Goal: Task Accomplishment & Management: Manage account settings

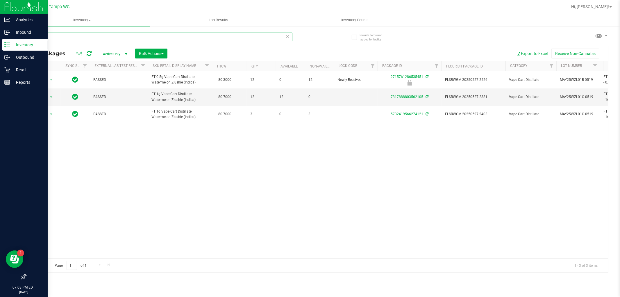
drag, startPoint x: 51, startPoint y: 36, endPoint x: 0, endPoint y: 35, distance: 51.2
click at [6, 39] on div "Analytics Inbound Inventory Outbound Retail Reports 07:08 PM EDT [DATE] 09/23 T…" at bounding box center [310, 148] width 620 height 297
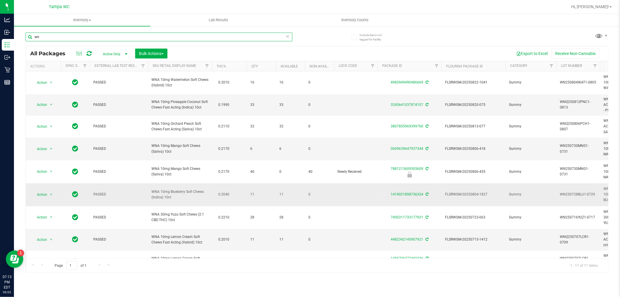
type input "w"
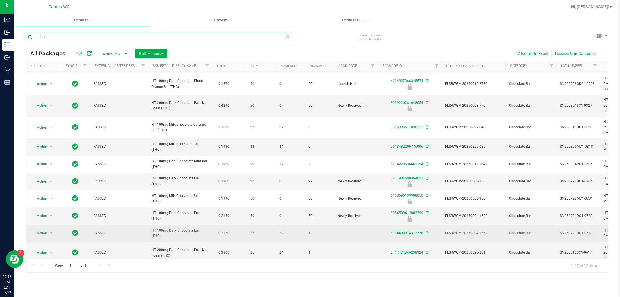
scroll to position [60, 0]
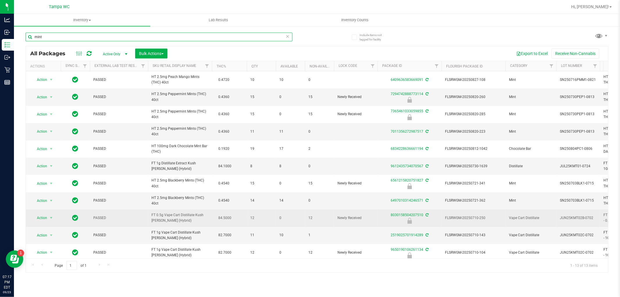
scroll to position [32, 0]
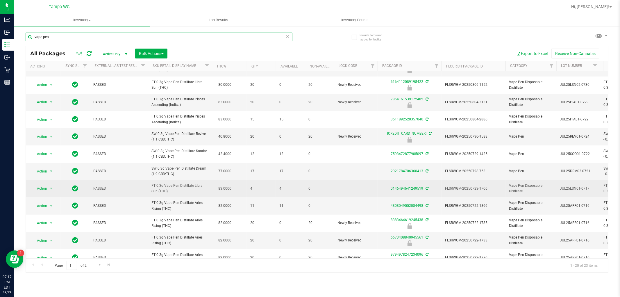
scroll to position [65, 0]
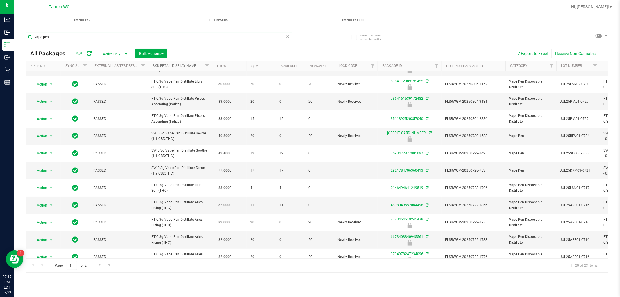
type input "vape pen"
click at [190, 65] on link "Sku Retail Display Name" at bounding box center [175, 66] width 44 height 4
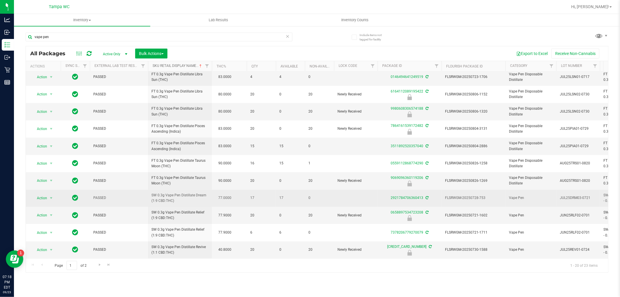
scroll to position [163, 0]
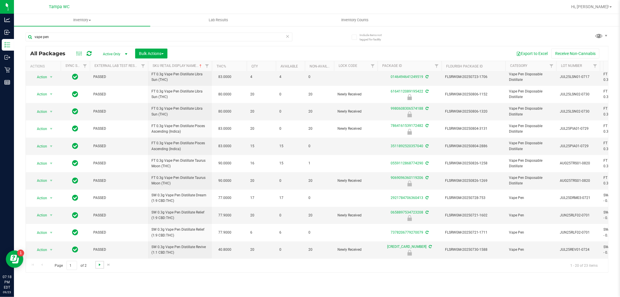
click at [100, 266] on span "Go to the next page" at bounding box center [99, 264] width 5 height 5
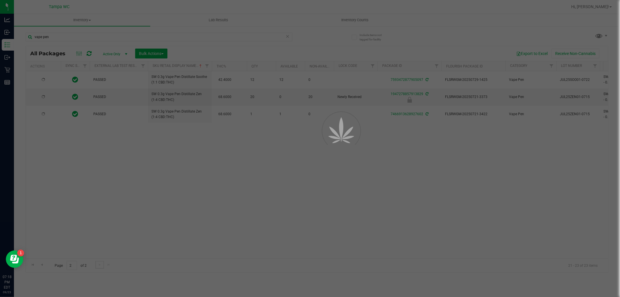
scroll to position [0, 0]
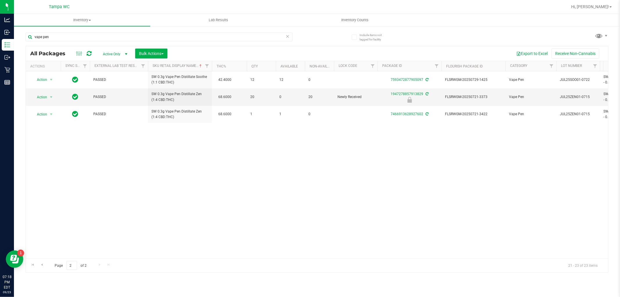
click at [40, 270] on div "Page 2 of 2 21 - 23 of 23 items" at bounding box center [317, 265] width 582 height 14
click at [42, 269] on div "Page 2 of 2 21 - 23 of 23 items" at bounding box center [317, 265] width 582 height 14
click at [43, 263] on span "Go to the previous page" at bounding box center [42, 264] width 5 height 5
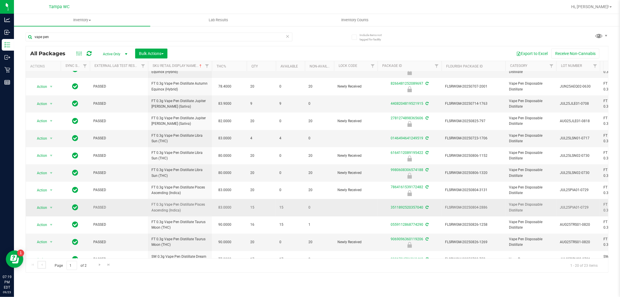
scroll to position [163, 0]
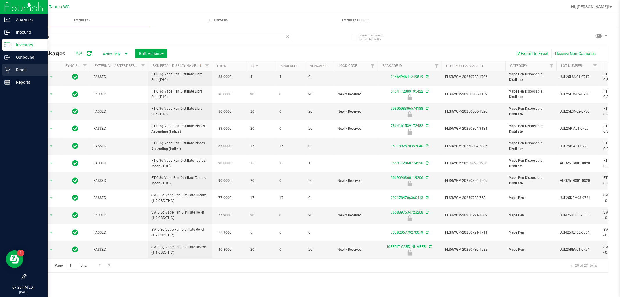
click at [18, 72] on p "Retail" at bounding box center [27, 69] width 35 height 7
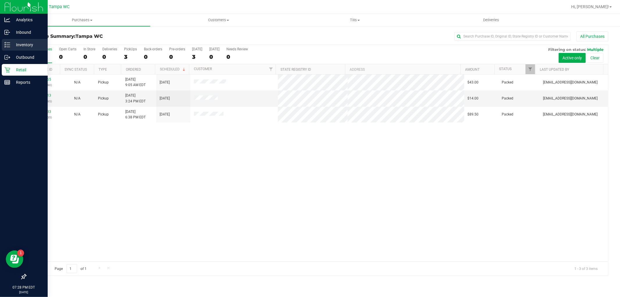
click at [9, 47] on icon at bounding box center [7, 45] width 6 height 6
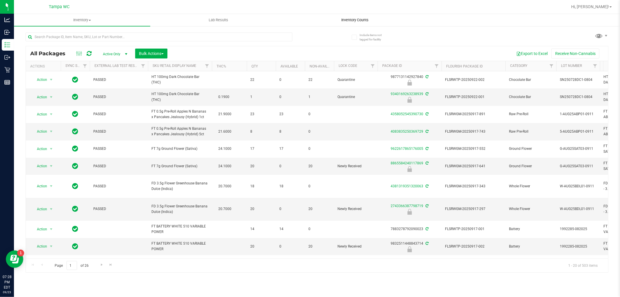
click at [345, 15] on uib-tab-heading "Inventory Counts" at bounding box center [355, 20] width 136 height 12
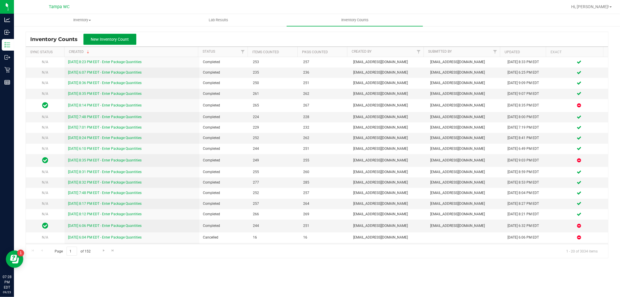
click at [121, 37] on span "New Inventory Count" at bounding box center [110, 39] width 38 height 5
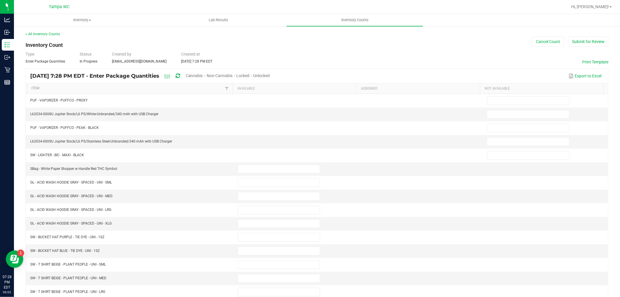
click at [270, 74] on span "Unlocked" at bounding box center [262, 75] width 17 height 5
click at [57, 86] on link "Item" at bounding box center [127, 88] width 192 height 5
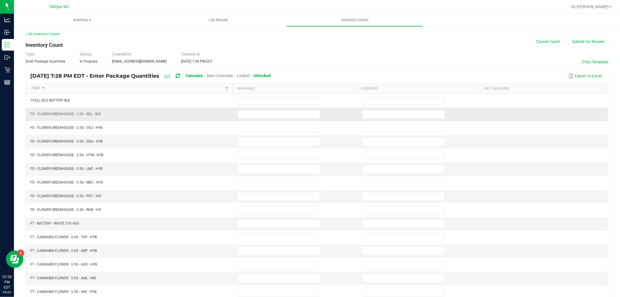
click at [280, 120] on td at bounding box center [296, 115] width 125 height 14
click at [280, 113] on input at bounding box center [279, 114] width 82 height 8
type input "18"
type input "1"
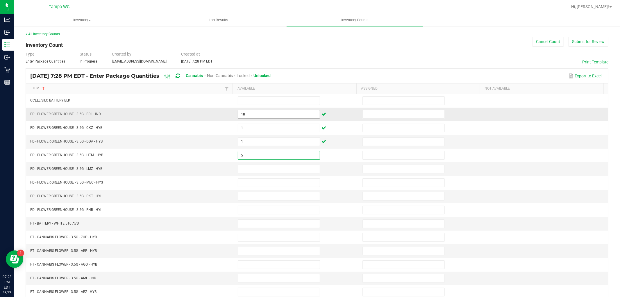
type input "5"
type input "9"
type input "16"
type input "18"
type input "12"
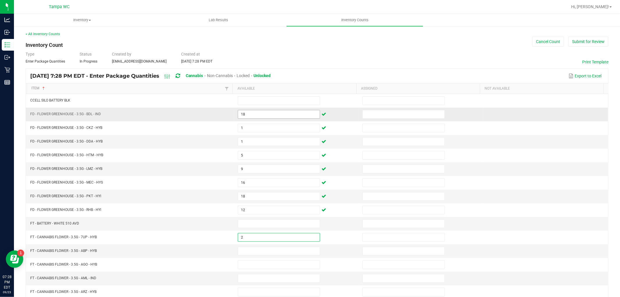
type input "2"
type input "6"
type input "1"
type input "4"
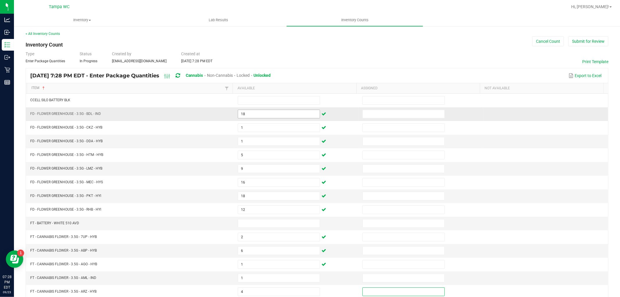
scroll to position [92, 0]
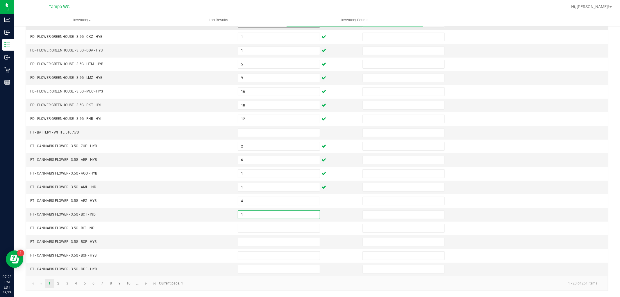
type input "1"
type input "5"
type input "3"
type input "20"
type input "4"
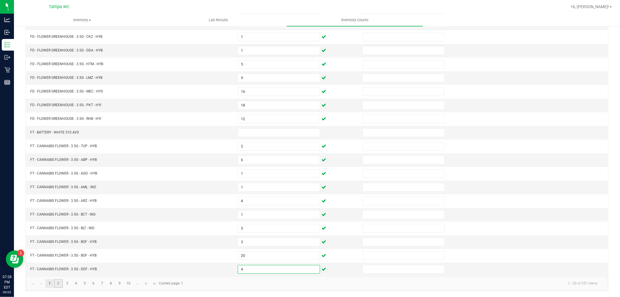
drag, startPoint x: 59, startPoint y: 284, endPoint x: 61, endPoint y: 279, distance: 5.2
click at [59, 284] on link "2" at bounding box center [58, 283] width 8 height 9
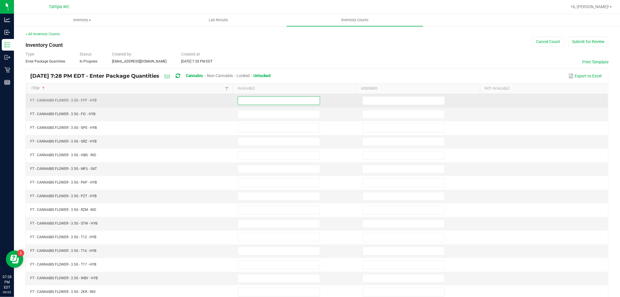
click at [256, 103] on input at bounding box center [279, 101] width 82 height 8
type input "4"
type input "11"
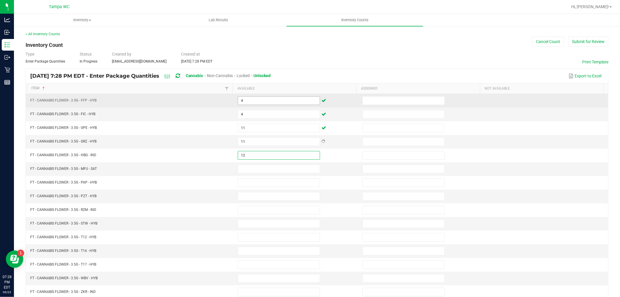
type input "12"
type input "10"
type input "2"
type input "10"
type input "15"
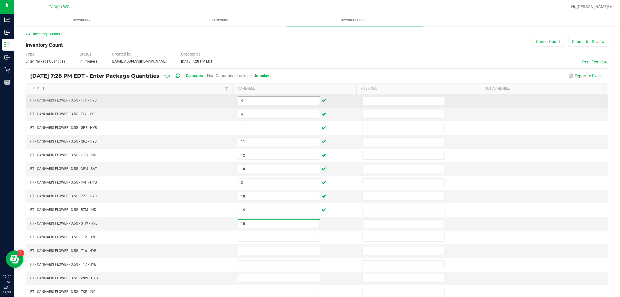
type input "10"
type input "30"
type input "7"
type input "6"
type input "0"
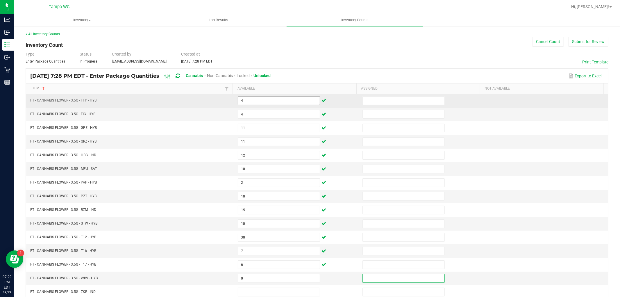
scroll to position [0, 0]
type input "1"
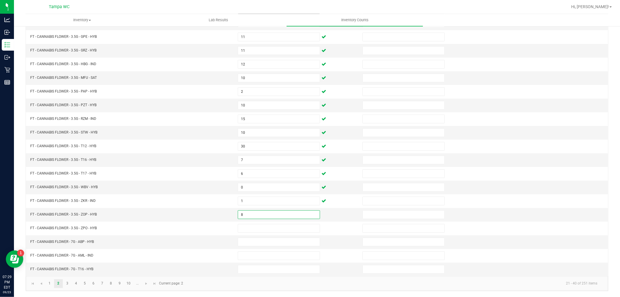
type input "8"
type input "15"
type input "11"
type input "8"
type input "6"
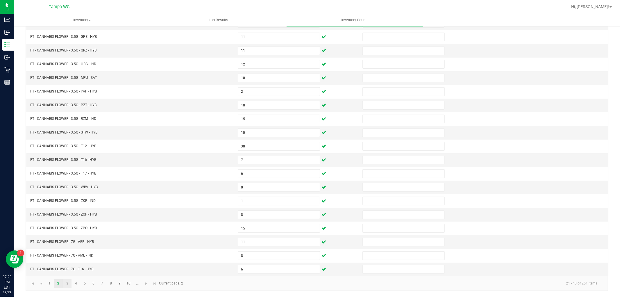
click at [67, 284] on link "3" at bounding box center [67, 283] width 8 height 9
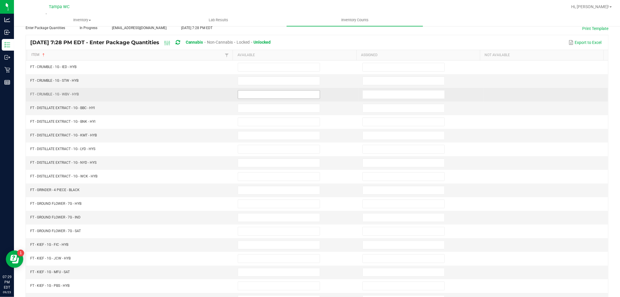
scroll to position [0, 0]
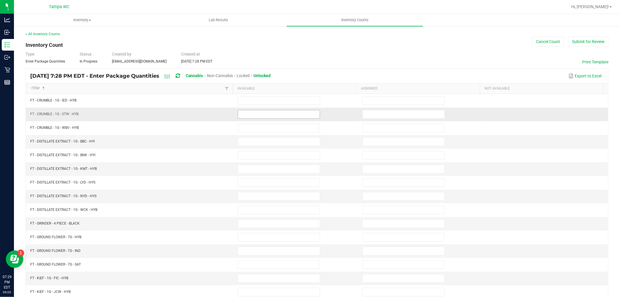
click at [256, 113] on input at bounding box center [279, 114] width 82 height 8
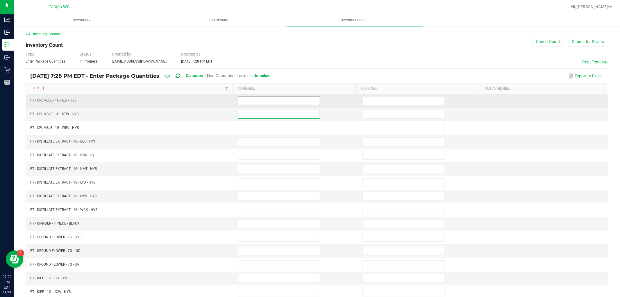
click at [258, 105] on span at bounding box center [279, 100] width 82 height 9
click at [257, 101] on input at bounding box center [279, 101] width 82 height 8
type input "1"
type input "3"
type input "5"
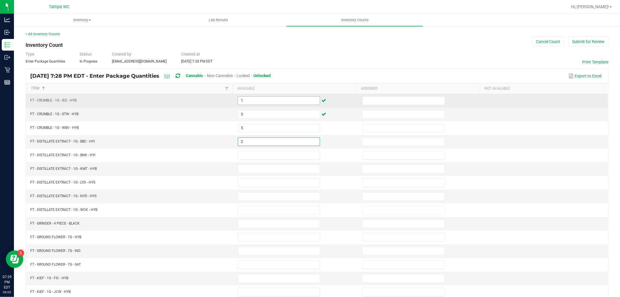
type input "2"
type input "1"
type input "8"
type input "2"
type input "10"
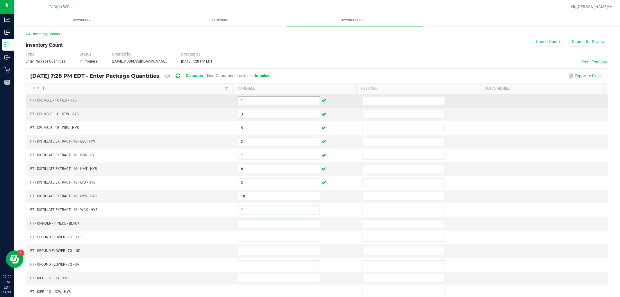
type input "7"
type input "17"
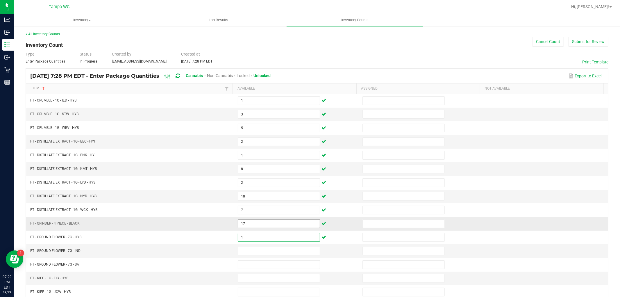
type input "1"
click at [253, 222] on input "17" at bounding box center [279, 224] width 82 height 8
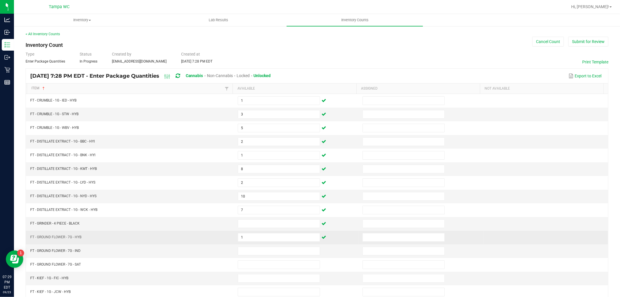
click at [266, 233] on td "1" at bounding box center [296, 238] width 125 height 14
click at [265, 236] on input "1" at bounding box center [279, 237] width 82 height 8
type input "17"
type input "18"
type input "17"
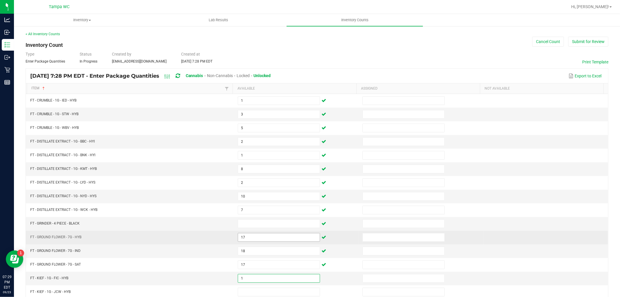
type input "1"
type input "6"
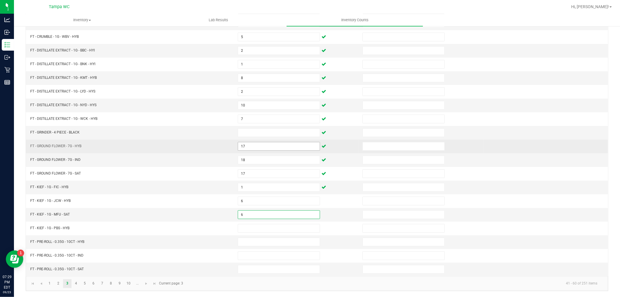
type input "6"
type input "1"
type input "20"
type input "9"
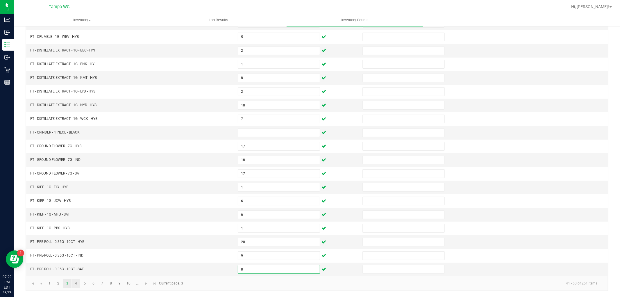
type input "8"
click at [74, 283] on link "4" at bounding box center [76, 283] width 8 height 9
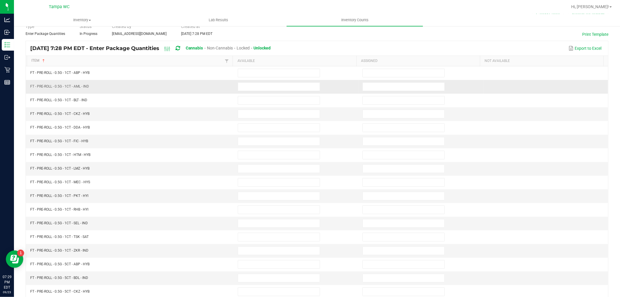
scroll to position [0, 0]
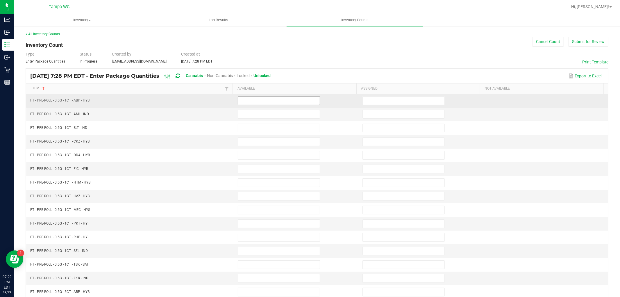
click at [286, 102] on input at bounding box center [279, 101] width 82 height 8
type input "25"
type input "23"
type input "20"
type input "1"
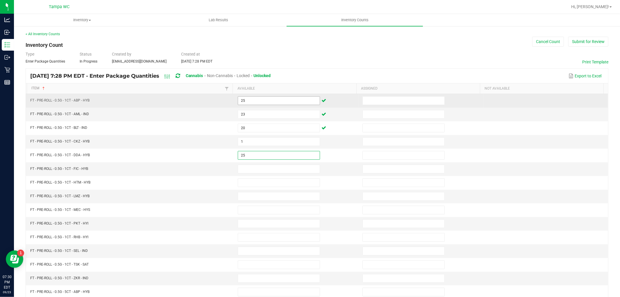
type input "25"
type input "9"
type input "21"
type input "23"
type input "20"
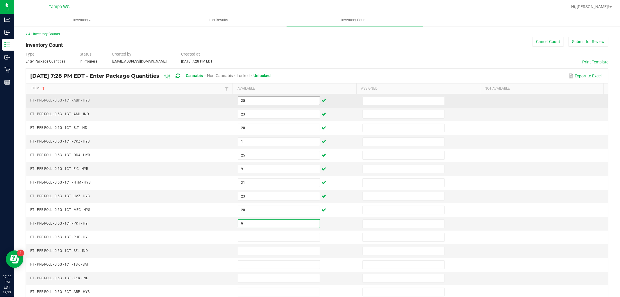
type input "9"
type input "22"
type input "25"
type input "24"
type input "21"
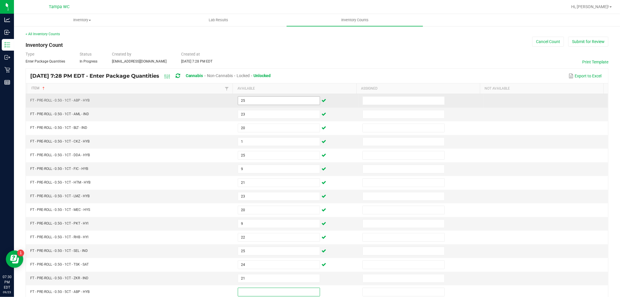
scroll to position [0, 0]
type input "8"
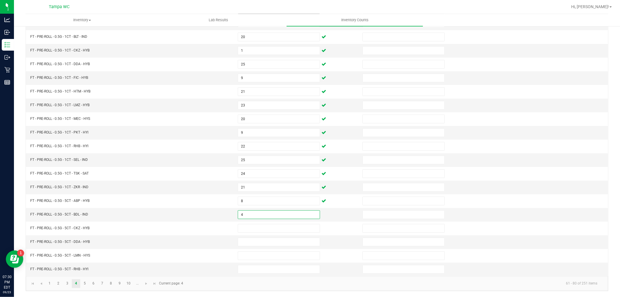
type input "4"
type input "1"
type input "6"
type input "2"
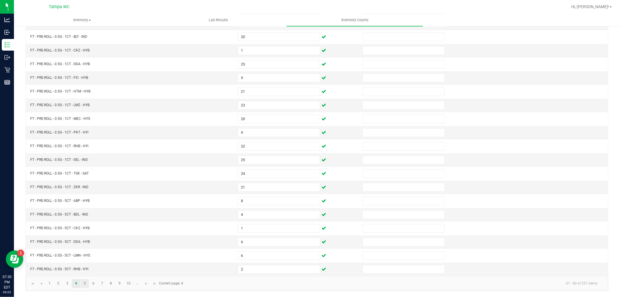
click at [82, 284] on link "5" at bounding box center [85, 283] width 8 height 9
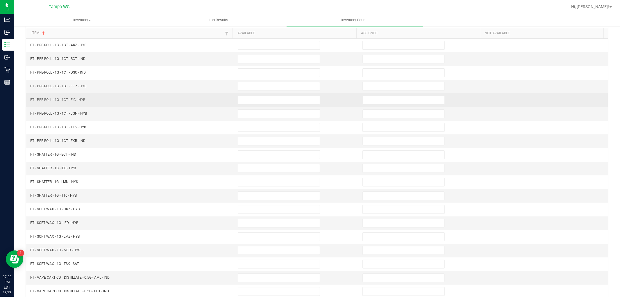
scroll to position [0, 0]
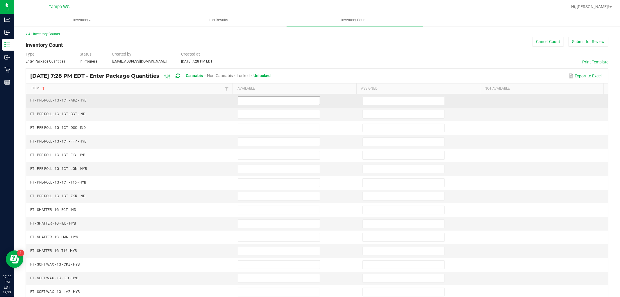
click at [240, 98] on input at bounding box center [279, 101] width 82 height 8
type input "4"
type input "24"
type input "15"
type input "18"
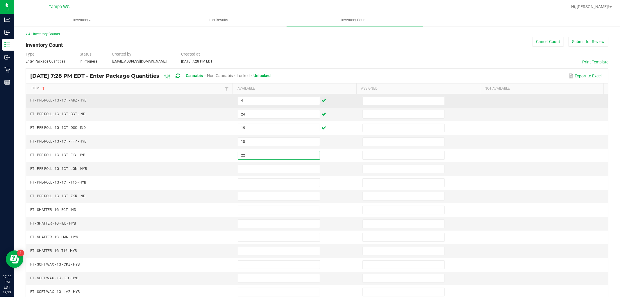
type input "22"
type input "12"
type input "23"
type input "2"
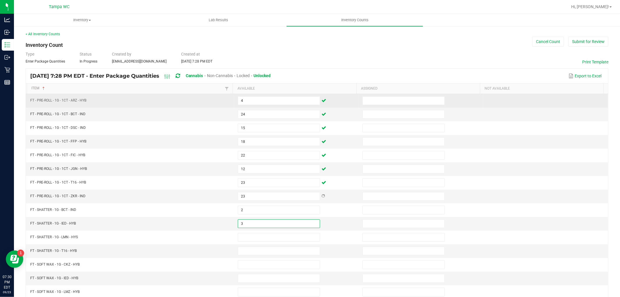
type input "3"
type input "2"
type input "6"
type input "3"
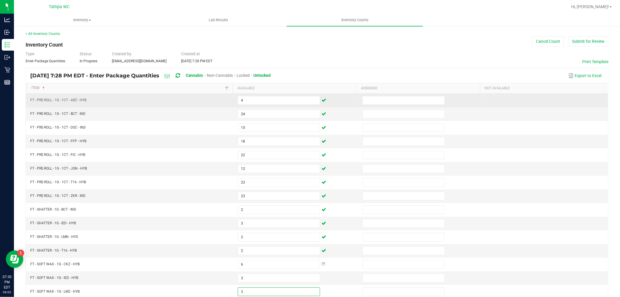
type input "3"
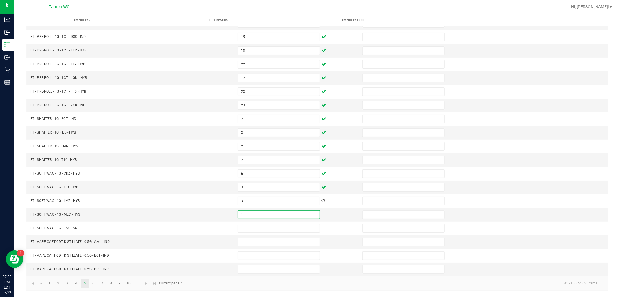
type input "1"
type input "4"
type input "2"
type input "4"
click at [417, 242] on input "4" at bounding box center [404, 242] width 82 height 8
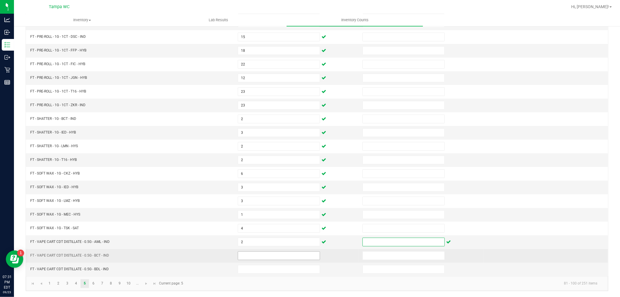
click at [238, 253] on input at bounding box center [279, 256] width 82 height 8
type input "4"
type input "7"
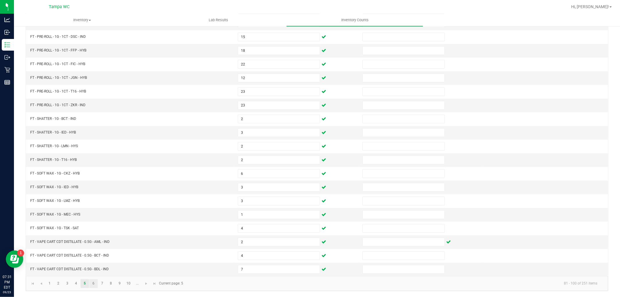
click at [95, 283] on link "6" at bounding box center [93, 283] width 8 height 9
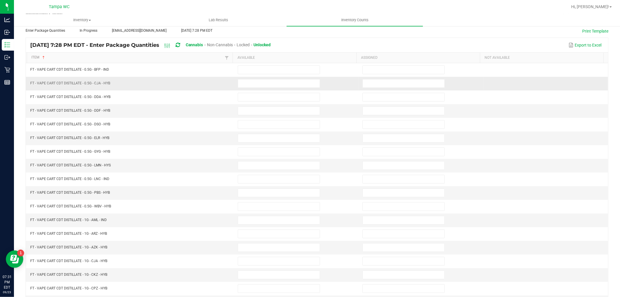
scroll to position [0, 0]
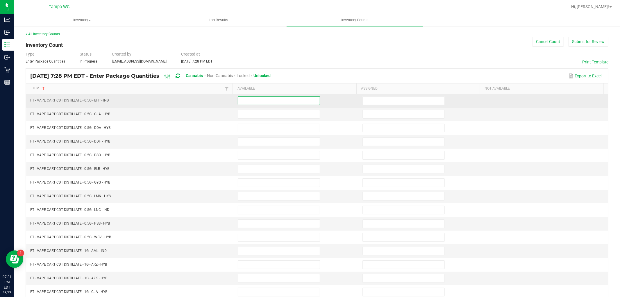
click at [252, 103] on input at bounding box center [279, 101] width 82 height 8
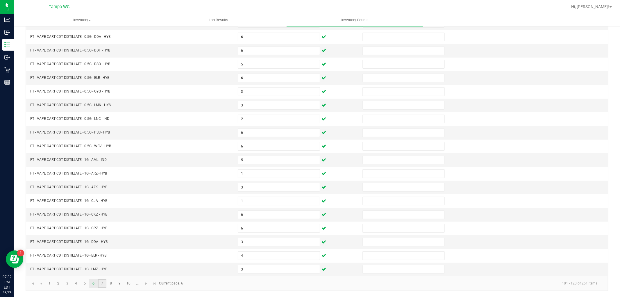
click at [100, 283] on link "7" at bounding box center [102, 283] width 8 height 9
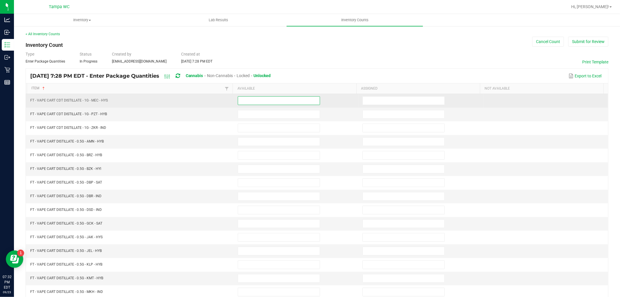
click at [256, 99] on input at bounding box center [279, 101] width 82 height 8
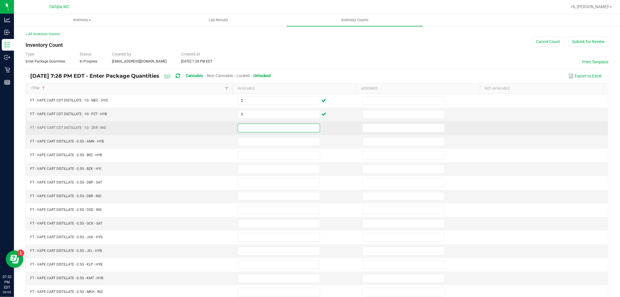
click at [263, 131] on input at bounding box center [279, 128] width 82 height 8
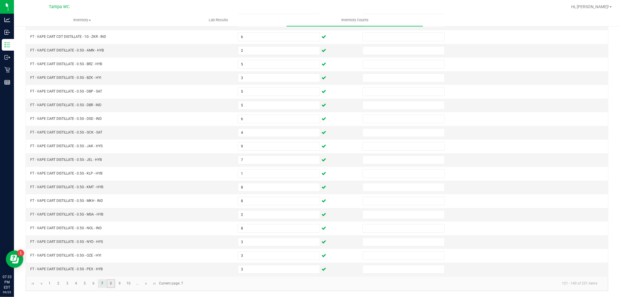
click at [112, 283] on link "8" at bounding box center [111, 283] width 8 height 9
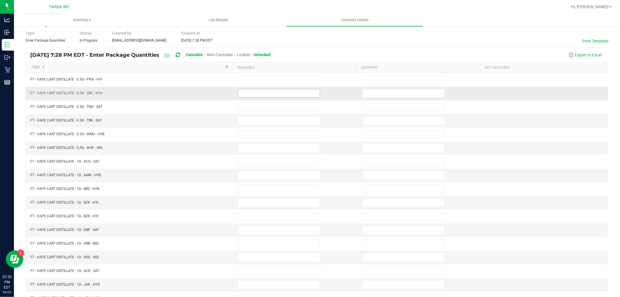
scroll to position [0, 0]
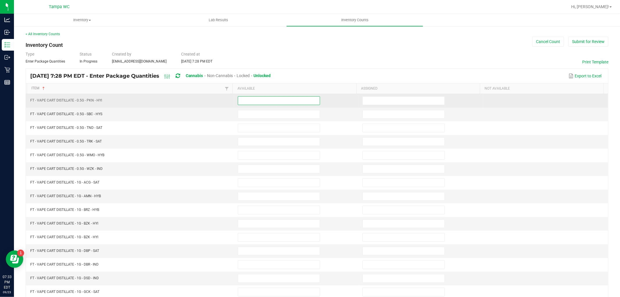
click at [265, 101] on input at bounding box center [279, 101] width 82 height 8
drag, startPoint x: 265, startPoint y: 101, endPoint x: 259, endPoint y: 105, distance: 7.3
click at [263, 106] on td at bounding box center [296, 101] width 125 height 14
click at [255, 103] on input at bounding box center [279, 101] width 82 height 8
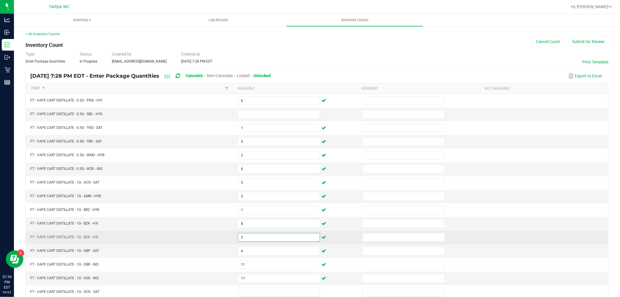
click at [249, 236] on input "2" at bounding box center [279, 237] width 82 height 8
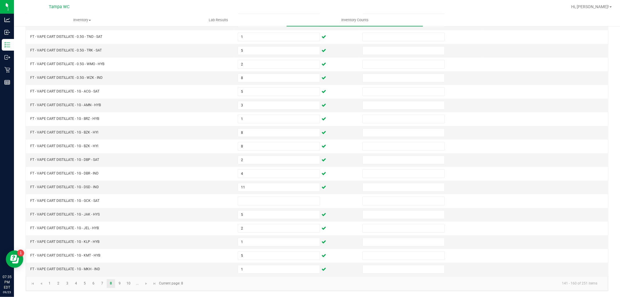
click at [119, 287] on link "9" at bounding box center [119, 283] width 8 height 9
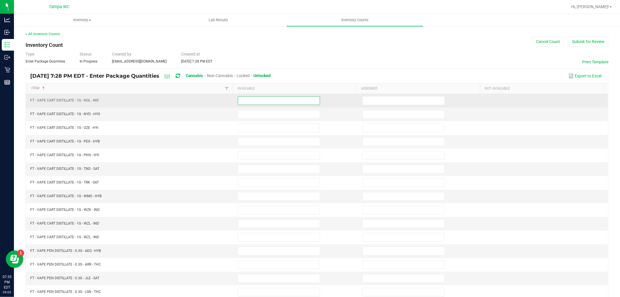
click at [275, 101] on input at bounding box center [279, 101] width 82 height 8
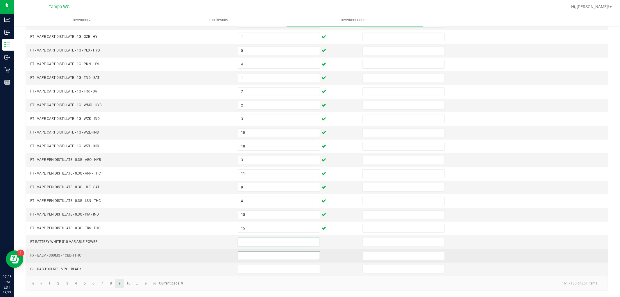
click at [289, 258] on input at bounding box center [279, 256] width 82 height 8
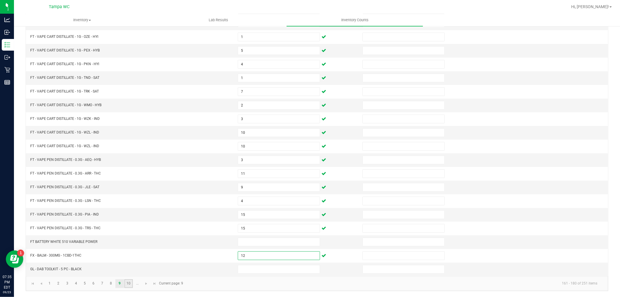
click at [130, 283] on link "10" at bounding box center [128, 283] width 8 height 9
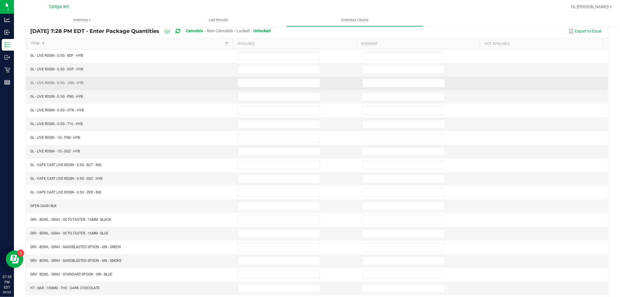
scroll to position [0, 0]
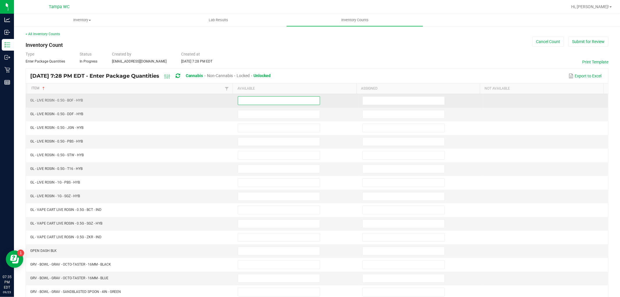
click at [249, 98] on input at bounding box center [279, 101] width 82 height 8
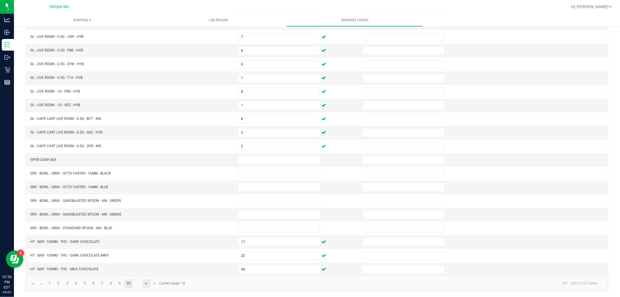
click at [148, 284] on span "Go to the next page" at bounding box center [146, 283] width 5 height 5
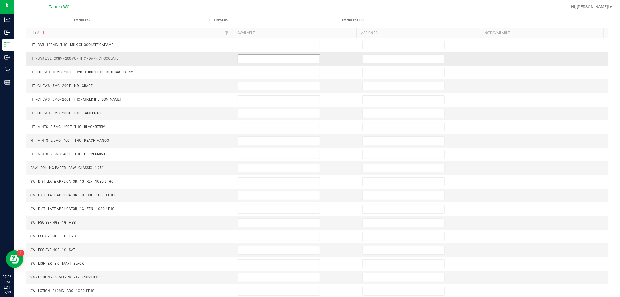
scroll to position [0, 0]
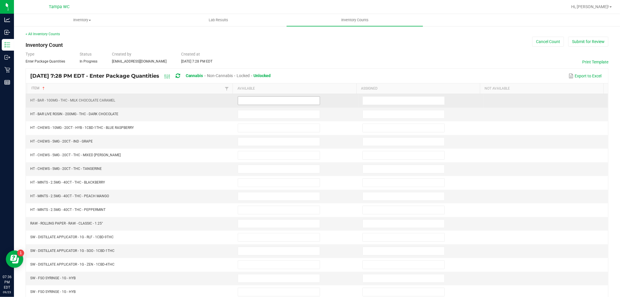
click at [265, 97] on input at bounding box center [279, 101] width 82 height 8
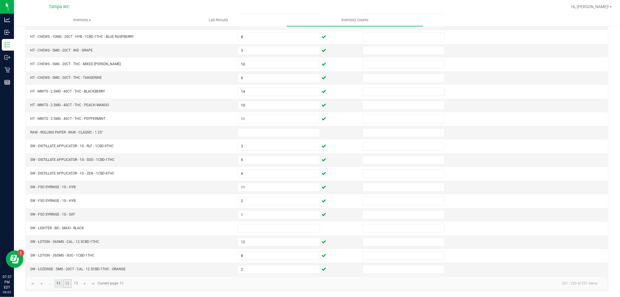
click at [69, 286] on link "12" at bounding box center [67, 283] width 8 height 9
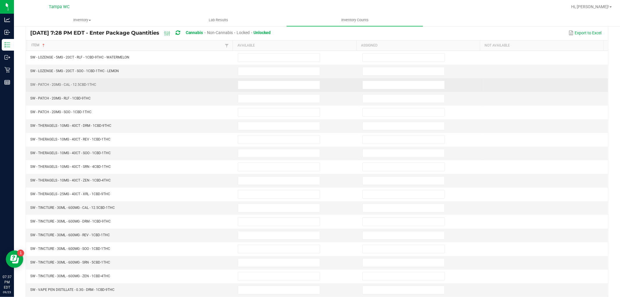
scroll to position [0, 0]
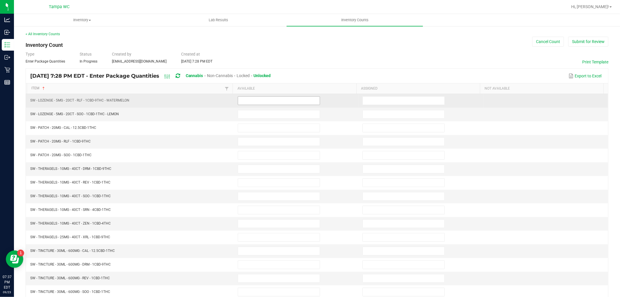
click at [277, 100] on input at bounding box center [279, 101] width 82 height 8
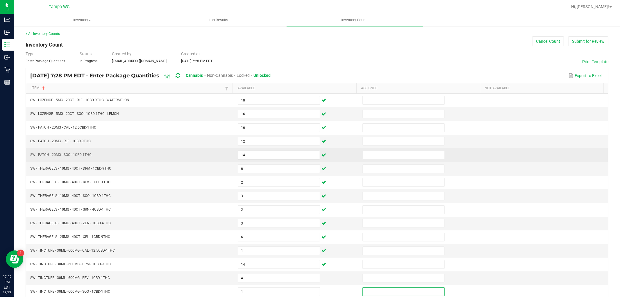
scroll to position [92, 0]
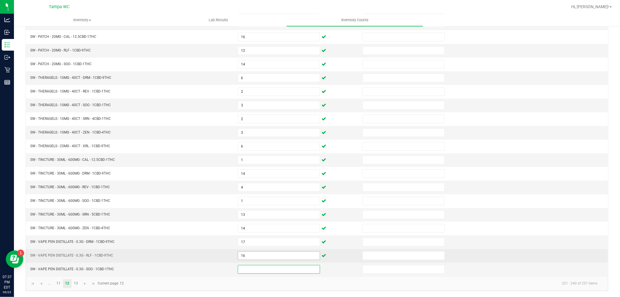
click at [244, 256] on input "16" at bounding box center [279, 256] width 82 height 8
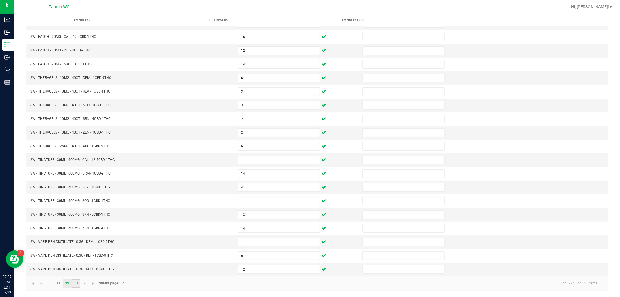
drag, startPoint x: 246, startPoint y: 256, endPoint x: 79, endPoint y: 283, distance: 169.3
click at [79, 283] on link "13" at bounding box center [76, 283] width 8 height 9
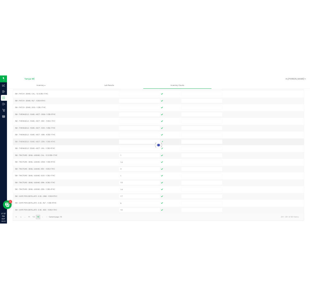
scroll to position [0, 0]
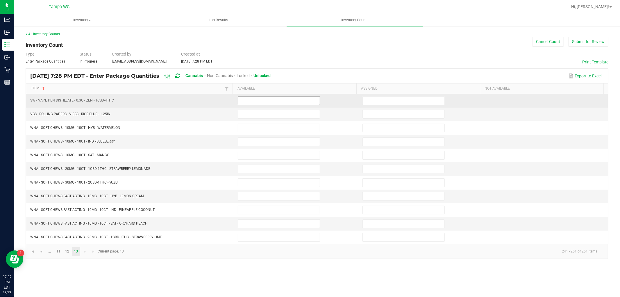
click at [284, 102] on input at bounding box center [279, 101] width 82 height 8
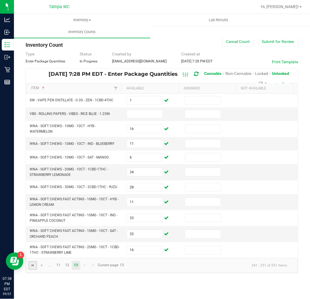
click at [34, 265] on span "Go to the first page" at bounding box center [33, 266] width 5 height 5
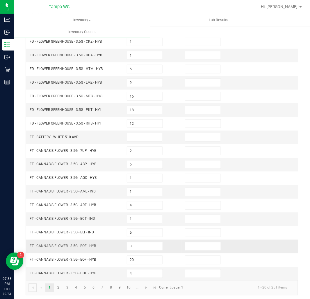
scroll to position [90, 0]
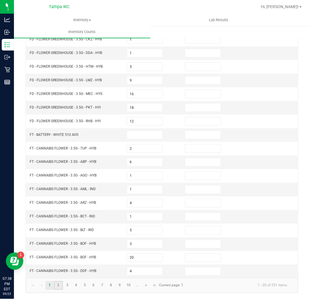
click at [60, 283] on link "2" at bounding box center [58, 286] width 8 height 9
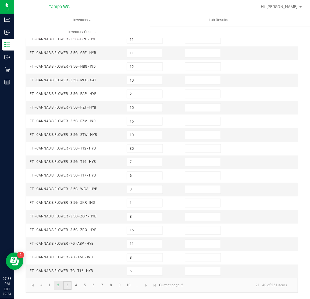
click at [68, 284] on link "3" at bounding box center [67, 286] width 8 height 9
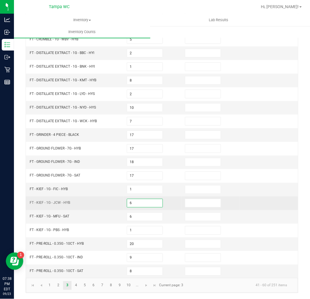
click at [152, 203] on input "6" at bounding box center [144, 203] width 35 height 8
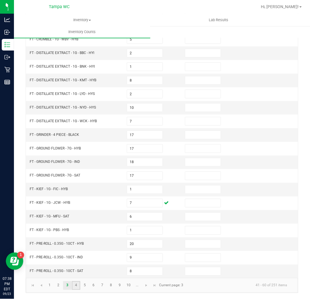
click at [77, 283] on link "4" at bounding box center [76, 286] width 8 height 9
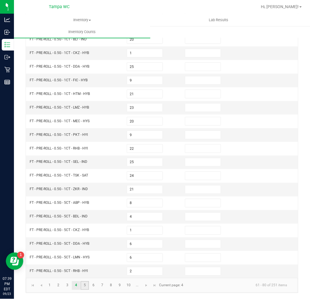
click at [83, 284] on link "5" at bounding box center [85, 286] width 8 height 9
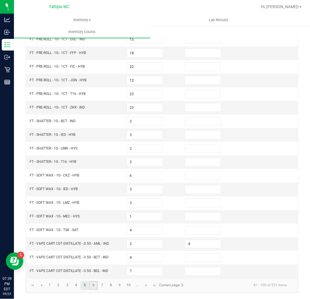
click at [93, 284] on link "6" at bounding box center [93, 286] width 8 height 9
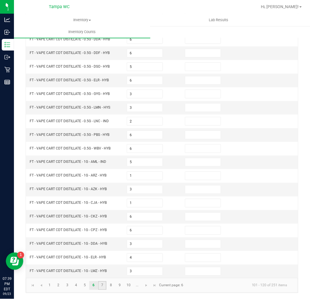
click at [103, 282] on link "7" at bounding box center [102, 286] width 8 height 9
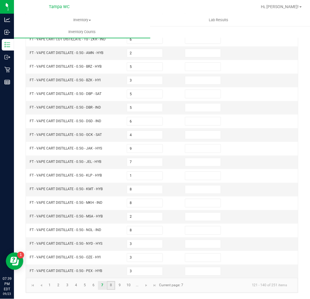
click at [109, 284] on link "8" at bounding box center [111, 286] width 8 height 9
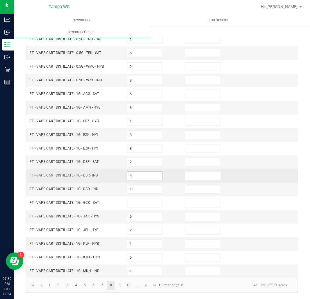
click at [146, 173] on input "4" at bounding box center [144, 176] width 35 height 8
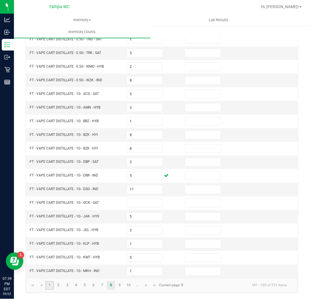
click at [49, 286] on link "1" at bounding box center [49, 286] width 8 height 9
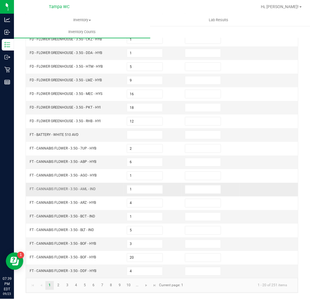
click at [140, 184] on td "1" at bounding box center [152, 190] width 58 height 14
click at [142, 190] on input "1" at bounding box center [144, 190] width 35 height 8
click at [83, 285] on link "5" at bounding box center [85, 286] width 8 height 9
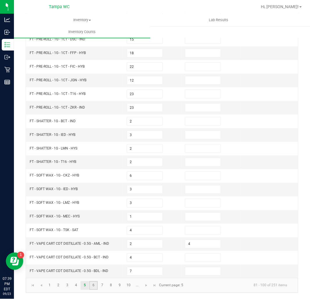
click at [91, 287] on link "6" at bounding box center [93, 286] width 8 height 9
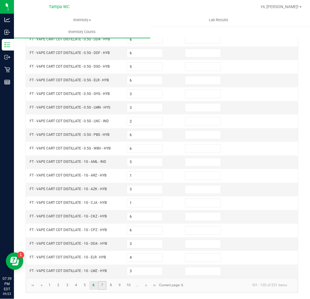
click at [102, 288] on link "7" at bounding box center [102, 286] width 8 height 9
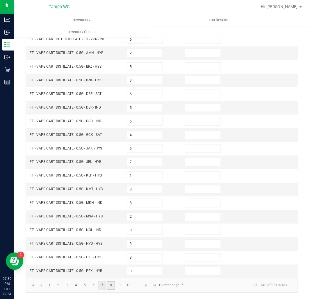
click at [108, 286] on link "8" at bounding box center [111, 286] width 8 height 9
click at [117, 285] on link "9" at bounding box center [119, 286] width 8 height 9
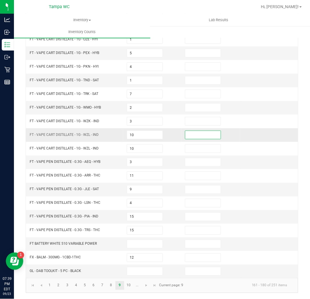
click at [201, 132] on input at bounding box center [202, 135] width 35 height 8
click at [154, 136] on input "10" at bounding box center [144, 135] width 35 height 8
drag, startPoint x: 204, startPoint y: 129, endPoint x: 204, endPoint y: 131, distance: 3.0
click at [204, 129] on td "1" at bounding box center [210, 136] width 58 height 14
click at [204, 130] on td "1" at bounding box center [210, 136] width 58 height 14
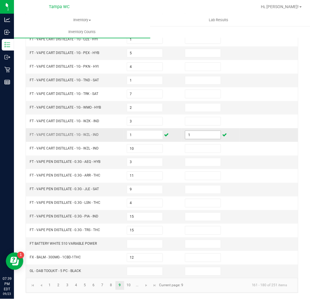
click at [199, 135] on input "1" at bounding box center [202, 135] width 35 height 8
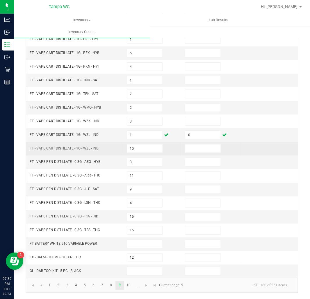
click at [258, 143] on td at bounding box center [269, 149] width 58 height 14
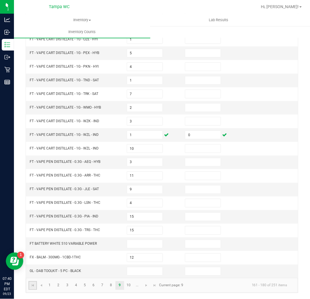
click at [36, 287] on link at bounding box center [32, 286] width 8 height 9
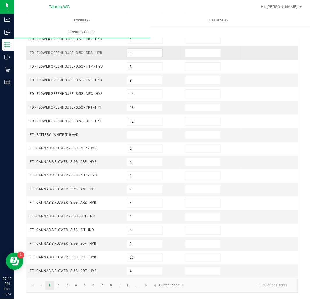
click at [127, 52] on input "1" at bounding box center [144, 53] width 35 height 8
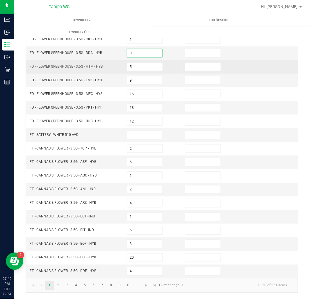
click at [165, 68] on td "5" at bounding box center [152, 67] width 58 height 14
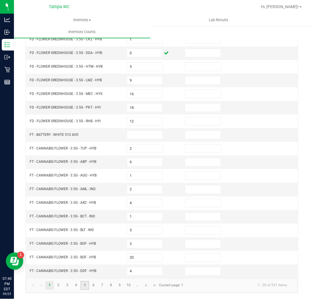
click at [83, 288] on link "5" at bounding box center [85, 286] width 8 height 9
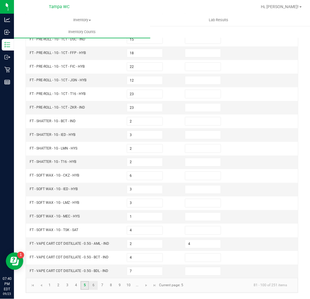
click at [89, 284] on ul "1 2 3 4 5 6 7 8 9 10 ..." at bounding box center [93, 286] width 97 height 9
click at [100, 282] on link "7" at bounding box center [102, 286] width 8 height 9
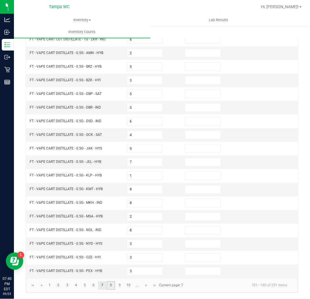
click at [108, 284] on link "8" at bounding box center [111, 286] width 8 height 9
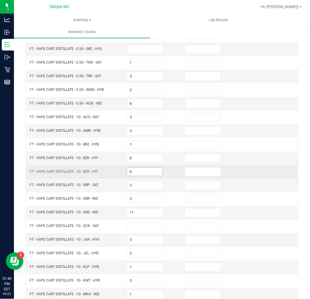
scroll to position [58, 0]
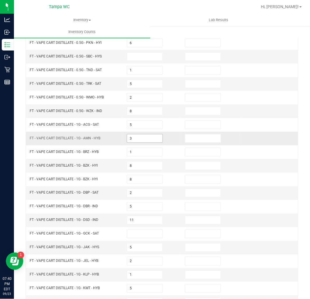
click at [152, 137] on input "3" at bounding box center [144, 139] width 35 height 8
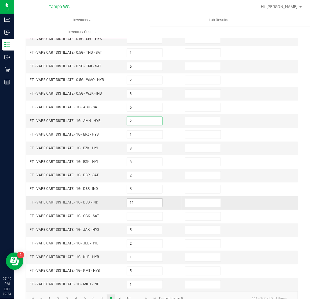
scroll to position [90, 0]
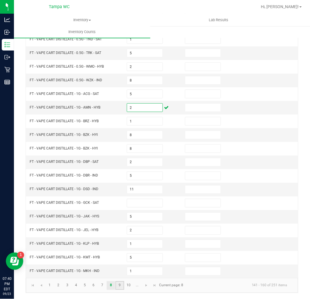
click at [120, 286] on link "9" at bounding box center [119, 286] width 8 height 9
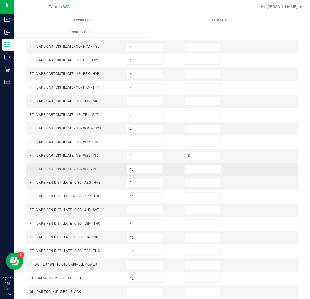
scroll to position [58, 0]
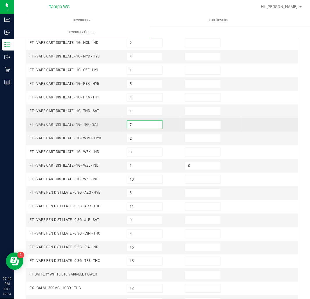
click at [142, 125] on input "7" at bounding box center [144, 125] width 35 height 8
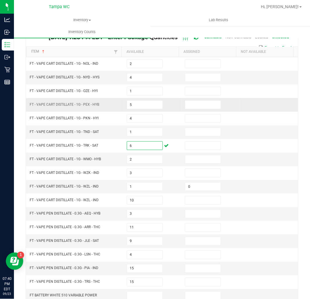
scroll to position [0, 0]
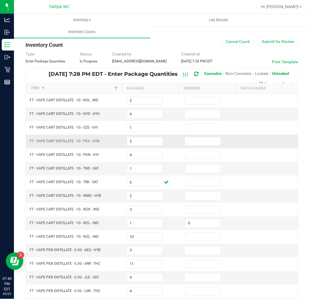
click at [240, 140] on td at bounding box center [269, 142] width 58 height 14
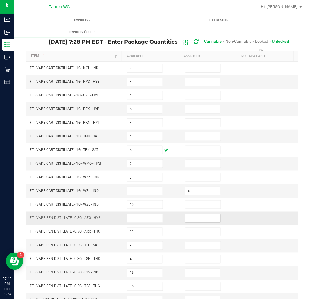
scroll to position [90, 0]
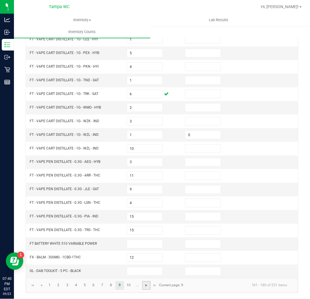
click at [147, 286] on span "Go to the next page" at bounding box center [146, 286] width 5 height 5
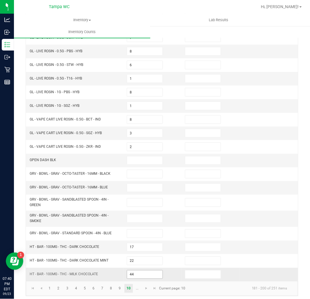
click at [152, 274] on input "44" at bounding box center [144, 275] width 35 height 8
click at [148, 288] on span "Go to the next page" at bounding box center [146, 289] width 5 height 5
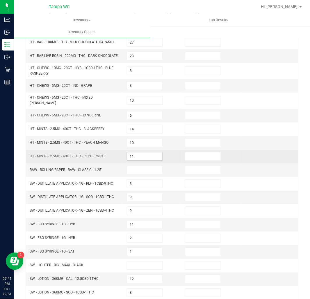
scroll to position [58, 0]
click at [139, 154] on input "11" at bounding box center [144, 157] width 35 height 8
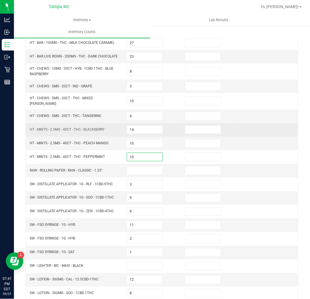
click at [241, 135] on td at bounding box center [269, 130] width 58 height 14
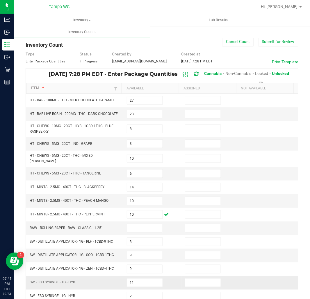
scroll to position [97, 0]
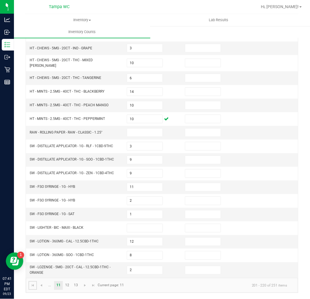
click at [32, 285] on span "Go to the first page" at bounding box center [33, 286] width 5 height 5
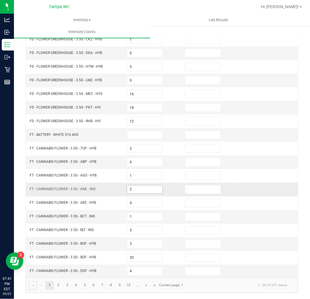
scroll to position [90, 0]
click at [62, 286] on link "2" at bounding box center [58, 286] width 8 height 9
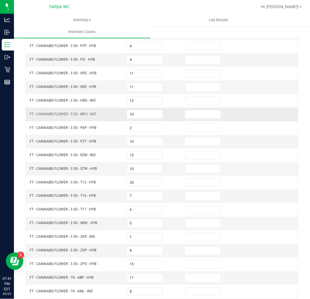
scroll to position [0, 0]
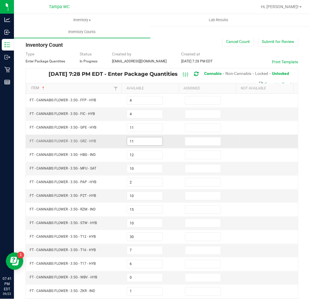
click at [137, 141] on input "11" at bounding box center [144, 142] width 35 height 8
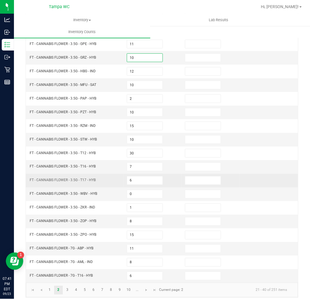
scroll to position [90, 0]
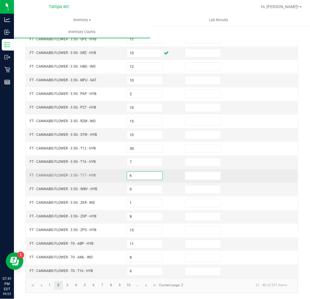
click at [135, 174] on input "6" at bounding box center [144, 176] width 35 height 8
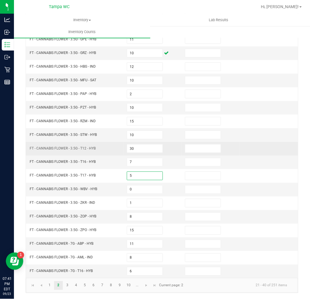
click at [241, 147] on td at bounding box center [269, 149] width 58 height 14
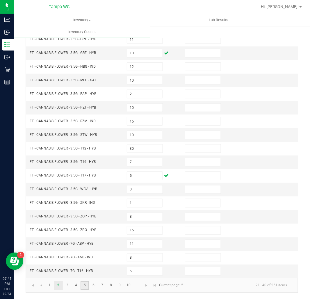
click at [85, 288] on link "5" at bounding box center [85, 286] width 8 height 9
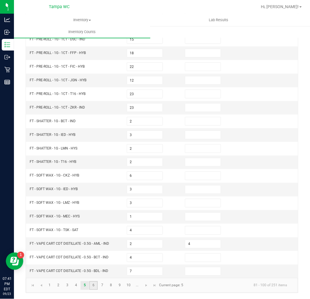
click at [95, 286] on link "6" at bounding box center [93, 286] width 8 height 9
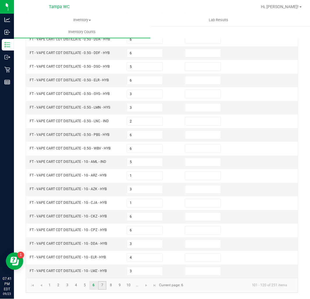
click at [102, 288] on link "7" at bounding box center [102, 286] width 8 height 9
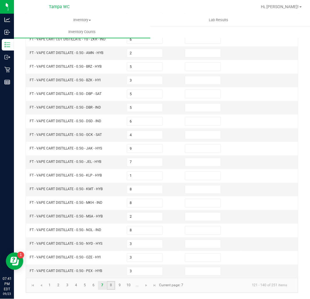
click at [108, 286] on link "8" at bounding box center [111, 286] width 8 height 9
drag, startPoint x: 158, startPoint y: 214, endPoint x: 155, endPoint y: 216, distance: 3.8
click at [158, 215] on span "5" at bounding box center [145, 217] width 37 height 4
click at [154, 216] on input "5" at bounding box center [144, 217] width 35 height 8
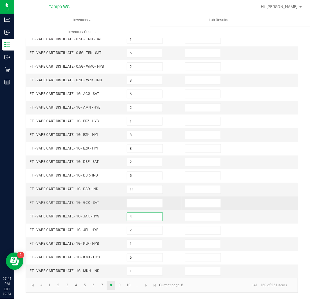
click at [167, 209] on td at bounding box center [152, 204] width 58 height 14
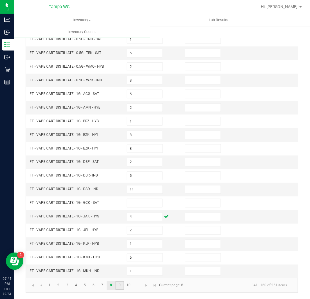
click at [120, 289] on link "9" at bounding box center [119, 286] width 8 height 9
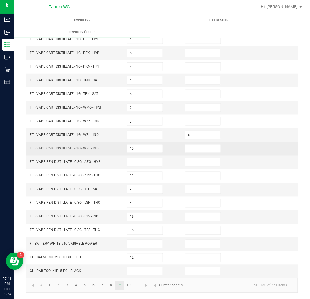
click at [140, 152] on td "10" at bounding box center [152, 149] width 58 height 14
click at [140, 149] on input "10" at bounding box center [144, 149] width 35 height 8
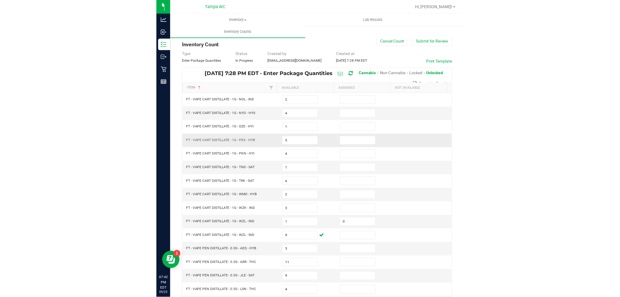
scroll to position [0, 0]
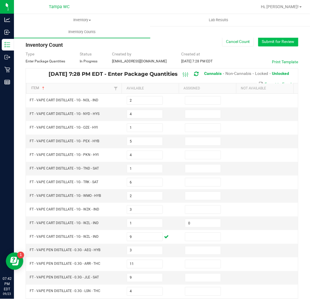
click at [271, 42] on button "Submit for Review" at bounding box center [278, 42] width 40 height 10
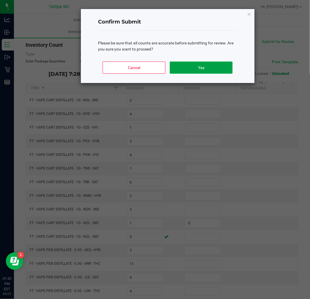
click at [187, 67] on button "Yes" at bounding box center [201, 68] width 63 height 12
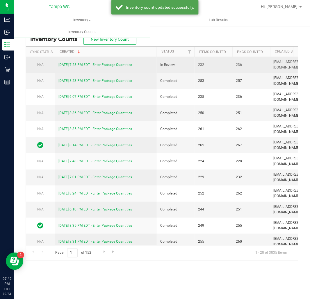
click at [76, 60] on td "9/23/25 7:28 PM EDT - Enter Package Quantities" at bounding box center [106, 65] width 102 height 16
click at [76, 62] on div "9/23/25 7:28 PM EDT - Enter Package Quantities" at bounding box center [105, 65] width 95 height 6
click at [76, 66] on link "9/23/25 7:28 PM EDT - Enter Package Quantities" at bounding box center [95, 65] width 74 height 4
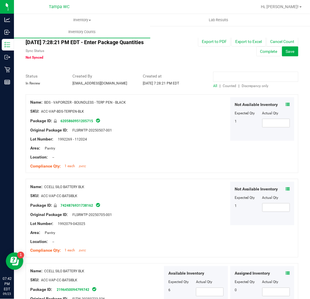
click at [216, 74] on input at bounding box center [255, 77] width 85 height 10
drag, startPoint x: 251, startPoint y: 81, endPoint x: 251, endPoint y: 87, distance: 5.2
click at [251, 84] on div "tnd All | Counted | Discrepancy only" at bounding box center [256, 80] width 94 height 15
click at [251, 87] on span "Discrepancy only" at bounding box center [255, 86] width 27 height 4
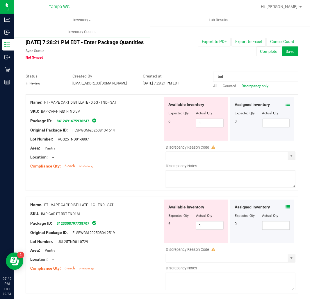
click at [286, 206] on icon at bounding box center [288, 207] width 4 height 4
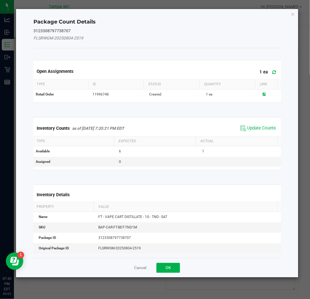
click at [249, 135] on div "Inventory Counts as of Sep 23, 2025 7:35:21 PM EDT Update Counts" at bounding box center [157, 129] width 250 height 16
click at [256, 126] on span "Update Counts" at bounding box center [261, 129] width 29 height 6
click at [256, 126] on div "Inventory Counts as of Sep 23, 2025 7:35:21 PM EDT Update Counts" at bounding box center [157, 129] width 250 height 16
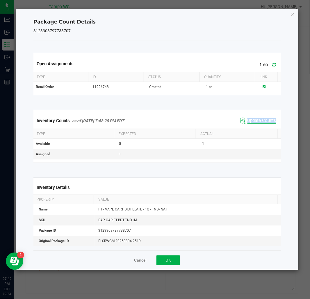
click at [256, 126] on div "Inventory Counts as of Sep 23, 2025 7:42:20 PM EDT Update Counts" at bounding box center [157, 121] width 250 height 16
click at [167, 261] on button "OK" at bounding box center [168, 261] width 24 height 10
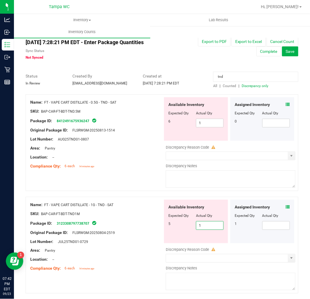
drag, startPoint x: 197, startPoint y: 225, endPoint x: 189, endPoint y: 230, distance: 9.1
click at [189, 230] on div "5 1 1" at bounding box center [195, 226] width 55 height 9
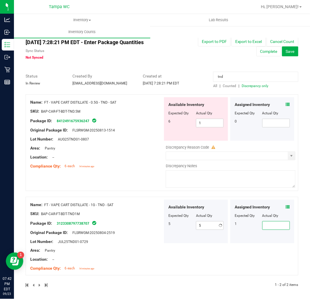
click at [272, 222] on span at bounding box center [276, 226] width 28 height 9
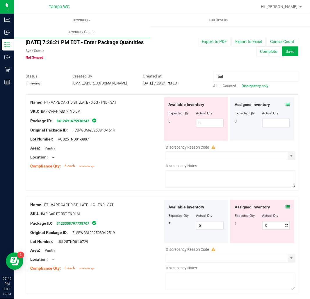
click at [256, 190] on div "Name: FT - VAPE CART DISTILLATE - 0.5G - TND - SAT SKU: BAP-CAR-FT-BDT-TND.5M P…" at bounding box center [162, 142] width 273 height 97
drag, startPoint x: 225, startPoint y: 80, endPoint x: 208, endPoint y: 89, distance: 19.4
click at [199, 88] on div "All counts Sep 23, 2025 7:28:21 PM EDT - Enter Package Quantities Sync Status N…" at bounding box center [162, 172] width 273 height 282
click at [260, 84] on span "Discrepancy only" at bounding box center [255, 86] width 27 height 4
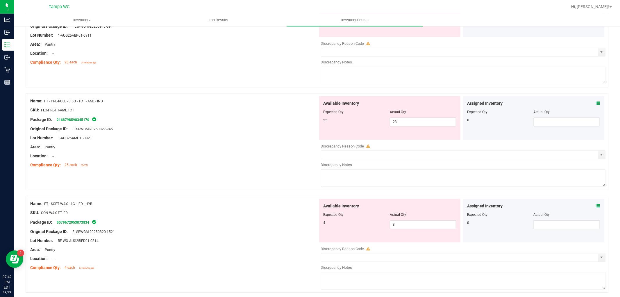
scroll to position [1877, 0]
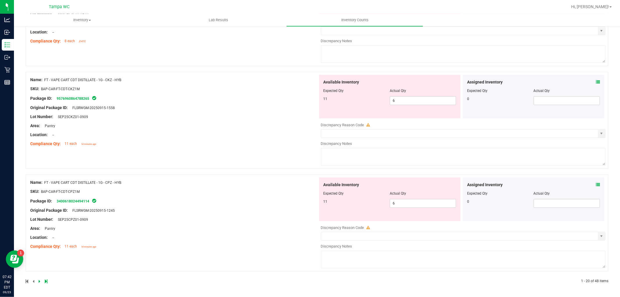
click at [46, 280] on icon at bounding box center [46, 280] width 3 height 3
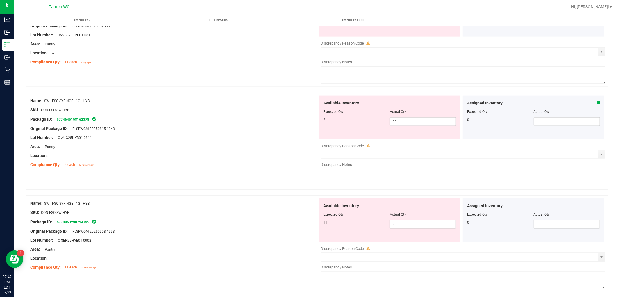
scroll to position [641, 0]
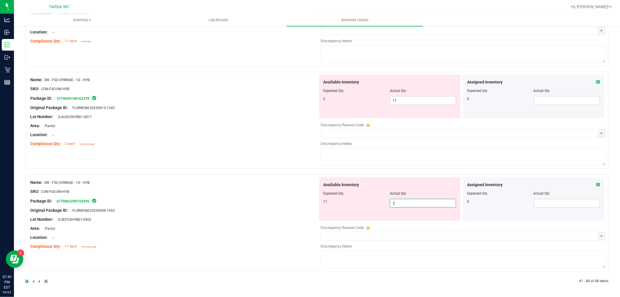
drag, startPoint x: 406, startPoint y: 201, endPoint x: 381, endPoint y: 205, distance: 24.9
click at [381, 205] on div "11 2 2" at bounding box center [390, 203] width 133 height 9
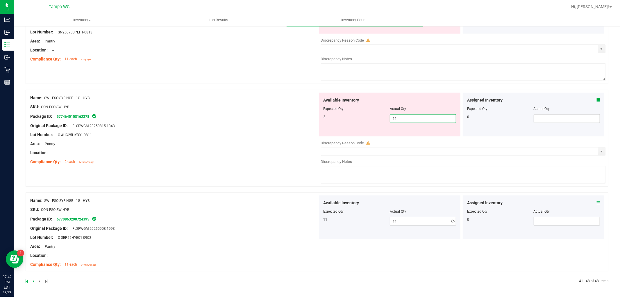
drag, startPoint x: 397, startPoint y: 100, endPoint x: 381, endPoint y: 110, distance: 19.0
click at [381, 110] on div "Available Inventory Expected Qty Actual Qty 2 11 11" at bounding box center [390, 115] width 142 height 44
click at [240, 188] on div at bounding box center [317, 190] width 583 height 6
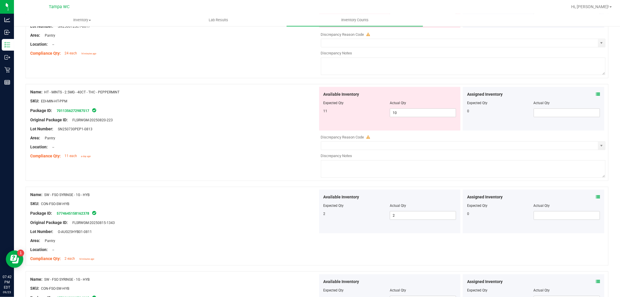
scroll to position [475, 0]
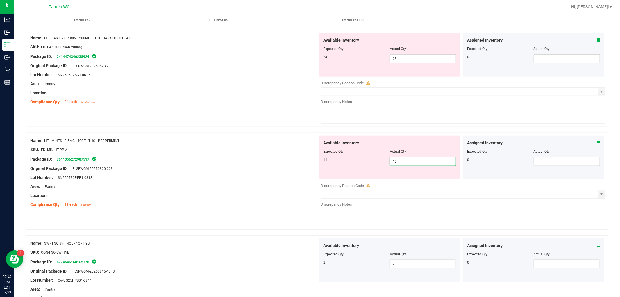
drag, startPoint x: 402, startPoint y: 163, endPoint x: 275, endPoint y: 191, distance: 130.0
click at [287, 187] on div "Name: HT - MINTS - 2.5MG - 40CT - THC - PEPPERMINT SKU: EDI-MIN-HT-PPM Package …" at bounding box center [317, 181] width 583 height 97
click at [596, 143] on icon at bounding box center [598, 143] width 4 height 4
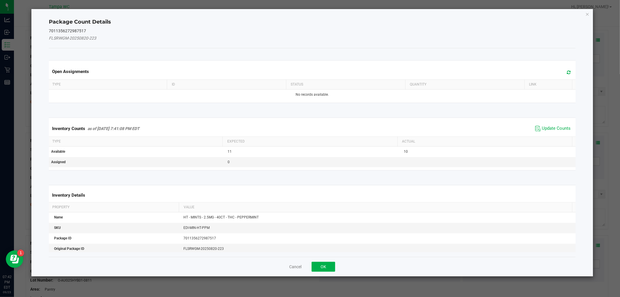
click at [545, 123] on div "Inventory Counts as of Sep 23, 2025 7:41:08 PM EDT Update Counts" at bounding box center [312, 129] width 529 height 16
drag, startPoint x: 545, startPoint y: 124, endPoint x: 545, endPoint y: 128, distance: 3.5
click at [545, 125] on span "Update Counts" at bounding box center [553, 128] width 39 height 9
click at [545, 128] on div "Inventory Counts as of Sep 23, 2025 7:41:08 PM EDT Update Counts" at bounding box center [312, 128] width 529 height 15
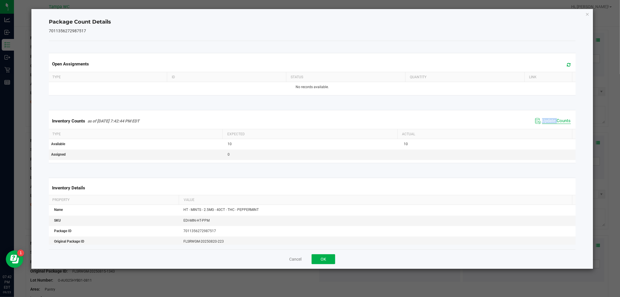
click at [545, 128] on div "Inventory Counts as of Sep 23, 2025 7:42:44 PM EDT Update Counts" at bounding box center [312, 121] width 529 height 16
click at [332, 253] on div "Cancel OK" at bounding box center [312, 258] width 527 height 19
click at [329, 260] on button "OK" at bounding box center [324, 259] width 24 height 10
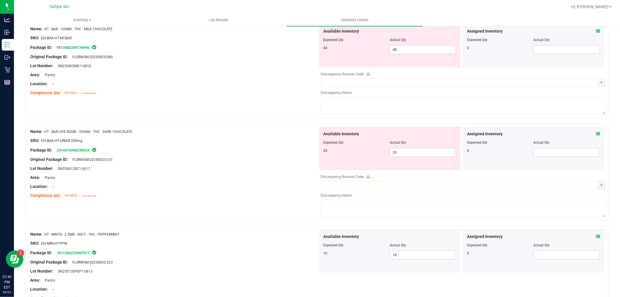
scroll to position [378, 0]
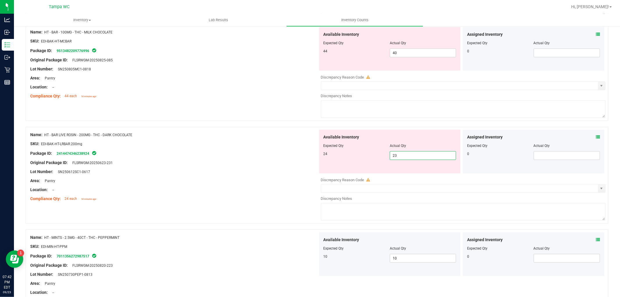
drag, startPoint x: 408, startPoint y: 158, endPoint x: 355, endPoint y: 169, distance: 54.6
click at [355, 169] on div "Available Inventory Expected Qty Actual Qty 24 23 23" at bounding box center [390, 152] width 142 height 44
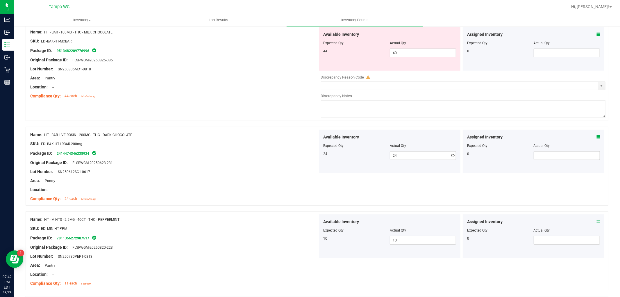
click at [207, 206] on div "Name: HT - BAR LIVE ROSIN - 200MG - THC - DARK CHOCOLATE SKU: EDI-BAK-HT-LRBAR.…" at bounding box center [317, 166] width 583 height 79
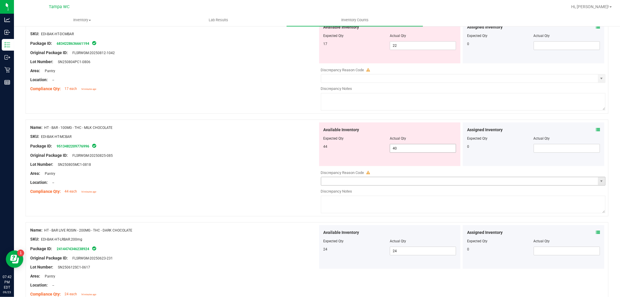
scroll to position [281, 0]
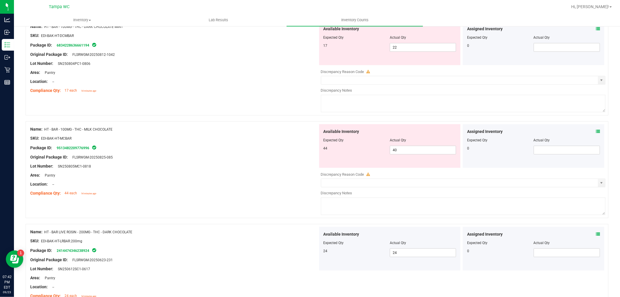
drag, startPoint x: 596, startPoint y: 234, endPoint x: 594, endPoint y: 237, distance: 3.5
click at [595, 236] on div "Assigned Inventory Expected Qty Actual Qty 0" at bounding box center [534, 249] width 142 height 44
click at [596, 236] on icon at bounding box center [598, 234] width 4 height 4
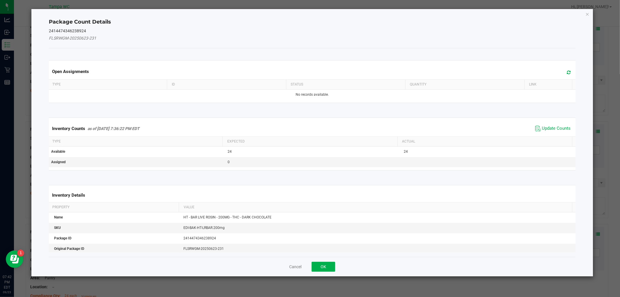
drag, startPoint x: 540, startPoint y: 115, endPoint x: 541, endPoint y: 122, distance: 6.8
click at [541, 121] on div "Inventory Counts as of Sep 23, 2025 7:36:22 PM EDT Update Counts Type Expected …" at bounding box center [311, 143] width 535 height 67
click at [542, 127] on span "Update Counts" at bounding box center [556, 129] width 29 height 6
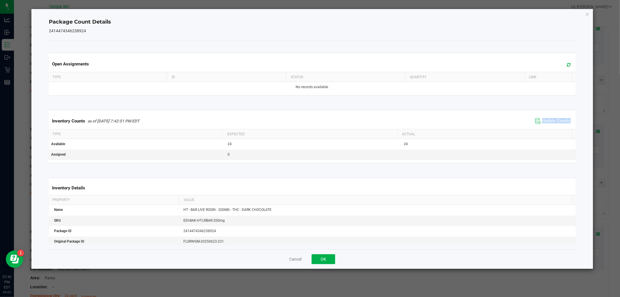
drag, startPoint x: 541, startPoint y: 127, endPoint x: 391, endPoint y: 243, distance: 189.2
click at [541, 127] on div "Inventory Counts as of Sep 23, 2025 7:42:51 PM EDT Update Counts" at bounding box center [312, 121] width 529 height 16
click at [324, 254] on button "OK" at bounding box center [324, 259] width 24 height 10
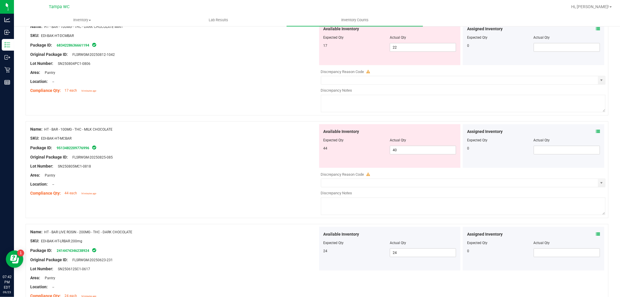
click at [596, 133] on icon at bounding box center [598, 131] width 4 height 4
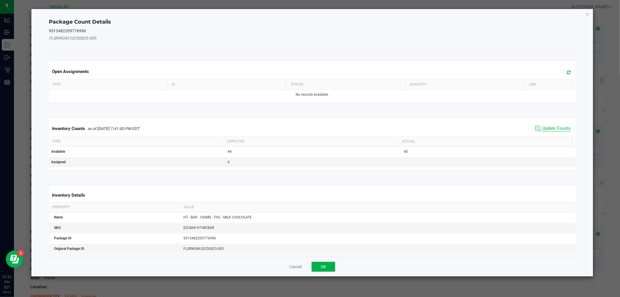
click at [545, 131] on span "Update Counts" at bounding box center [553, 128] width 39 height 9
click at [546, 129] on kendo-grid "Inventory Counts as of Sep 23, 2025 7:41:00 PM EDT Update Counts Type Expected …" at bounding box center [311, 143] width 535 height 52
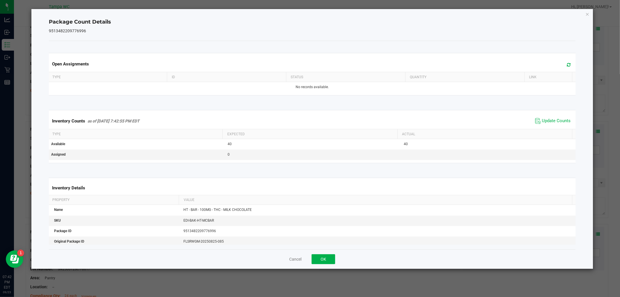
click at [546, 129] on th "Actual" at bounding box center [484, 134] width 175 height 10
click at [329, 255] on button "OK" at bounding box center [324, 259] width 24 height 10
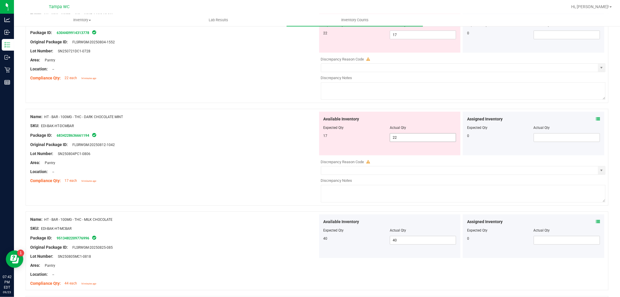
scroll to position [184, 0]
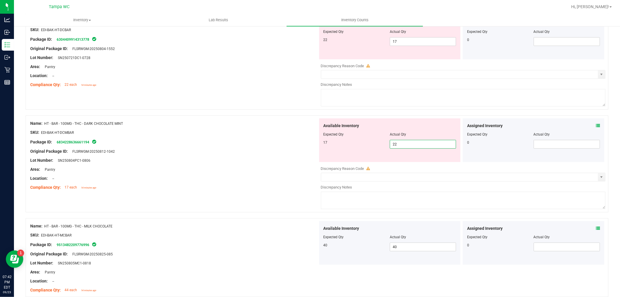
drag, startPoint x: 405, startPoint y: 146, endPoint x: 364, endPoint y: 155, distance: 42.3
click at [364, 155] on div "Available Inventory Expected Qty Actual Qty 17 22 22" at bounding box center [390, 140] width 142 height 44
click at [211, 177] on div "Location: --" at bounding box center [174, 178] width 288 height 6
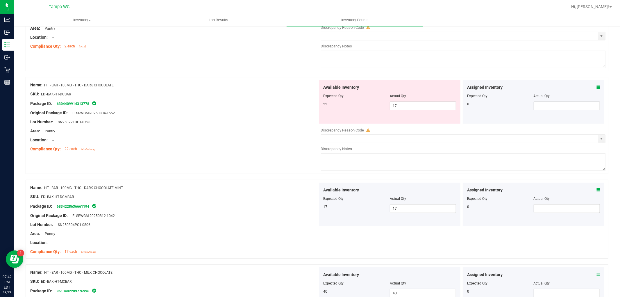
scroll to position [120, 0]
drag, startPoint x: 403, startPoint y: 103, endPoint x: 310, endPoint y: 138, distance: 98.8
click at [379, 117] on div "Available Inventory Expected Qty Actual Qty 22 17 17" at bounding box center [390, 102] width 142 height 44
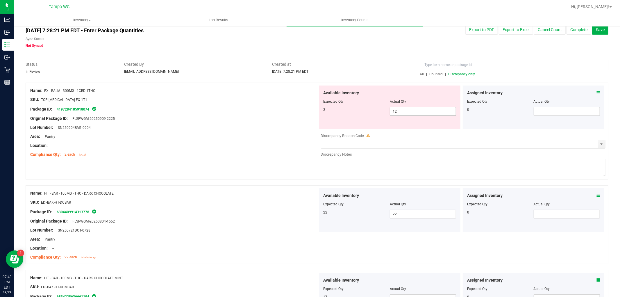
scroll to position [0, 0]
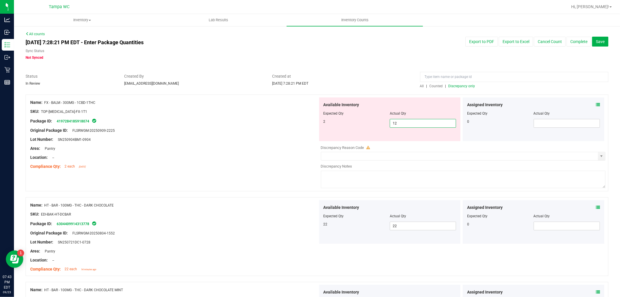
drag, startPoint x: 398, startPoint y: 123, endPoint x: 361, endPoint y: 141, distance: 41.5
click at [361, 141] on div "Available Inventory Expected Qty Actual Qty 2 12 12" at bounding box center [462, 143] width 288 height 92
click at [275, 156] on div "Name: FX - BALM - 300MG - 1CBD-1THC SKU: TOP-BAL-FX-1T1 Package ID: 41972841859…" at bounding box center [317, 142] width 583 height 97
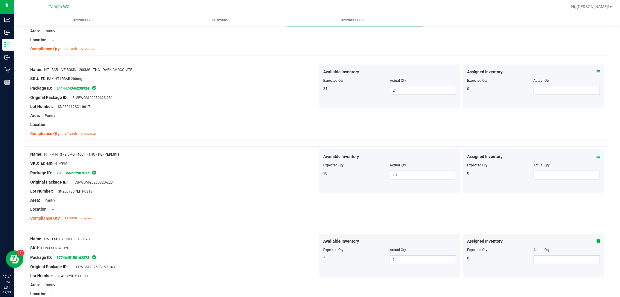
scroll to position [495, 0]
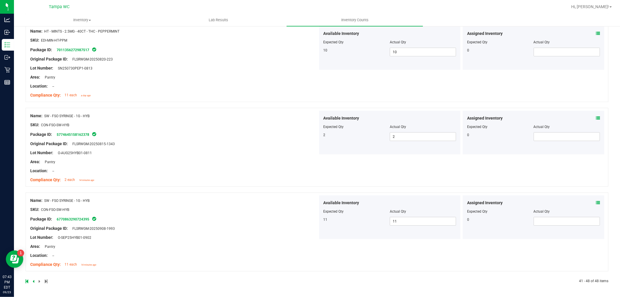
click at [32, 283] on div at bounding box center [172, 281] width 292 height 5
click at [33, 282] on icon at bounding box center [34, 280] width 2 height 3
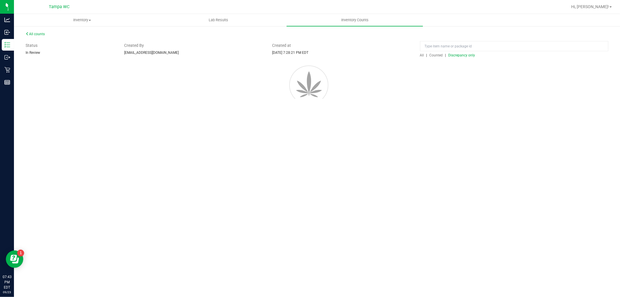
scroll to position [0, 0]
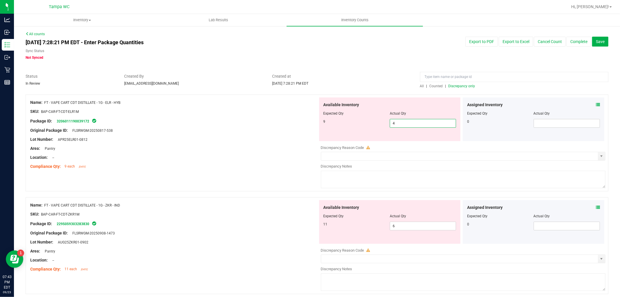
drag, startPoint x: 395, startPoint y: 125, endPoint x: 367, endPoint y: 138, distance: 30.6
click at [366, 137] on div "Available Inventory Expected Qty Actual Qty 9 4 4" at bounding box center [390, 119] width 142 height 44
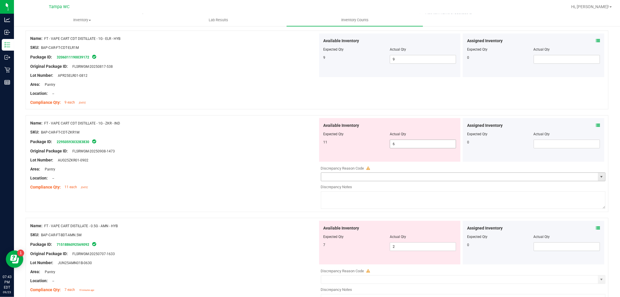
scroll to position [65, 0]
drag, startPoint x: 362, startPoint y: 157, endPoint x: 325, endPoint y: 174, distance: 40.8
click at [327, 171] on div "Available Inventory Expected Qty Actual Qty 11 6 6" at bounding box center [462, 163] width 288 height 92
click at [278, 185] on div "Compliance Qty: 11 each 2 days ago" at bounding box center [174, 186] width 288 height 6
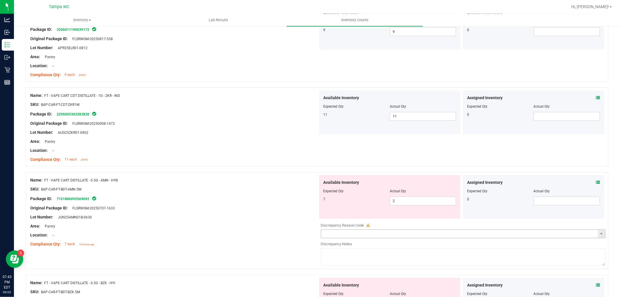
scroll to position [129, 0]
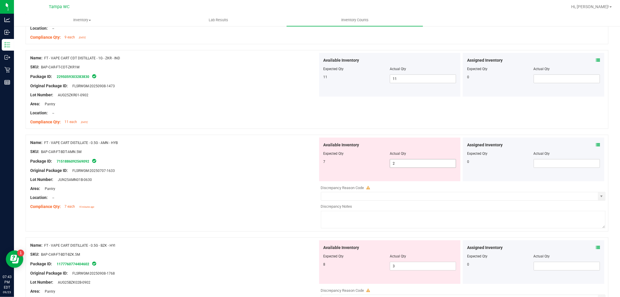
drag, startPoint x: 334, startPoint y: 182, endPoint x: 297, endPoint y: 194, distance: 39.2
click at [297, 194] on div "Name: FT - VAPE CART DISTILLATE - 0.5G - AMN - HYB SKU: BAP-CAR-FT-BDT-AMN.5M P…" at bounding box center [317, 183] width 583 height 97
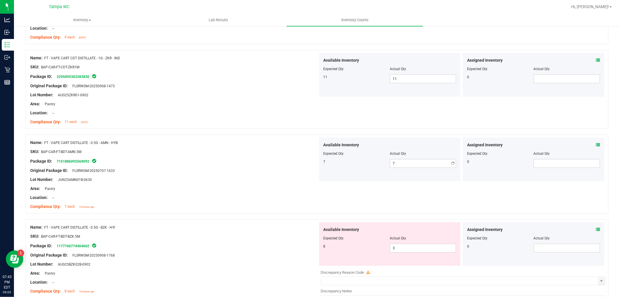
drag, startPoint x: 272, startPoint y: 201, endPoint x: 343, endPoint y: 192, distance: 72.4
click at [272, 201] on div at bounding box center [174, 202] width 288 height 3
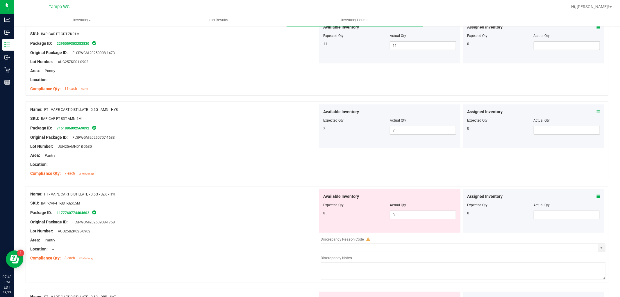
scroll to position [194, 0]
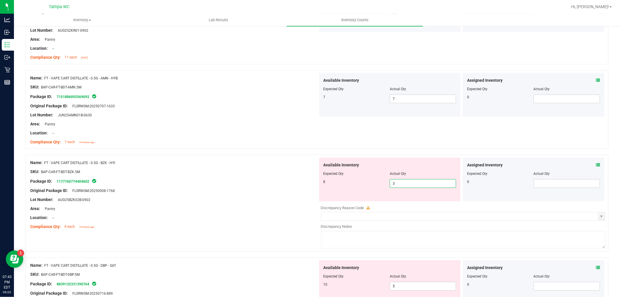
drag, startPoint x: 395, startPoint y: 183, endPoint x: 274, endPoint y: 220, distance: 126.2
click at [274, 220] on div "Name: FT - VAPE CART DISTILLATE - 0.5G - BZK - HYI SKU: BAP-CAR-FT-BDT-BZK.5M P…" at bounding box center [317, 203] width 583 height 97
drag, startPoint x: 219, startPoint y: 232, endPoint x: 297, endPoint y: 188, distance: 89.1
click at [222, 229] on div "Name: FT - VAPE CART DISTILLATE - 0.5G - BZK - HYI SKU: BAP-CAR-FT-BDT-BZK.5M P…" at bounding box center [317, 203] width 583 height 97
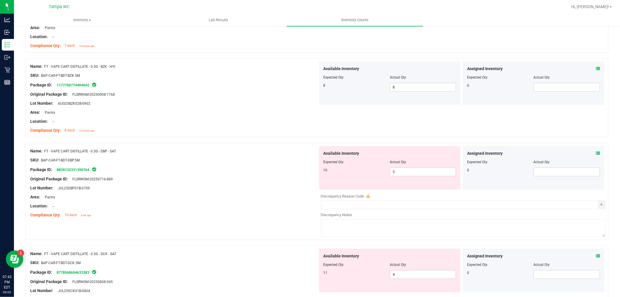
scroll to position [291, 0]
click at [291, 206] on div "Name: FT - VAPE CART DISTILLATE - 0.5G - DBP - SAT SKU: BAP-CAR-FT-BDT-DBP.5M P…" at bounding box center [317, 190] width 583 height 97
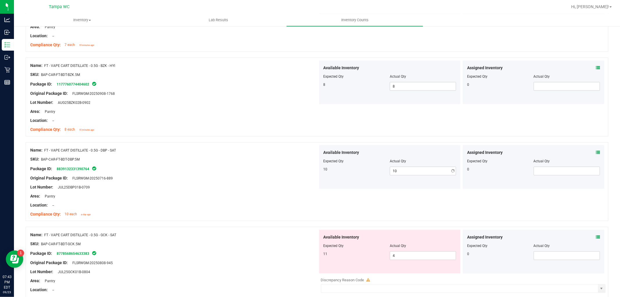
click at [218, 222] on div "Name: FT - VAPE CART DISTILLATE - 0.5G - DBP - SAT SKU: BAP-CAR-FT-BDT-DBP.5M P…" at bounding box center [317, 184] width 583 height 85
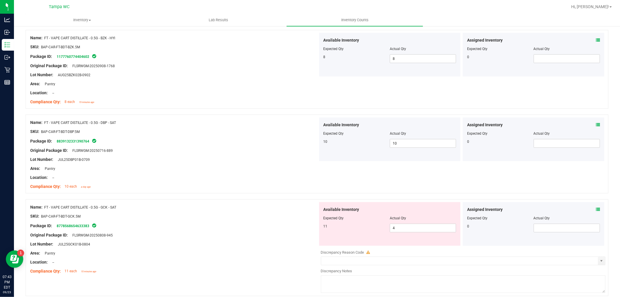
scroll to position [355, 0]
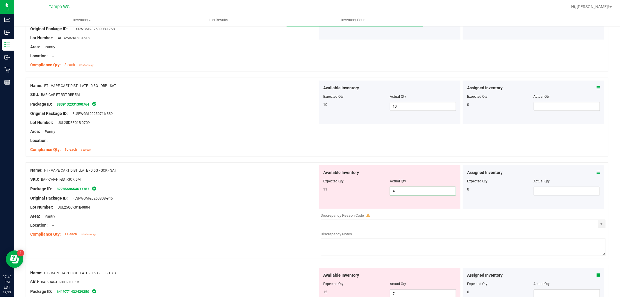
drag, startPoint x: 398, startPoint y: 188, endPoint x: 352, endPoint y: 206, distance: 49.5
click at [352, 206] on div "Available Inventory Expected Qty Actual Qty 11 4 4" at bounding box center [390, 187] width 142 height 44
click at [283, 205] on div "Lot Number: JUL25GCK01B-0804" at bounding box center [174, 207] width 288 height 6
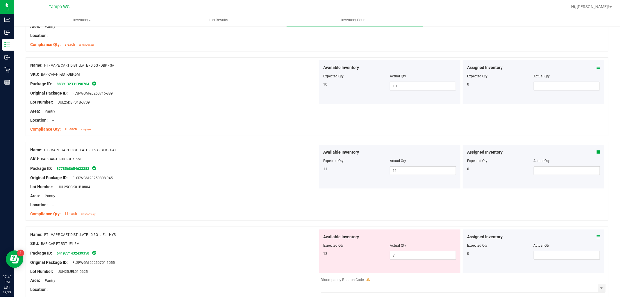
scroll to position [420, 0]
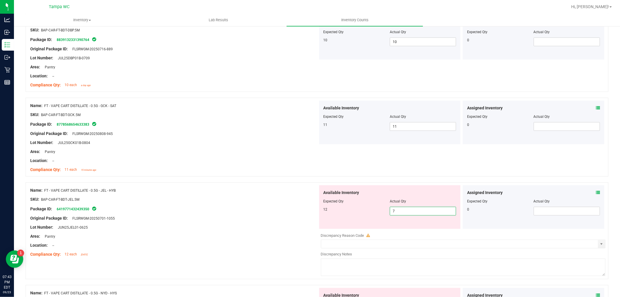
drag, startPoint x: 400, startPoint y: 212, endPoint x: 342, endPoint y: 223, distance: 59.6
click at [345, 223] on div "Available Inventory Expected Qty Actual Qty 12 7 7" at bounding box center [390, 207] width 142 height 44
click at [263, 219] on div "Original Package ID: FLSRWGM-20250701-1055" at bounding box center [174, 218] width 288 height 6
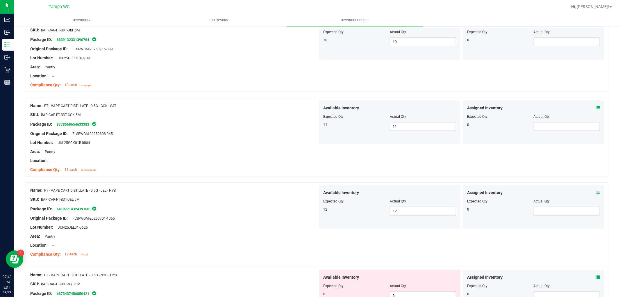
click at [596, 108] on icon at bounding box center [598, 108] width 4 height 4
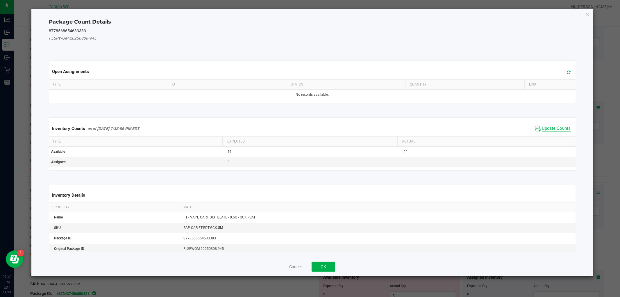
click at [549, 126] on span "Update Counts" at bounding box center [556, 129] width 29 height 6
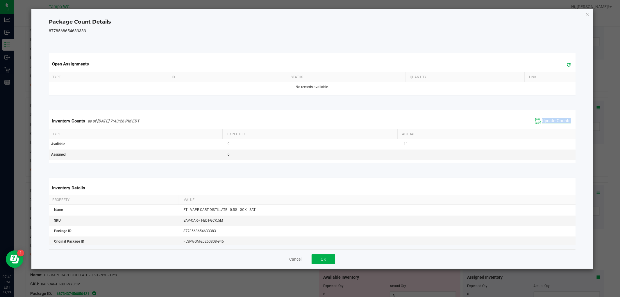
click at [549, 126] on div "Inventory Counts as of Sep 23, 2025 7:43:26 PM EDT Update Counts" at bounding box center [312, 121] width 529 height 16
click at [330, 256] on button "OK" at bounding box center [324, 259] width 24 height 10
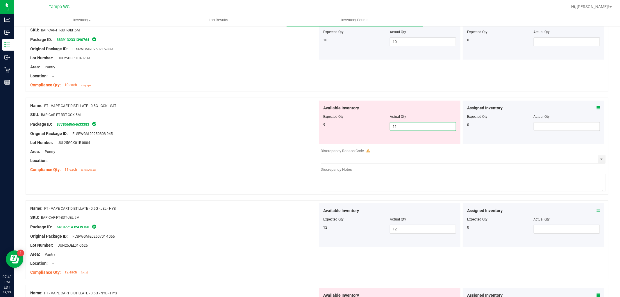
drag, startPoint x: 400, startPoint y: 126, endPoint x: 386, endPoint y: 134, distance: 16.1
click at [386, 134] on div "Available Inventory Expected Qty Actual Qty 9 11 11" at bounding box center [390, 123] width 142 height 44
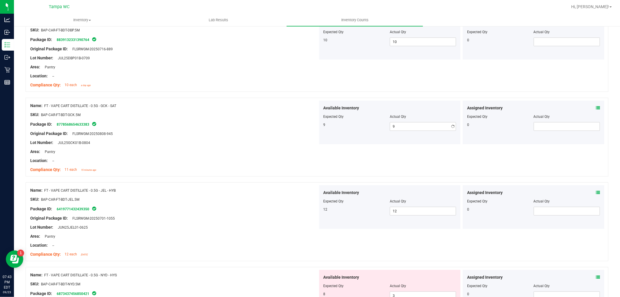
click at [226, 172] on div "Compliance Qty: 11 each 15 minutes ago" at bounding box center [174, 170] width 288 height 6
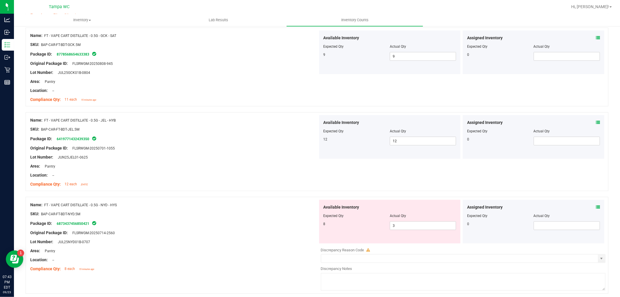
scroll to position [517, 0]
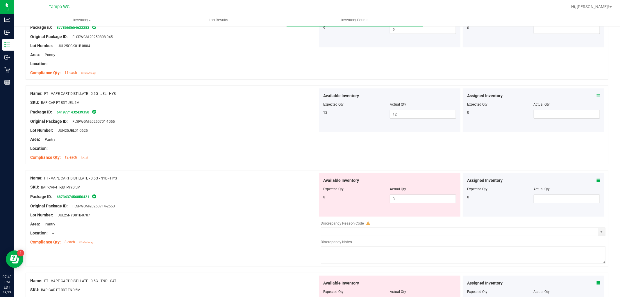
click at [596, 94] on icon at bounding box center [598, 96] width 4 height 4
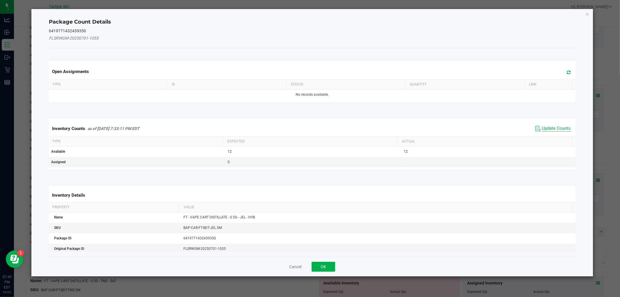
click at [557, 126] on span "Update Counts" at bounding box center [556, 129] width 29 height 6
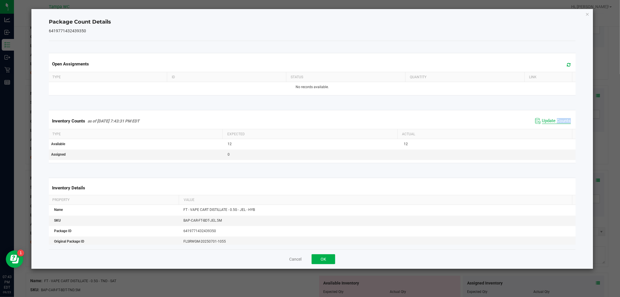
drag, startPoint x: 557, startPoint y: 126, endPoint x: 473, endPoint y: 181, distance: 100.0
click at [556, 126] on div "Inventory Counts as of Sep 23, 2025 7:43:31 PM EDT Update Counts" at bounding box center [312, 121] width 529 height 16
click at [319, 257] on button "OK" at bounding box center [324, 259] width 24 height 10
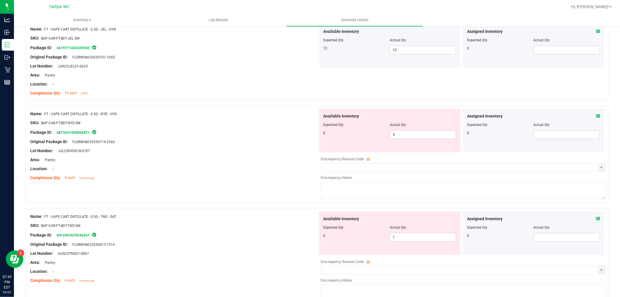
scroll to position [582, 0]
drag, startPoint x: 414, startPoint y: 136, endPoint x: 303, endPoint y: 170, distance: 115.8
click at [307, 169] on div "Name: FT - VAPE CART DISTILLATE - 0.5G - NYD - HYS SKU: BAP-CAR-FT-BDT-NYD.5M P…" at bounding box center [317, 153] width 583 height 97
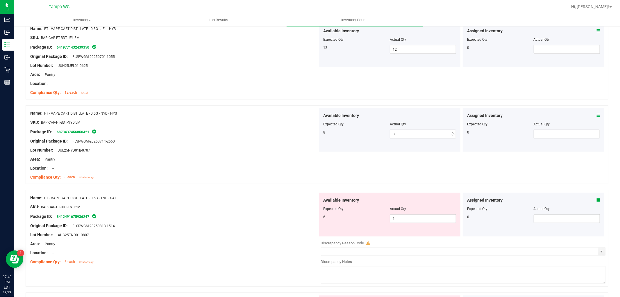
click at [303, 169] on div "Location: --" at bounding box center [174, 168] width 288 height 6
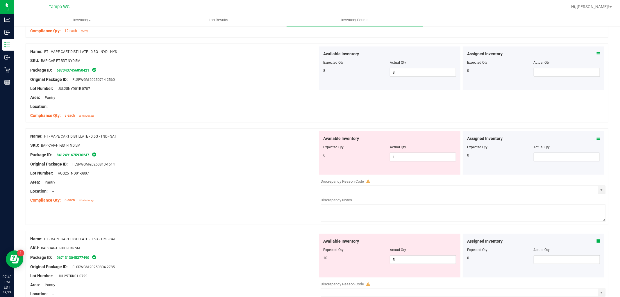
scroll to position [646, 0]
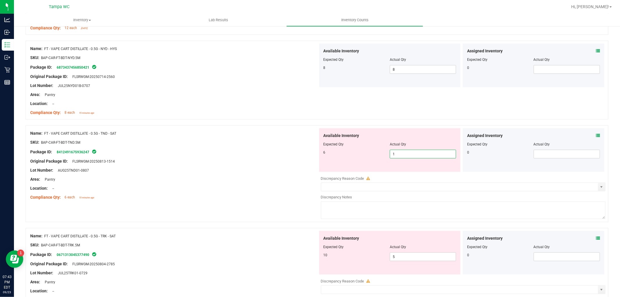
drag, startPoint x: 412, startPoint y: 156, endPoint x: 351, endPoint y: 179, distance: 65.7
click at [351, 179] on div "Available Inventory Expected Qty Actual Qty 6 1 1" at bounding box center [462, 174] width 288 height 92
click at [313, 186] on div "Location: --" at bounding box center [174, 188] width 288 height 6
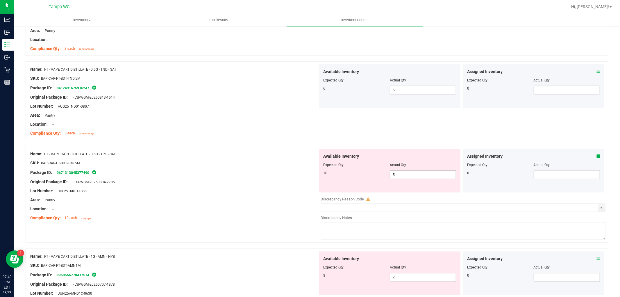
scroll to position [711, 0]
drag, startPoint x: 411, startPoint y: 175, endPoint x: 277, endPoint y: 206, distance: 137.6
click at [277, 206] on div "Name: FT - VAPE CART DISTILLATE - 0.5G - TRK - SAT SKU: BAP-CAR-FT-BDT-TRK.5M P…" at bounding box center [317, 193] width 583 height 97
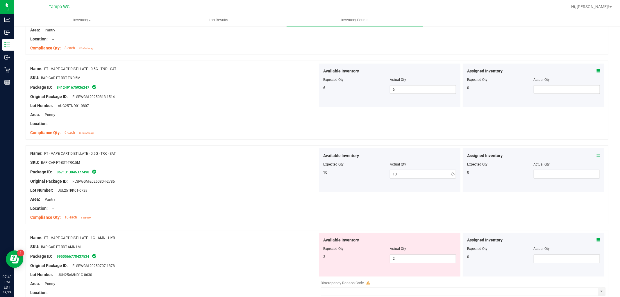
drag, startPoint x: 259, startPoint y: 199, endPoint x: 348, endPoint y: 184, distance: 90.5
click at [260, 199] on div "Area: Pantry" at bounding box center [174, 199] width 288 height 6
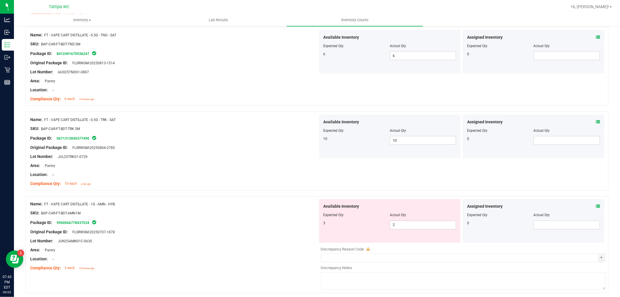
scroll to position [775, 0]
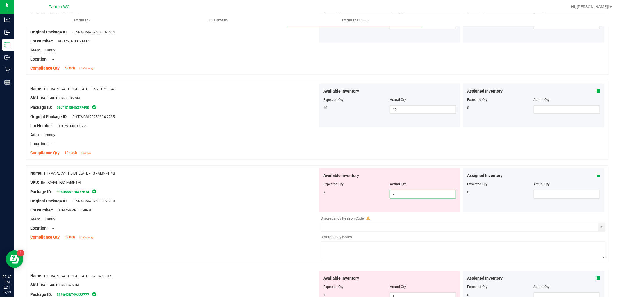
drag, startPoint x: 390, startPoint y: 196, endPoint x: 310, endPoint y: 221, distance: 84.6
click at [310, 221] on div "Name: FT - VAPE CART DISTILLATE - 1G - AMN - HYB SKU: BAP-CAR-FT-BDT-AMN1M Pack…" at bounding box center [317, 213] width 583 height 97
click at [269, 224] on div "Name: FT - VAPE CART DISTILLATE - 1G - AMN - HYB SKU: BAP-CAR-FT-BDT-AMN1M Pack…" at bounding box center [174, 205] width 288 height 74
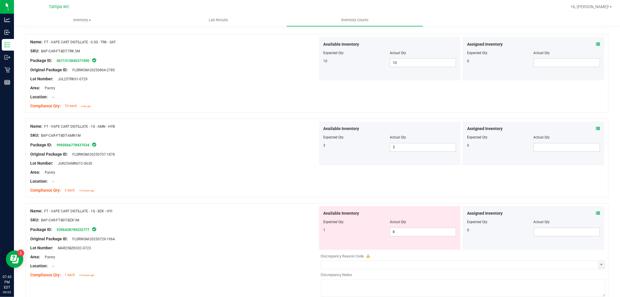
scroll to position [872, 0]
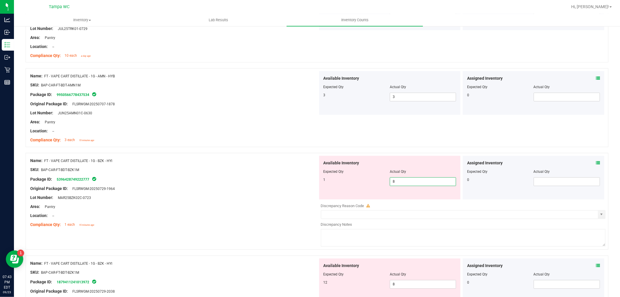
drag, startPoint x: 400, startPoint y: 181, endPoint x: 335, endPoint y: 201, distance: 68.7
click at [335, 201] on div "Available Inventory Expected Qty Actual Qty 1 8 8" at bounding box center [462, 202] width 288 height 92
drag, startPoint x: 271, startPoint y: 205, endPoint x: 279, endPoint y: 201, distance: 8.7
click at [271, 206] on div "Area: Pantry" at bounding box center [174, 207] width 288 height 6
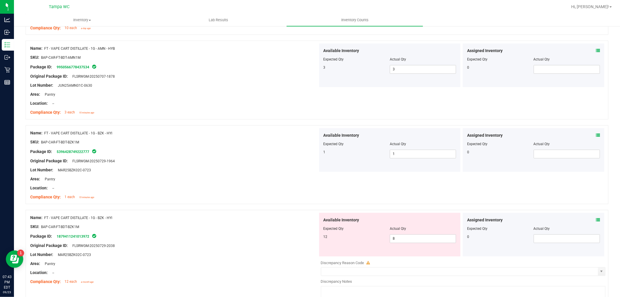
scroll to position [937, 0]
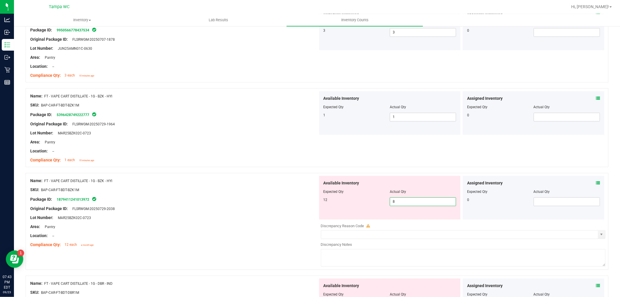
drag, startPoint x: 397, startPoint y: 206, endPoint x: 380, endPoint y: 216, distance: 19.4
click at [380, 216] on div "Available Inventory Expected Qty Actual Qty 12 8 8" at bounding box center [390, 198] width 142 height 44
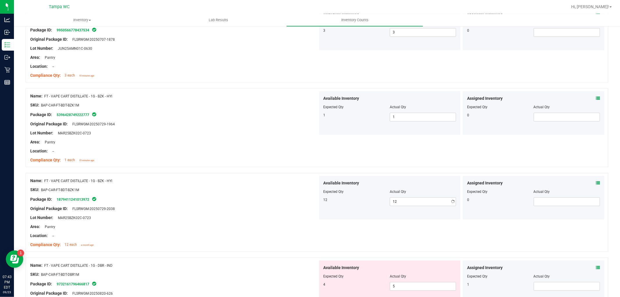
click at [596, 100] on icon at bounding box center [598, 99] width 4 height 4
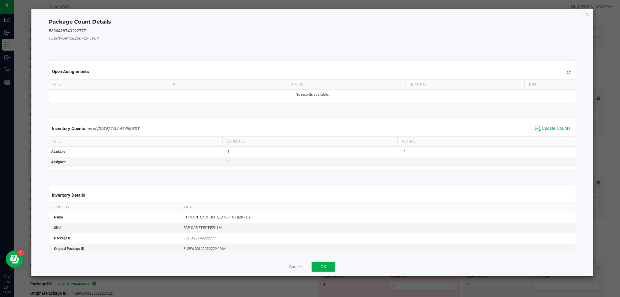
drag, startPoint x: 547, startPoint y: 121, endPoint x: 544, endPoint y: 127, distance: 6.9
click at [547, 122] on div "Inventory Counts as of Sep 23, 2025 7:34:47 PM EDT Update Counts" at bounding box center [312, 129] width 529 height 16
click at [544, 127] on span "Update Counts" at bounding box center [556, 129] width 29 height 6
click at [544, 127] on div "Inventory Counts as of Sep 23, 2025 7:34:47 PM EDT Update Counts" at bounding box center [312, 128] width 529 height 15
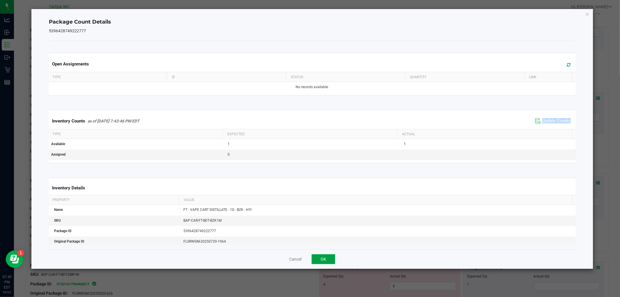
click at [317, 261] on button "OK" at bounding box center [324, 259] width 24 height 10
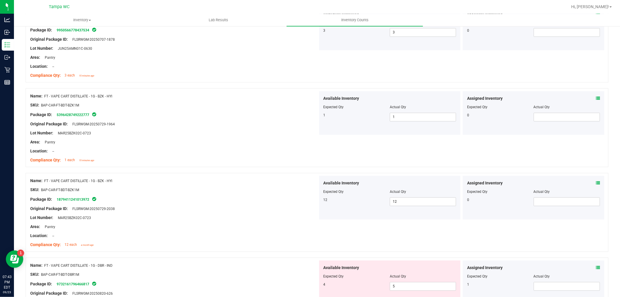
click at [596, 182] on icon at bounding box center [598, 183] width 4 height 4
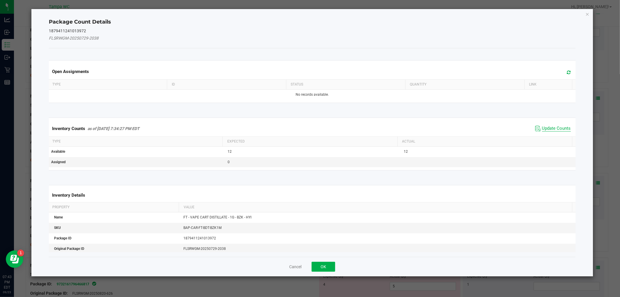
click at [542, 127] on span "Update Counts" at bounding box center [556, 129] width 29 height 6
click at [540, 127] on div "Inventory Counts as of Sep 23, 2025 7:34:27 PM EDT Update Counts" at bounding box center [312, 128] width 529 height 15
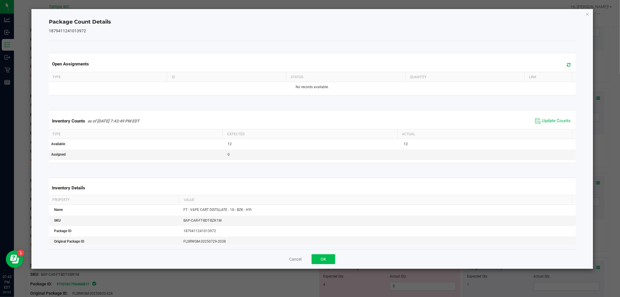
drag, startPoint x: 332, startPoint y: 253, endPoint x: 331, endPoint y: 261, distance: 7.9
click at [331, 258] on div "Cancel OK" at bounding box center [312, 258] width 527 height 19
drag, startPoint x: 331, startPoint y: 261, endPoint x: 335, endPoint y: 257, distance: 5.8
click at [331, 261] on button "OK" at bounding box center [324, 259] width 24 height 10
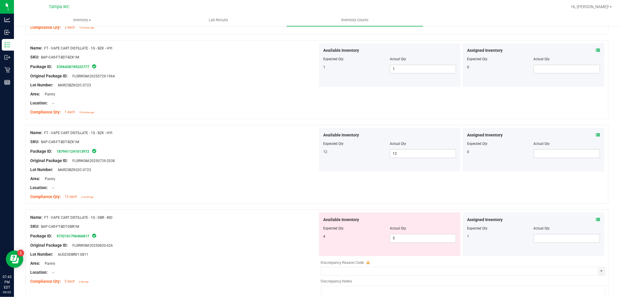
scroll to position [1034, 0]
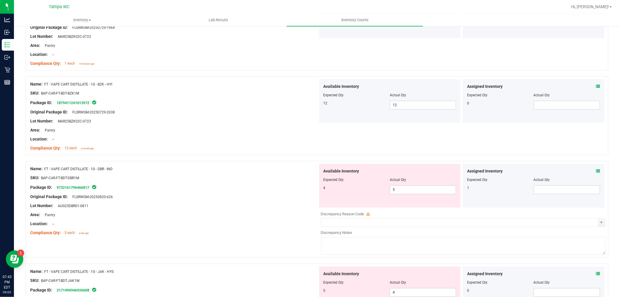
click at [595, 167] on div "Assigned Inventory Expected Qty Actual Qty 1" at bounding box center [534, 186] width 142 height 44
click at [596, 169] on icon at bounding box center [598, 171] width 4 height 4
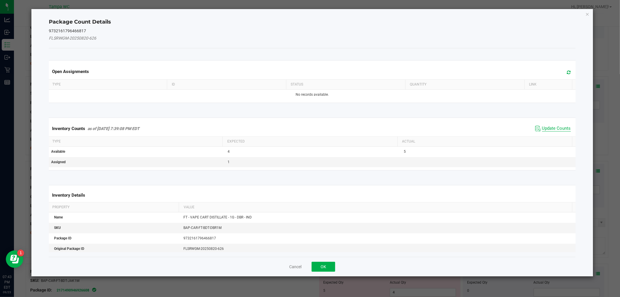
drag, startPoint x: 554, startPoint y: 123, endPoint x: 551, endPoint y: 127, distance: 4.7
click at [554, 124] on div "Inventory Counts as of Sep 23, 2025 7:39:08 PM EDT Update Counts" at bounding box center [312, 129] width 529 height 16
click at [551, 127] on span "Update Counts" at bounding box center [556, 129] width 29 height 6
click at [551, 127] on span "Update Counts" at bounding box center [556, 128] width 29 height 5
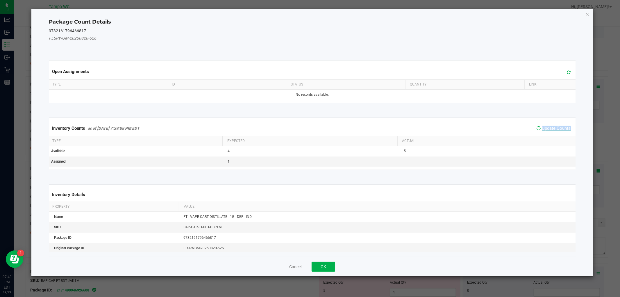
click at [551, 127] on span "Update Counts" at bounding box center [556, 128] width 29 height 5
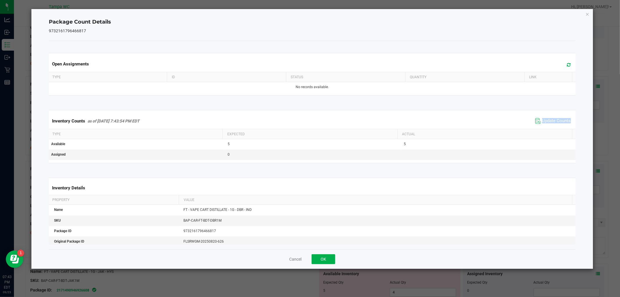
click at [551, 127] on div "Inventory Counts as of Sep 23, 2025 7:43:54 PM EDT Update Counts" at bounding box center [312, 121] width 529 height 16
click at [325, 261] on button "OK" at bounding box center [324, 259] width 24 height 10
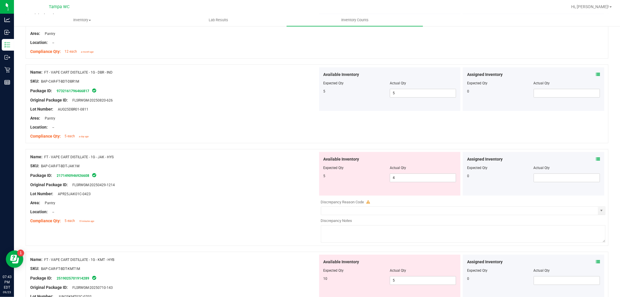
scroll to position [1130, 0]
click at [596, 158] on icon at bounding box center [598, 159] width 4 height 4
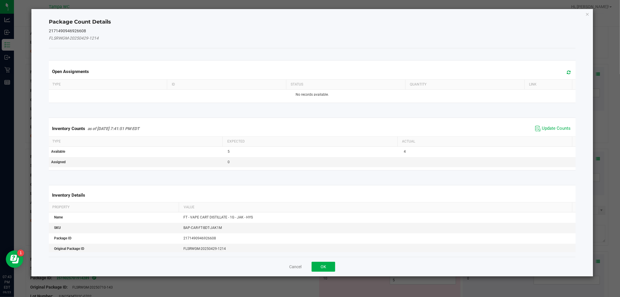
drag, startPoint x: 554, startPoint y: 120, endPoint x: 552, endPoint y: 128, distance: 9.2
click at [554, 120] on kendo-grid "Inventory Counts as of Sep 23, 2025 7:41:51 PM EDT Update Counts Type Expected …" at bounding box center [311, 143] width 535 height 53
click at [552, 129] on span "Update Counts" at bounding box center [556, 129] width 29 height 6
click at [552, 128] on span "Update Counts" at bounding box center [556, 128] width 29 height 5
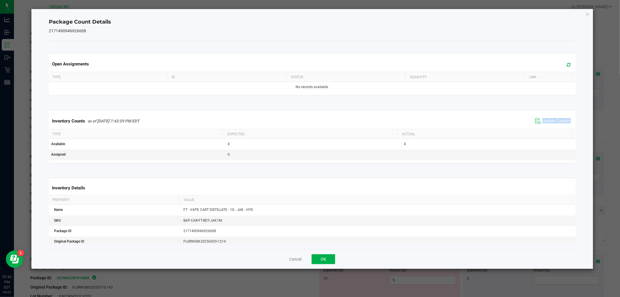
click at [552, 129] on div "Inventory Counts as of Sep 23, 2025 7:43:59 PM EDT Update Counts" at bounding box center [312, 121] width 529 height 16
click at [324, 255] on button "OK" at bounding box center [324, 259] width 24 height 10
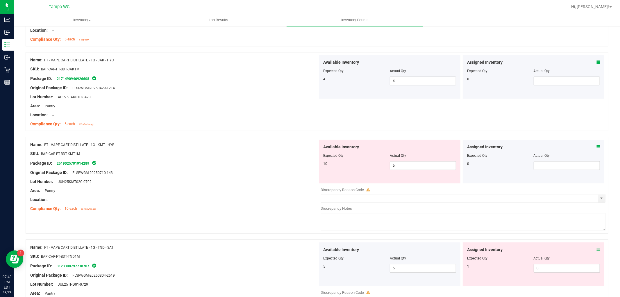
scroll to position [1228, 0]
drag, startPoint x: 423, startPoint y: 166, endPoint x: 260, endPoint y: 208, distance: 168.8
click at [260, 208] on div "Name: FT - VAPE CART DISTILLATE - 1G - KMT - HYB SKU: BAP-CAR-FT-BDT-KMT1M Pack…" at bounding box center [317, 184] width 583 height 97
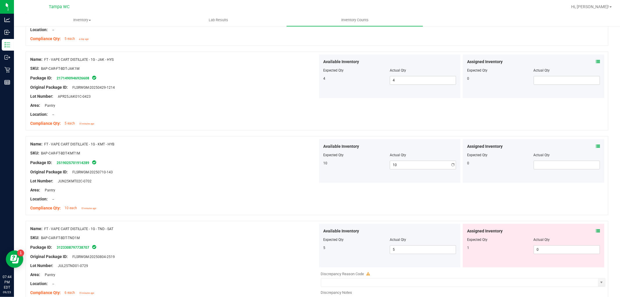
drag, startPoint x: 254, startPoint y: 195, endPoint x: 354, endPoint y: 180, distance: 100.5
click at [255, 195] on div at bounding box center [174, 194] width 288 height 3
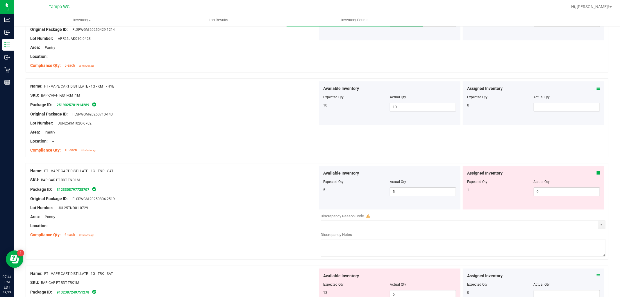
scroll to position [1292, 0]
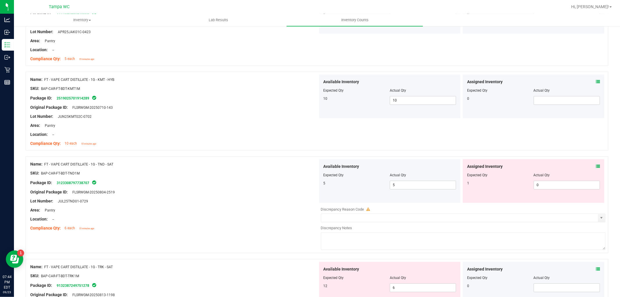
click at [596, 164] on span at bounding box center [598, 166] width 4 height 6
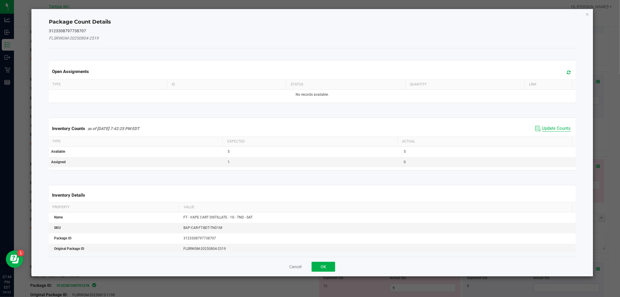
click at [544, 129] on span "Update Counts" at bounding box center [556, 129] width 29 height 6
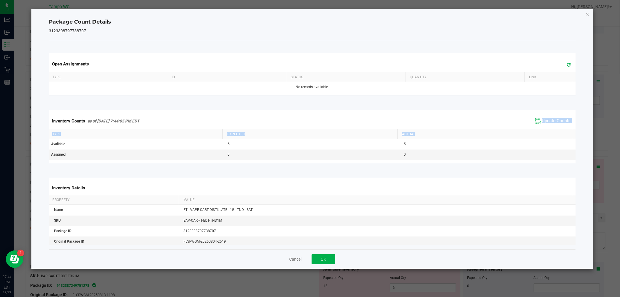
click at [544, 129] on th "Actual" at bounding box center [484, 134] width 175 height 10
click at [544, 128] on div "Inventory Counts as of Sep 23, 2025 7:44:05 PM EDT Update Counts" at bounding box center [312, 121] width 529 height 16
click at [332, 259] on button "OK" at bounding box center [324, 259] width 24 height 10
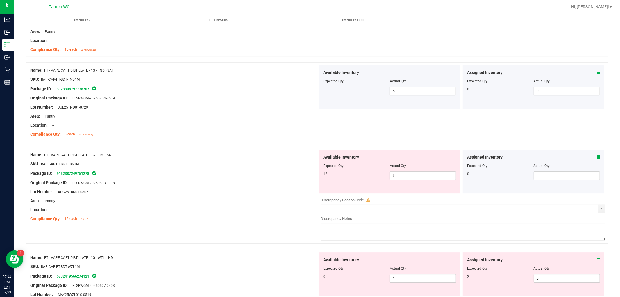
scroll to position [1389, 0]
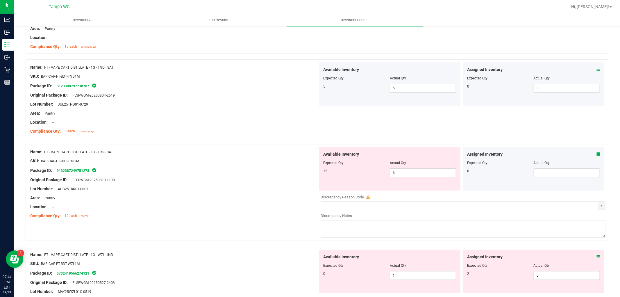
click at [595, 152] on div "Assigned Inventory Expected Qty Actual Qty 0" at bounding box center [534, 169] width 142 height 44
click at [596, 153] on icon at bounding box center [598, 154] width 4 height 4
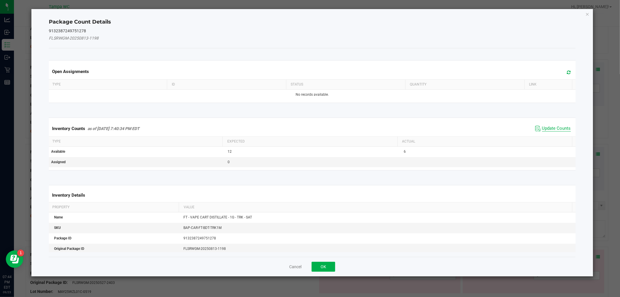
click at [551, 127] on span "Update Counts" at bounding box center [556, 129] width 29 height 6
click at [551, 127] on span "Update Counts" at bounding box center [556, 128] width 29 height 5
click at [551, 127] on div "Inventory Counts as of Sep 23, 2025 7:40:34 PM EDT Update Counts" at bounding box center [312, 128] width 529 height 15
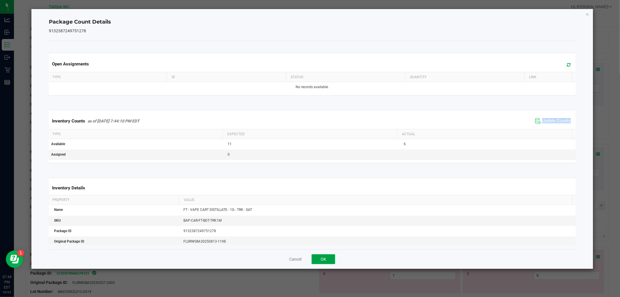
click at [324, 260] on button "OK" at bounding box center [324, 259] width 24 height 10
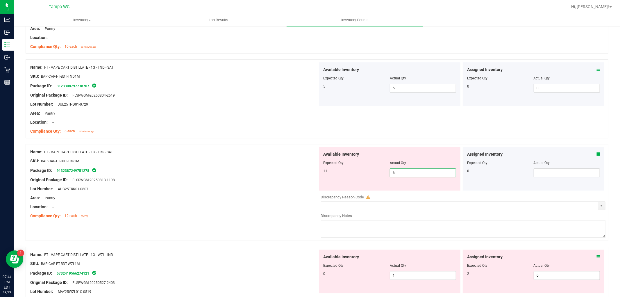
drag, startPoint x: 404, startPoint y: 169, endPoint x: 336, endPoint y: 187, distance: 70.2
click at [336, 187] on div "Available Inventory Expected Qty Actual Qty 11 6 6" at bounding box center [390, 169] width 142 height 44
click at [274, 186] on div "Name: FT - VAPE CART DISTILLATE - 1G - TRK - SAT SKU: BAP-CAR-FT-BDT-TRK1M Pack…" at bounding box center [174, 184] width 288 height 74
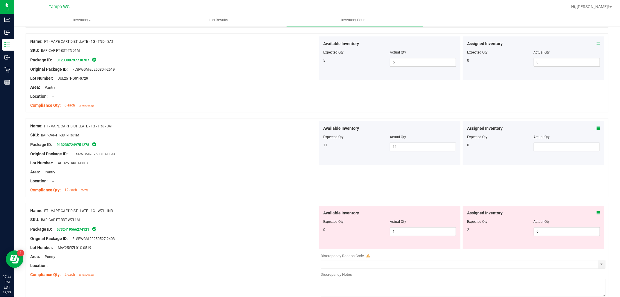
scroll to position [1486, 0]
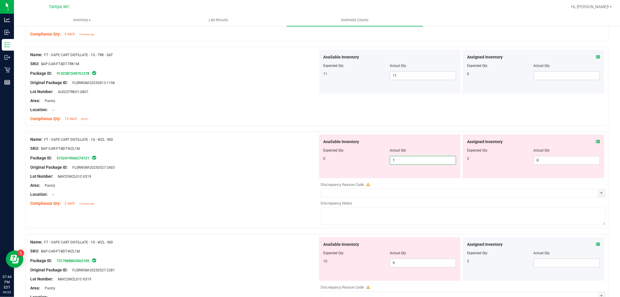
drag, startPoint x: 411, startPoint y: 165, endPoint x: 389, endPoint y: 172, distance: 23.2
click at [390, 172] on div "Available Inventory Expected Qty Actual Qty 0 1 1" at bounding box center [390, 156] width 142 height 44
click at [242, 182] on div at bounding box center [174, 180] width 288 height 3
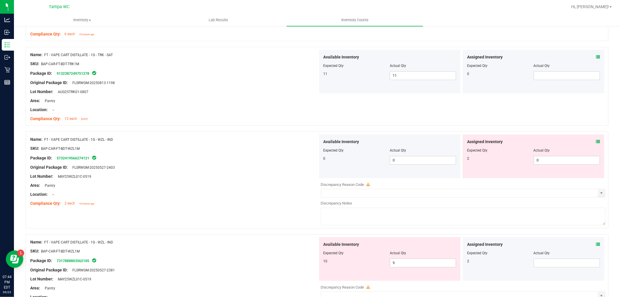
click at [596, 140] on span at bounding box center [598, 142] width 4 height 6
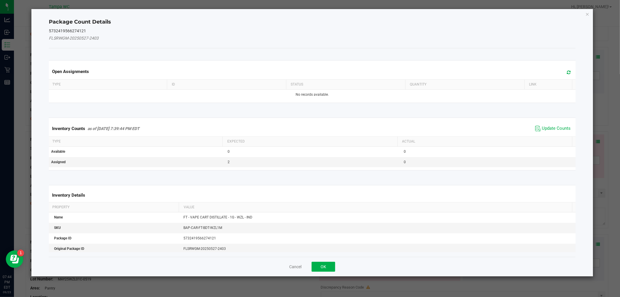
click at [552, 126] on span "Update Counts" at bounding box center [556, 129] width 29 height 6
click at [552, 126] on span "Update Counts" at bounding box center [553, 128] width 37 height 8
click at [552, 125] on span "Update Counts" at bounding box center [553, 128] width 37 height 8
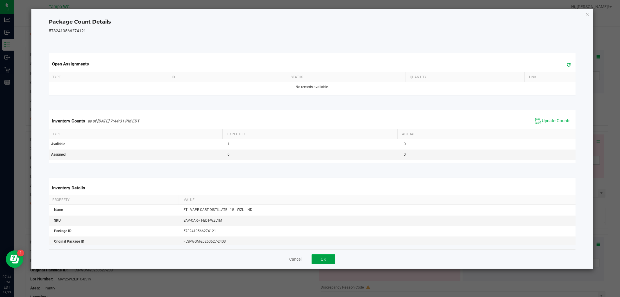
drag, startPoint x: 315, startPoint y: 260, endPoint x: 323, endPoint y: 257, distance: 8.4
click at [315, 262] on button "OK" at bounding box center [324, 259] width 24 height 10
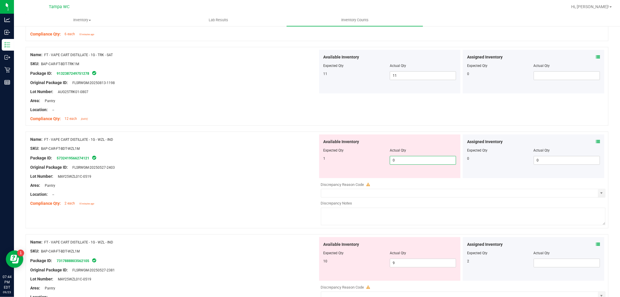
click at [411, 165] on span "0 0" at bounding box center [423, 160] width 66 height 9
drag, startPoint x: 411, startPoint y: 163, endPoint x: 315, endPoint y: 157, distance: 95.8
click at [315, 156] on div "Name: FT - VAPE CART DISTILLATE - 1G - WZL - IND SKU: BAP-CAR-FT-BDT-WZL1M Pack…" at bounding box center [317, 179] width 583 height 97
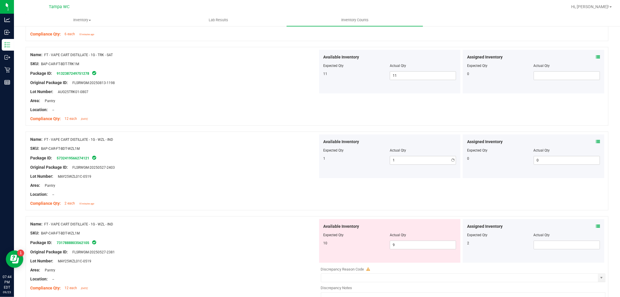
drag, startPoint x: 230, startPoint y: 167, endPoint x: 258, endPoint y: 188, distance: 35.7
click at [230, 169] on div "Original Package ID: FLSRWGM-20250527-2403" at bounding box center [174, 167] width 288 height 6
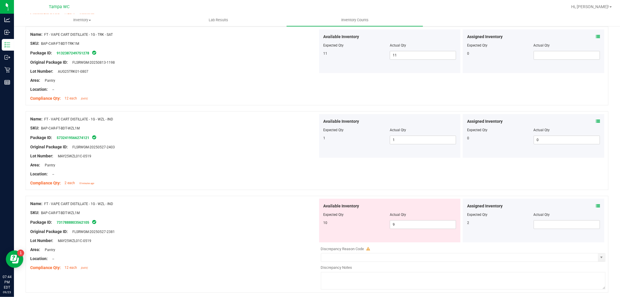
scroll to position [1529, 0]
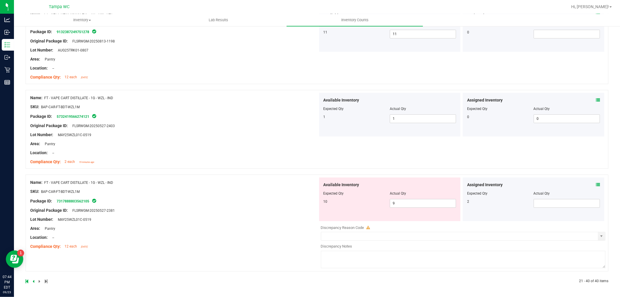
click at [596, 183] on icon at bounding box center [598, 185] width 4 height 4
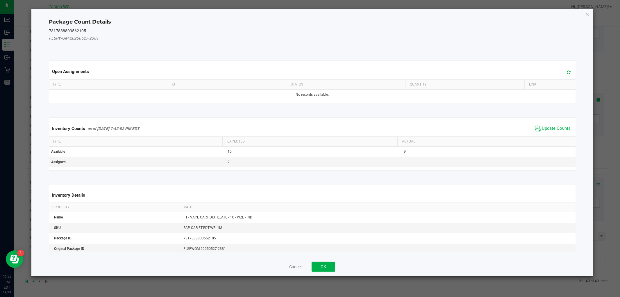
click at [547, 126] on span "Update Counts" at bounding box center [556, 129] width 29 height 6
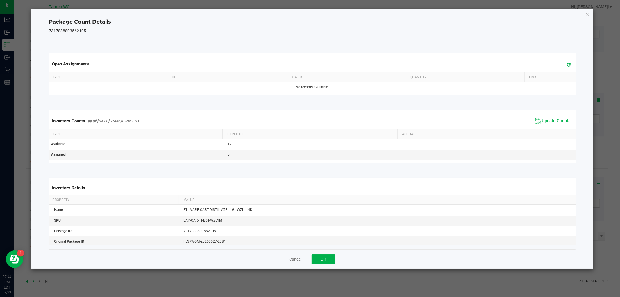
click at [547, 125] on span "Update Counts" at bounding box center [553, 121] width 39 height 9
drag, startPoint x: 547, startPoint y: 124, endPoint x: 424, endPoint y: 162, distance: 128.9
click at [547, 125] on span "Update Counts" at bounding box center [553, 121] width 37 height 8
drag, startPoint x: 326, startPoint y: 258, endPoint x: 395, endPoint y: 242, distance: 71.1
click at [326, 259] on button "OK" at bounding box center [324, 259] width 24 height 10
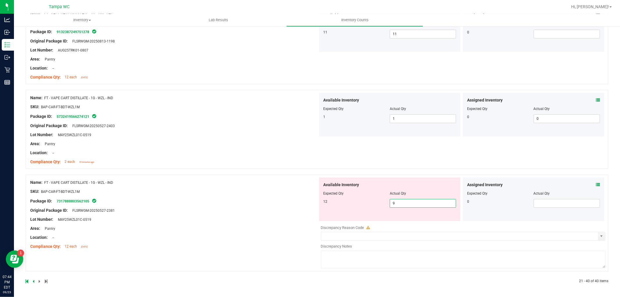
drag, startPoint x: 417, startPoint y: 203, endPoint x: 249, endPoint y: 215, distance: 168.2
click at [249, 214] on div "Name: FT - VAPE CART DISTILLATE - 1G - WZL - IND SKU: BAP-CAR-FT-BDT-WZL1M Pack…" at bounding box center [317, 222] width 583 height 97
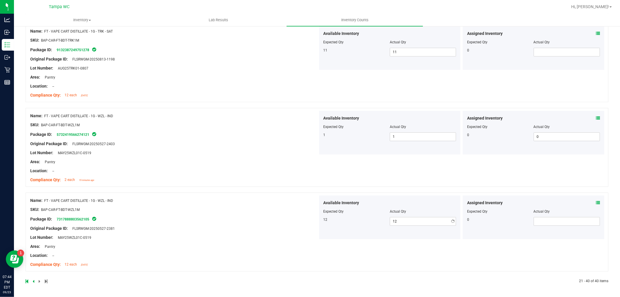
scroll to position [1510, 0]
click at [249, 218] on div "Name: FT - VAPE CART DISTILLATE - 1G - WZL - IND SKU: BAP-CAR-FT-BDT-WZL1M Pack…" at bounding box center [174, 232] width 288 height 74
click at [34, 280] on icon at bounding box center [34, 280] width 2 height 3
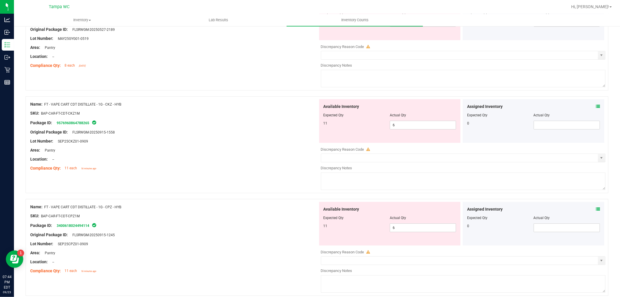
scroll to position [1877, 0]
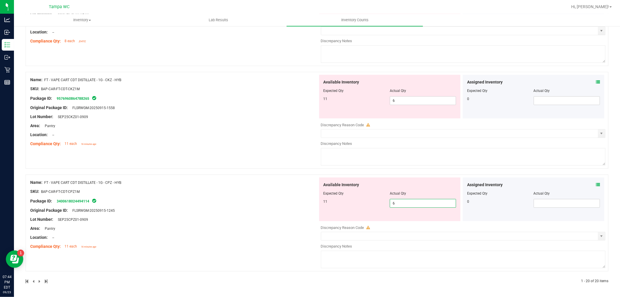
drag, startPoint x: 406, startPoint y: 204, endPoint x: 329, endPoint y: 208, distance: 76.6
click at [330, 208] on div "Available Inventory Expected Qty Actual Qty 11 6 6" at bounding box center [390, 199] width 142 height 44
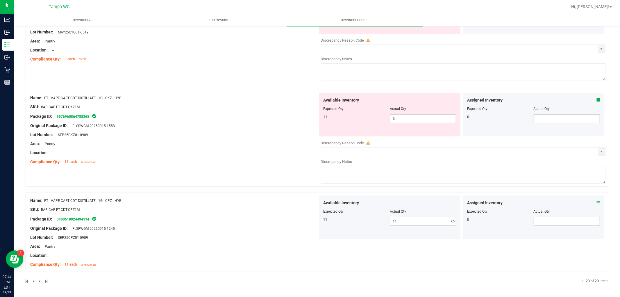
click at [276, 204] on div "Name: FT - VAPE CART CDT DISTILLATE - 1G - CPZ - HYB SKU: BAP-CAR-FT-CDT-CPZ1M …" at bounding box center [174, 232] width 288 height 74
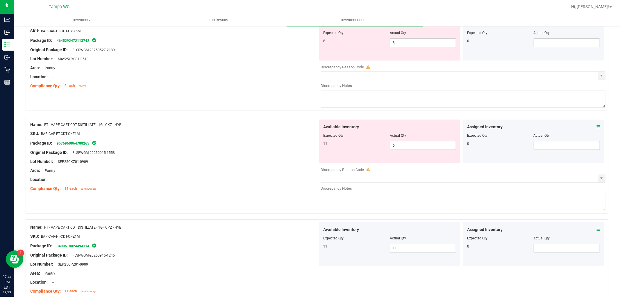
scroll to position [1794, 0]
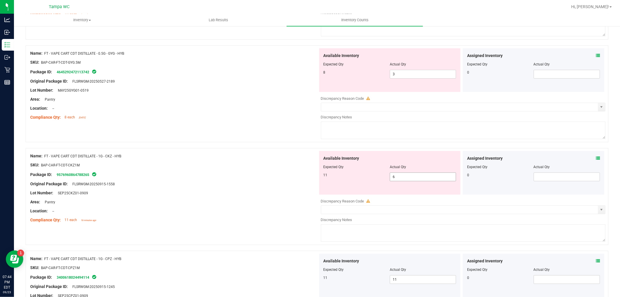
drag, startPoint x: 397, startPoint y: 179, endPoint x: 246, endPoint y: 185, distance: 151.6
click at [246, 185] on div "Name: FT - VAPE CART CDT DISTILLATE - 1G - CKZ - HYB SKU: BAP-CAR-FT-CDT-CKZ1M …" at bounding box center [317, 196] width 583 height 97
click at [236, 190] on div at bounding box center [174, 188] width 288 height 3
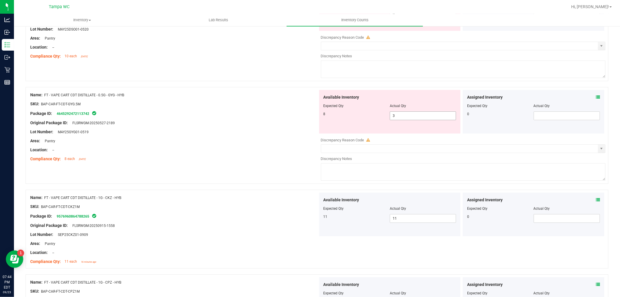
scroll to position [1697, 0]
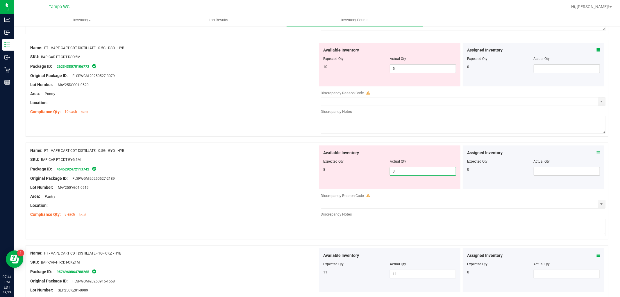
drag, startPoint x: 380, startPoint y: 178, endPoint x: 293, endPoint y: 176, distance: 87.8
click at [285, 179] on div "Name: FT - VAPE CART CDT DISTILLATE - 0.5G - GYG - HYB SKU: BAP-CAR-FT-CDT-GYG.…" at bounding box center [317, 190] width 583 height 97
drag, startPoint x: 234, startPoint y: 184, endPoint x: 253, endPoint y: 191, distance: 20.0
click at [237, 181] on div "Original Package ID: FLSRWGM-20250527-2189" at bounding box center [174, 178] width 288 height 6
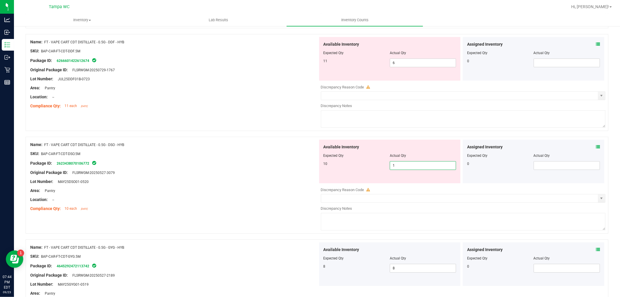
drag, startPoint x: 409, startPoint y: 169, endPoint x: 238, endPoint y: 178, distance: 171.5
click at [238, 178] on div "Name: FT - VAPE CART CDT DISTILLATE - 0.5G - DSO - HYB SKU: BAP-CAR-FT-CDT-DSO.…" at bounding box center [317, 185] width 583 height 97
drag, startPoint x: 237, startPoint y: 178, endPoint x: 311, endPoint y: 202, distance: 77.7
click at [240, 176] on div "Original Package ID: FLSRWGM-20250527-3079" at bounding box center [174, 173] width 288 height 6
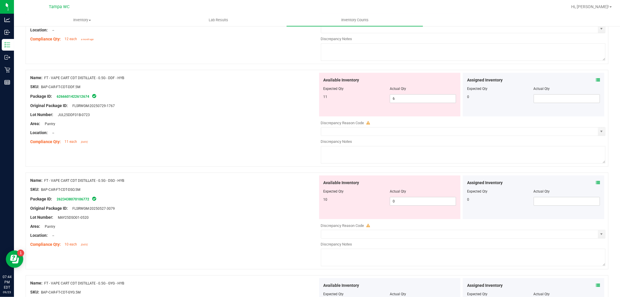
scroll to position [1503, 0]
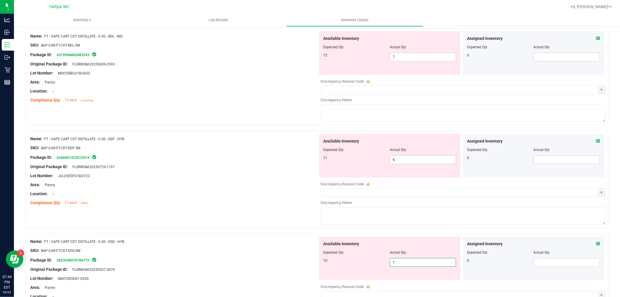
drag, startPoint x: 396, startPoint y: 265, endPoint x: 371, endPoint y: 265, distance: 24.7
click at [372, 267] on div "10 0 1" at bounding box center [390, 262] width 133 height 9
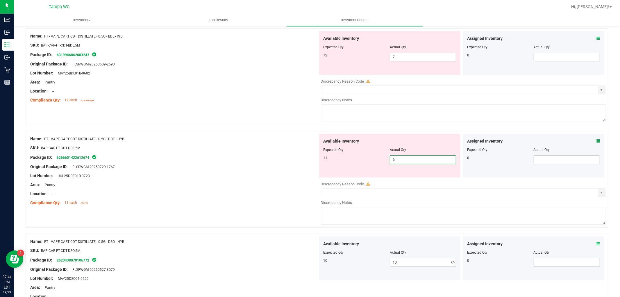
drag, startPoint x: 399, startPoint y: 163, endPoint x: 376, endPoint y: 171, distance: 23.7
click at [376, 170] on div "Available Inventory Expected Qty Actual Qty 11 6 6" at bounding box center [390, 156] width 142 height 44
drag, startPoint x: 261, startPoint y: 184, endPoint x: 274, endPoint y: 189, distance: 13.4
click at [261, 182] on div at bounding box center [174, 180] width 288 height 3
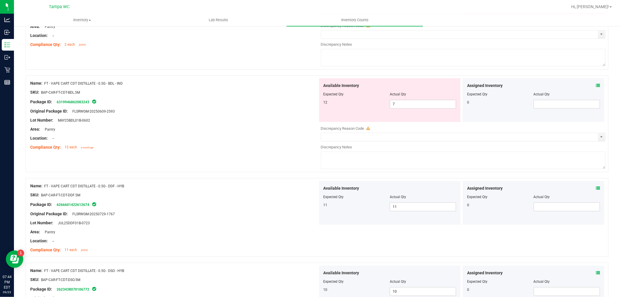
scroll to position [1406, 0]
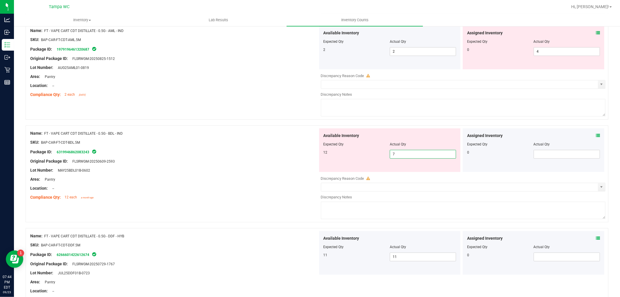
drag, startPoint x: 411, startPoint y: 159, endPoint x: 406, endPoint y: 158, distance: 4.8
click at [406, 158] on span "7 7" at bounding box center [423, 154] width 66 height 9
drag, startPoint x: 313, startPoint y: 163, endPoint x: 299, endPoint y: 170, distance: 16.4
click at [313, 164] on div "Name: FT - VAPE CART CDT DISTILLATE - 0.5G - BDL - IND SKU: BAP-CAR-FT-CDT-BDL.…" at bounding box center [317, 173] width 583 height 97
click at [271, 176] on div at bounding box center [174, 174] width 288 height 3
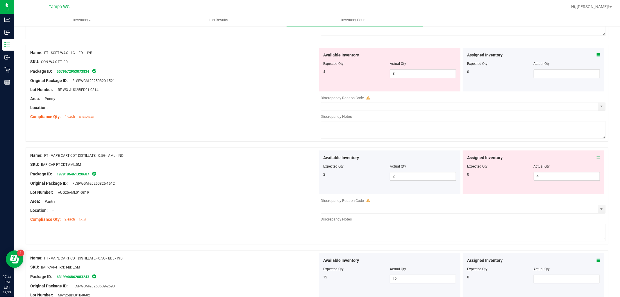
scroll to position [1277, 0]
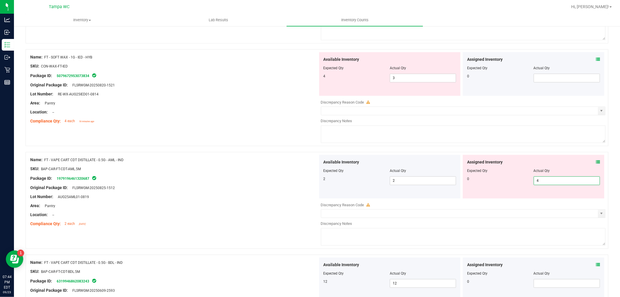
click at [554, 184] on span "4 4" at bounding box center [567, 180] width 66 height 9
click at [507, 185] on div "0 4 4" at bounding box center [533, 180] width 133 height 9
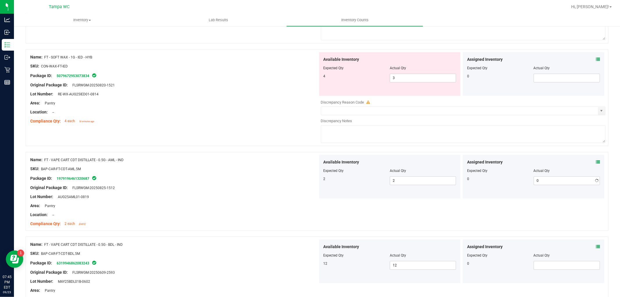
click at [596, 164] on span at bounding box center [598, 162] width 4 height 6
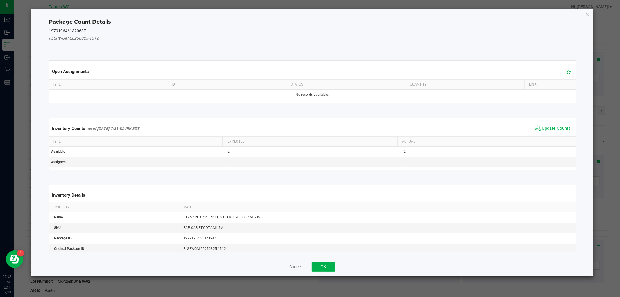
click at [555, 125] on span "Update Counts" at bounding box center [553, 128] width 39 height 9
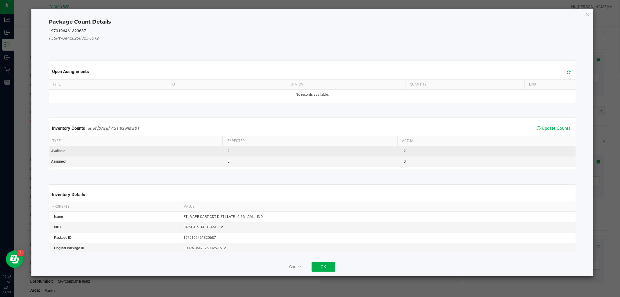
drag, startPoint x: 555, startPoint y: 123, endPoint x: 518, endPoint y: 148, distance: 43.8
click at [555, 124] on div "Inventory Counts as of Sep 23, 2025 7:31:02 PM EDT Update Counts" at bounding box center [312, 128] width 529 height 15
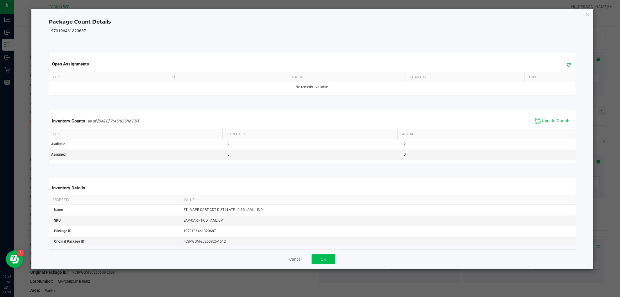
drag, startPoint x: 319, startPoint y: 252, endPoint x: 319, endPoint y: 258, distance: 5.5
click at [319, 254] on div "Cancel OK" at bounding box center [312, 258] width 527 height 19
click at [319, 259] on button "OK" at bounding box center [324, 259] width 24 height 10
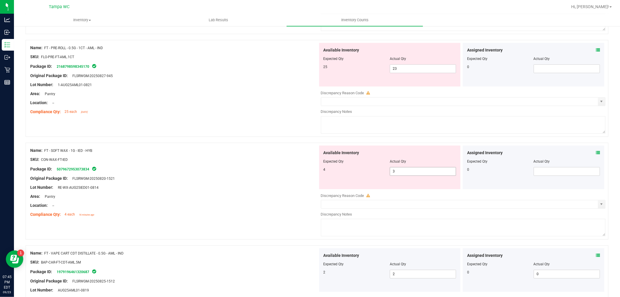
scroll to position [1180, 0]
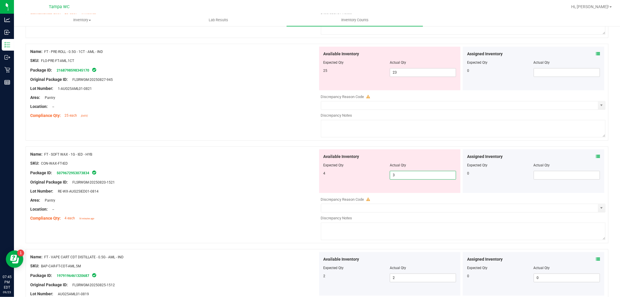
drag, startPoint x: 409, startPoint y: 182, endPoint x: 328, endPoint y: 186, distance: 81.3
click at [327, 186] on div "Available Inventory Expected Qty Actual Qty 4 3 3" at bounding box center [390, 171] width 142 height 44
click at [271, 192] on div "Lot Number: RE-WX-AUG25IED01-0814" at bounding box center [174, 191] width 288 height 6
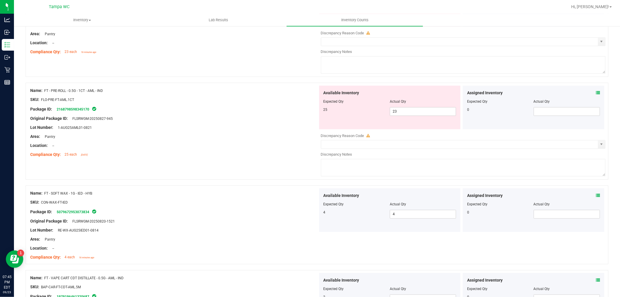
scroll to position [1083, 0]
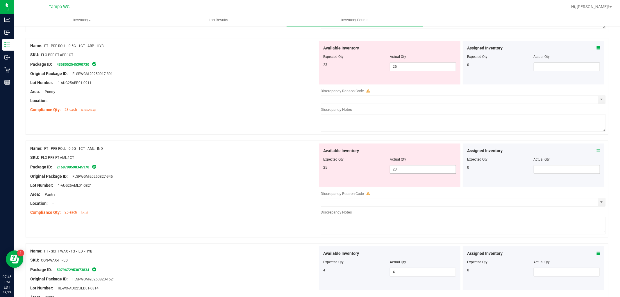
drag, startPoint x: 417, startPoint y: 173, endPoint x: 346, endPoint y: 174, distance: 71.0
click at [346, 174] on div "25 23 23" at bounding box center [390, 169] width 133 height 9
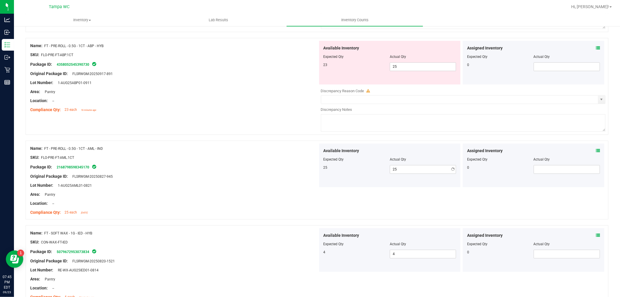
drag, startPoint x: 274, startPoint y: 199, endPoint x: 293, endPoint y: 202, distance: 18.6
click at [276, 201] on div "Name: FT - PRE-ROLL - 0.5G - 1CT - AML - IND SKU: FLO-PRE-FT-AML.1CT Package ID…" at bounding box center [174, 180] width 288 height 74
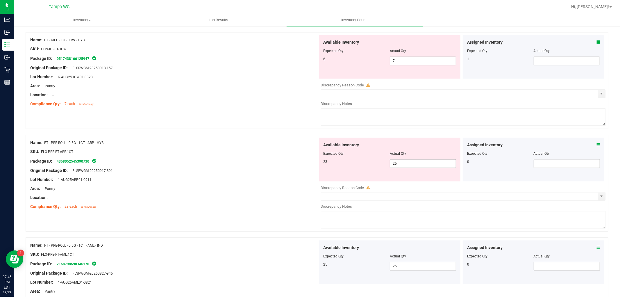
drag, startPoint x: 324, startPoint y: 172, endPoint x: 306, endPoint y: 172, distance: 18.6
click at [306, 172] on div "Name: FT - PRE-ROLL - 0.5G - 1CT - ABP - HYB SKU: FLO-PRE-FT-ABP.1CT Package ID…" at bounding box center [317, 183] width 583 height 97
click at [285, 186] on div "Name: FT - PRE-ROLL - 0.5G - 1CT - ABP - HYB SKU: FLO-PRE-FT-ABP.1CT Package ID…" at bounding box center [174, 175] width 288 height 74
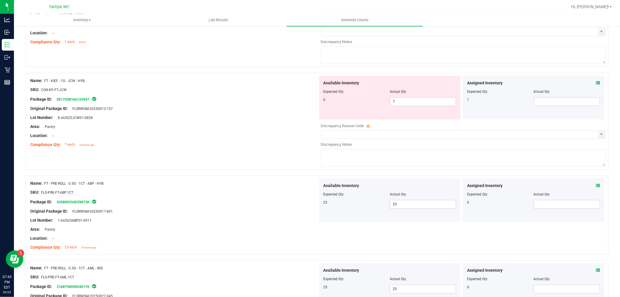
scroll to position [922, 0]
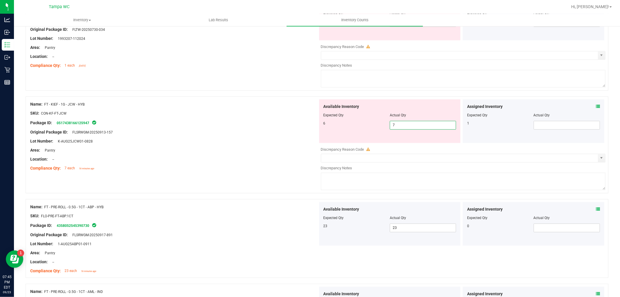
drag, startPoint x: 365, startPoint y: 131, endPoint x: 345, endPoint y: 139, distance: 22.0
click at [345, 137] on div "Available Inventory Expected Qty Actual Qty 6 7 7" at bounding box center [390, 121] width 142 height 44
click at [596, 109] on icon at bounding box center [598, 107] width 4 height 4
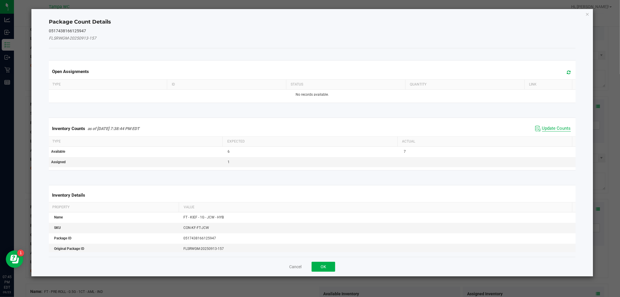
click at [545, 127] on span "Update Counts" at bounding box center [556, 129] width 29 height 6
click at [545, 127] on span "Update Counts" at bounding box center [556, 128] width 29 height 5
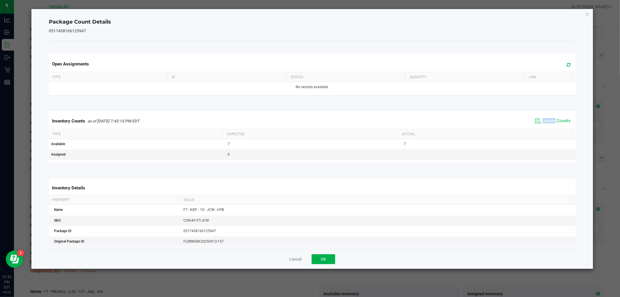
click at [545, 127] on div "Inventory Counts as of Sep 23, 2025 7:45:15 PM EDT Update Counts" at bounding box center [312, 121] width 529 height 16
click at [321, 257] on button "OK" at bounding box center [324, 259] width 24 height 10
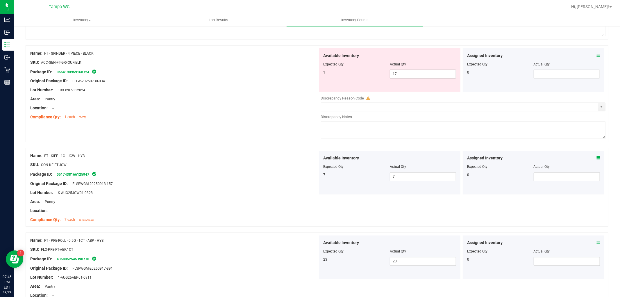
scroll to position [792, 0]
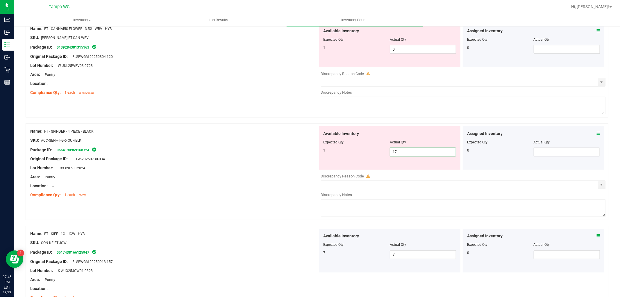
drag, startPoint x: 423, startPoint y: 152, endPoint x: 351, endPoint y: 153, distance: 72.7
click at [348, 153] on div "1 17 17" at bounding box center [390, 152] width 133 height 9
click at [279, 192] on div at bounding box center [174, 190] width 288 height 3
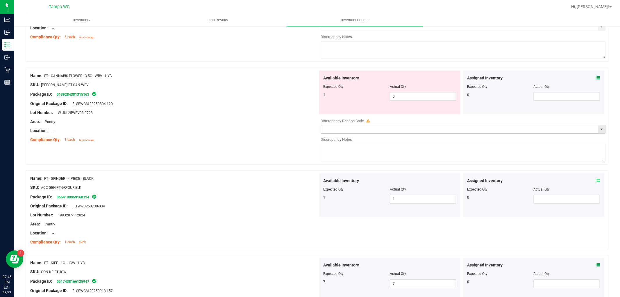
scroll to position [695, 0]
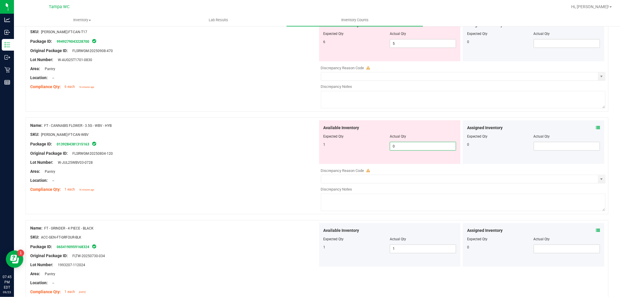
drag, startPoint x: 411, startPoint y: 148, endPoint x: 323, endPoint y: 161, distance: 88.7
click at [320, 161] on div "Available Inventory Expected Qty Actual Qty 1 0 0" at bounding box center [390, 142] width 142 height 44
click at [297, 182] on div "Location: --" at bounding box center [174, 180] width 288 height 6
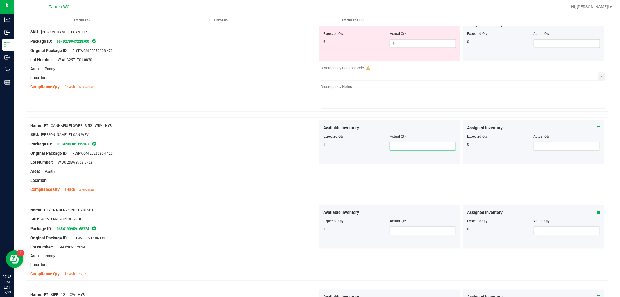
drag, startPoint x: 412, startPoint y: 149, endPoint x: 387, endPoint y: 156, distance: 25.8
click at [384, 157] on div "Available Inventory Expected Qty Actual Qty 1 1 1" at bounding box center [390, 142] width 142 height 44
click at [596, 129] on icon at bounding box center [598, 128] width 4 height 4
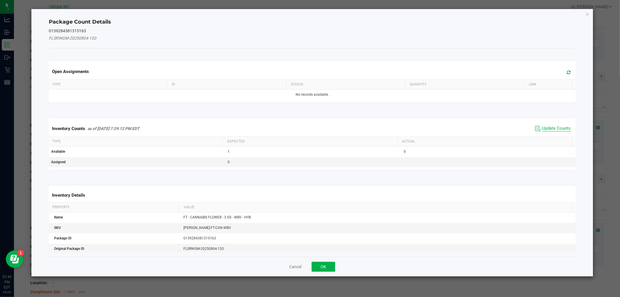
click at [545, 128] on span "Update Counts" at bounding box center [556, 129] width 29 height 6
click at [545, 126] on span "Update Counts" at bounding box center [556, 128] width 29 height 5
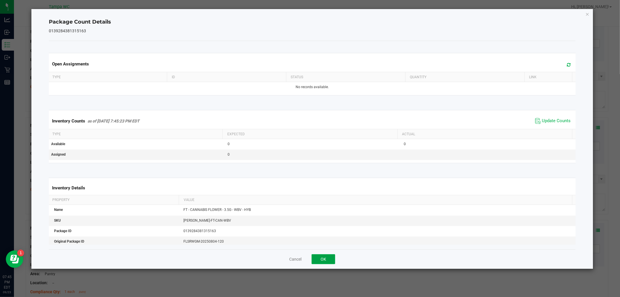
drag, startPoint x: 319, startPoint y: 259, endPoint x: 345, endPoint y: 249, distance: 27.4
click at [319, 259] on button "OK" at bounding box center [324, 259] width 24 height 10
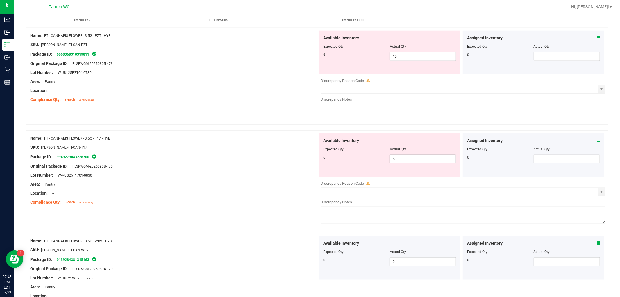
scroll to position [566, 0]
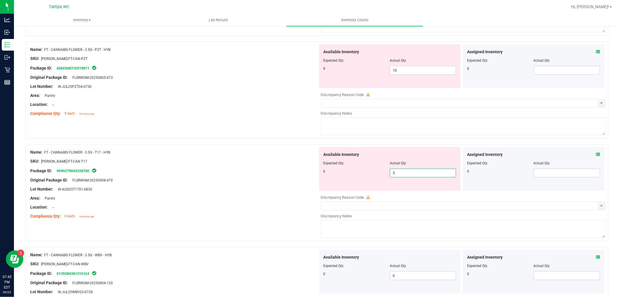
click at [415, 177] on span "5 5" at bounding box center [423, 173] width 66 height 9
click at [595, 156] on div "Assigned Inventory Expected Qty Actual Qty 0" at bounding box center [534, 169] width 142 height 44
click at [596, 155] on icon at bounding box center [598, 154] width 4 height 4
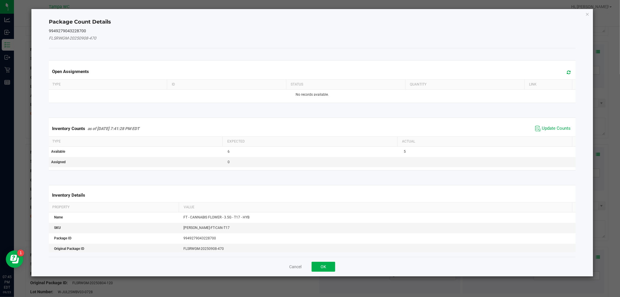
click at [541, 126] on span "Update Counts" at bounding box center [553, 128] width 39 height 9
click at [541, 126] on div "Inventory Counts as of Sep 23, 2025 7:41:28 PM EDT Update Counts" at bounding box center [312, 128] width 529 height 15
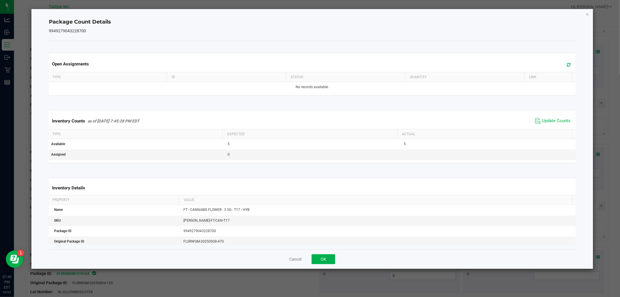
drag, startPoint x: 541, startPoint y: 125, endPoint x: 522, endPoint y: 138, distance: 23.5
click at [540, 126] on div "Inventory Counts as of Sep 23, 2025 7:45:28 PM EDT Update Counts" at bounding box center [312, 121] width 529 height 16
drag, startPoint x: 318, startPoint y: 254, endPoint x: 352, endPoint y: 237, distance: 38.5
click at [318, 255] on button "OK" at bounding box center [324, 259] width 24 height 10
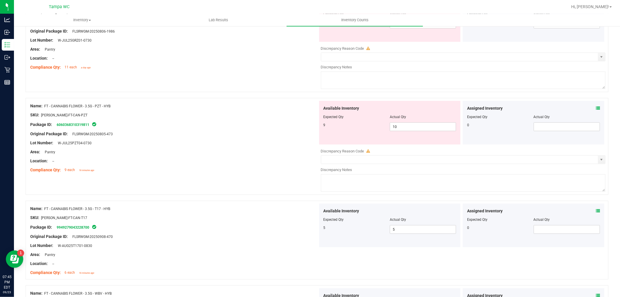
scroll to position [437, 0]
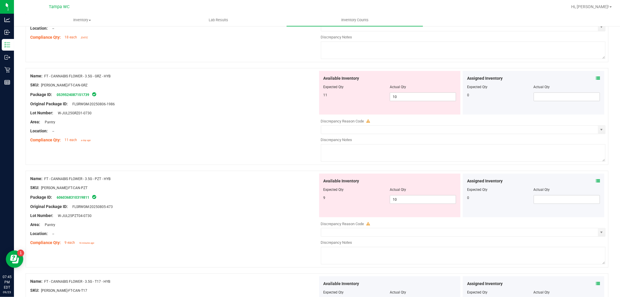
click at [591, 182] on div "Assigned Inventory" at bounding box center [533, 181] width 133 height 6
click at [596, 181] on icon at bounding box center [598, 181] width 4 height 4
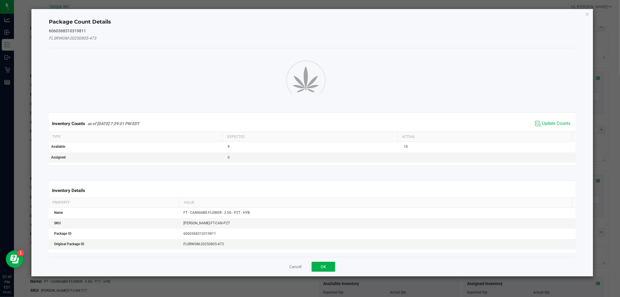
click at [549, 125] on span "Update Counts" at bounding box center [556, 124] width 29 height 6
click at [549, 124] on span "Update Counts" at bounding box center [553, 123] width 39 height 9
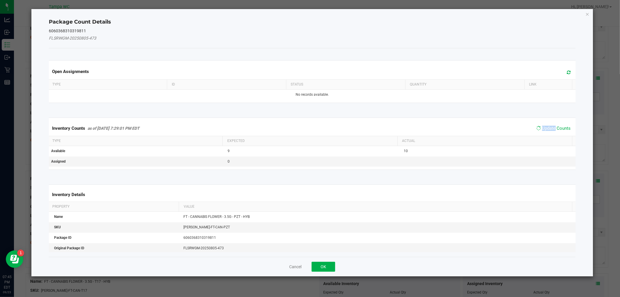
drag, startPoint x: 549, startPoint y: 124, endPoint x: 518, endPoint y: 144, distance: 37.3
click at [549, 124] on span "Update Counts" at bounding box center [553, 128] width 37 height 8
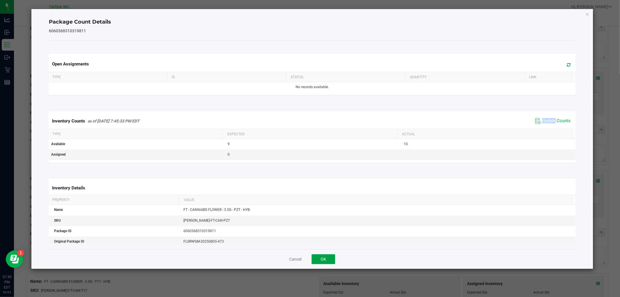
click at [326, 260] on button "OK" at bounding box center [324, 259] width 24 height 10
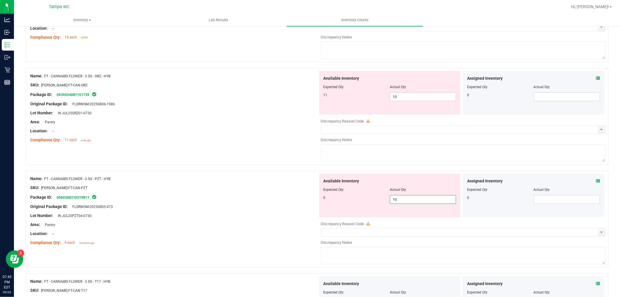
drag, startPoint x: 423, startPoint y: 200, endPoint x: 303, endPoint y: 199, distance: 120.7
click at [303, 199] on div "Name: FT - CANNABIS FLOWER - 3.5G - PZT - HYB SKU: FLO-BUD-FT-CAN-PZT Package I…" at bounding box center [317, 219] width 583 height 97
drag, startPoint x: 259, startPoint y: 138, endPoint x: 261, endPoint y: 140, distance: 3.0
click at [260, 140] on div "Compliance Qty: 11 each a day ago" at bounding box center [174, 140] width 288 height 6
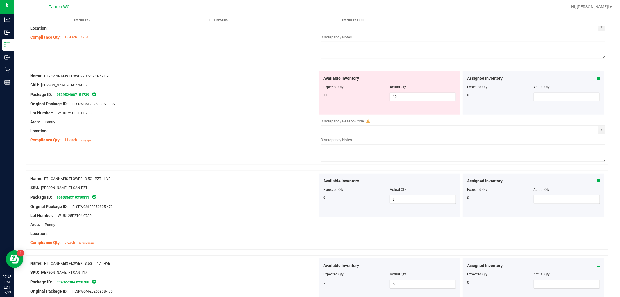
click at [596, 78] on icon at bounding box center [598, 78] width 4 height 4
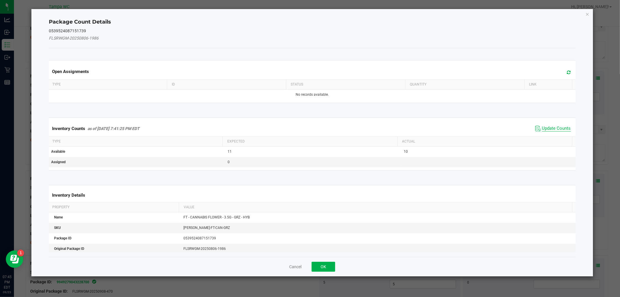
click at [545, 128] on span "Update Counts" at bounding box center [556, 129] width 29 height 6
click at [545, 127] on span "Update Counts" at bounding box center [556, 128] width 29 height 5
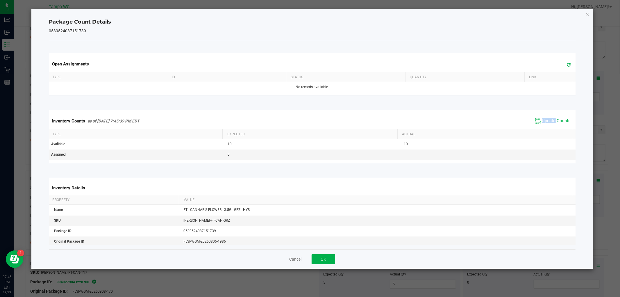
click at [545, 127] on div "Inventory Counts as of Sep 23, 2025 7:45:39 PM EDT Update Counts" at bounding box center [312, 121] width 529 height 16
click at [321, 261] on button "OK" at bounding box center [324, 259] width 24 height 10
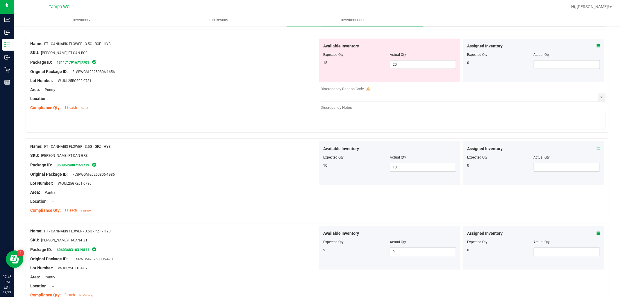
scroll to position [308, 0]
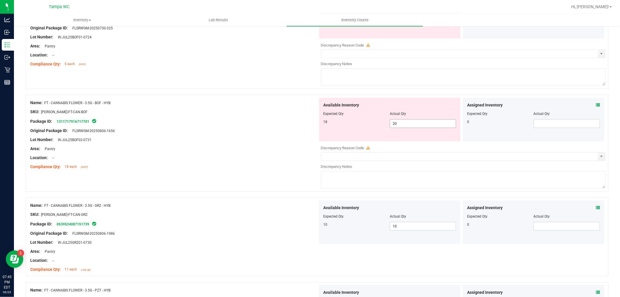
drag, startPoint x: 312, startPoint y: 124, endPoint x: 295, endPoint y: 129, distance: 17.9
click at [294, 129] on div "Name: FT - CANNABIS FLOWER - 3.5G - BOF - HYB SKU: FLO-BUD-FT-CAN-BOF Package I…" at bounding box center [317, 143] width 583 height 97
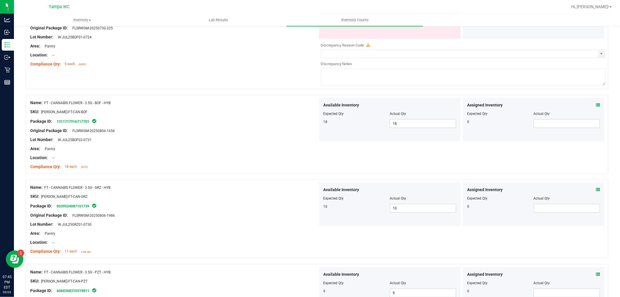
scroll to position [556, 0]
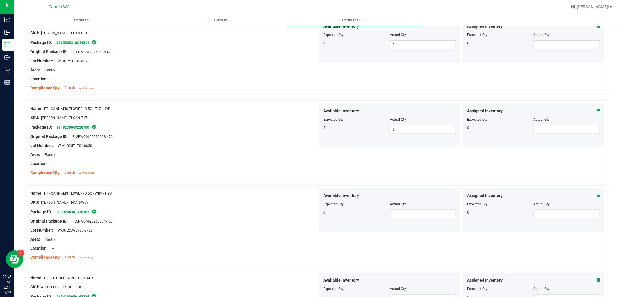
drag, startPoint x: 318, startPoint y: 144, endPoint x: 199, endPoint y: 206, distance: 133.3
click at [314, 149] on div "Name: FT - CANNABIS FLOWER - 3.5G - T17 - HYB SKU: FLO-BUD-FT-CAN-T17 Package I…" at bounding box center [317, 140] width 583 height 79
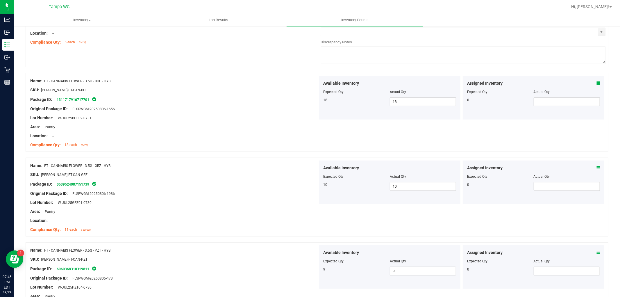
click at [298, 168] on div "Name: FT - CANNABIS FLOWER - 3.5G - GRZ - HYB" at bounding box center [174, 166] width 288 height 6
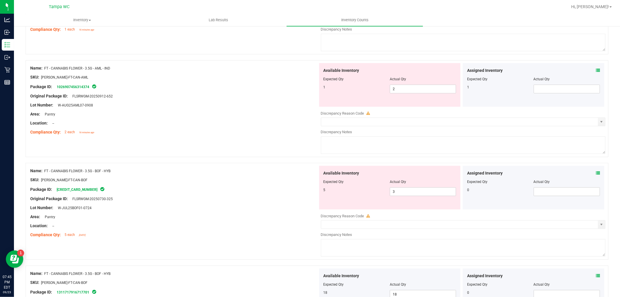
scroll to position [135, 0]
drag, startPoint x: 386, startPoint y: 202, endPoint x: 322, endPoint y: 217, distance: 65.9
click at [322, 217] on div "Available Inventory Expected Qty Actual Qty 5 3 3" at bounding box center [462, 213] width 288 height 92
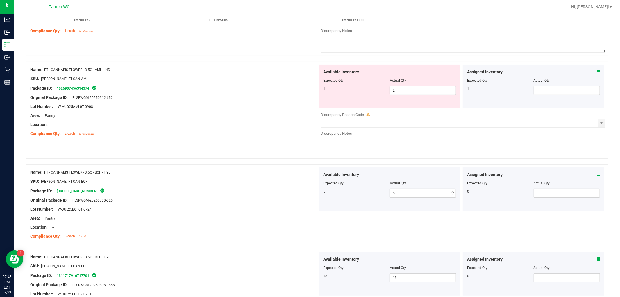
click at [288, 229] on div "Location: --" at bounding box center [174, 227] width 288 height 6
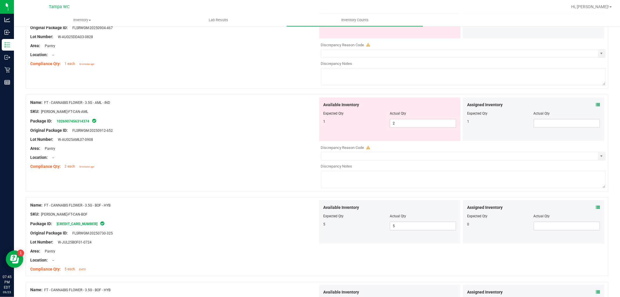
scroll to position [71, 0]
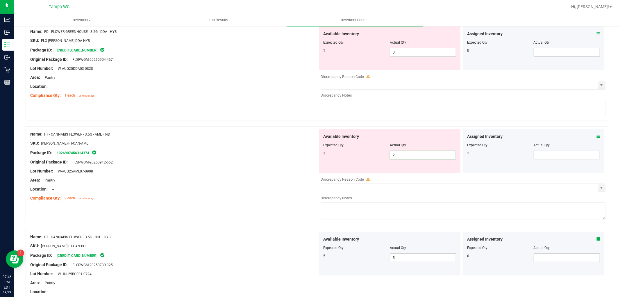
drag, startPoint x: 384, startPoint y: 158, endPoint x: 507, endPoint y: 144, distance: 124.4
click at [380, 160] on div "Available Inventory Expected Qty Actual Qty 1 2 2" at bounding box center [390, 151] width 142 height 44
click at [596, 135] on icon at bounding box center [598, 136] width 4 height 4
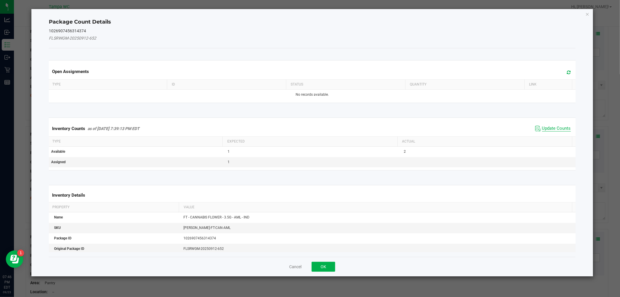
click at [562, 128] on span "Update Counts" at bounding box center [556, 129] width 29 height 6
drag, startPoint x: 561, startPoint y: 127, endPoint x: 546, endPoint y: 134, distance: 17.0
click at [561, 127] on div "Inventory Counts as of Sep 23, 2025 7:39:13 PM EDT Update Counts" at bounding box center [312, 128] width 529 height 15
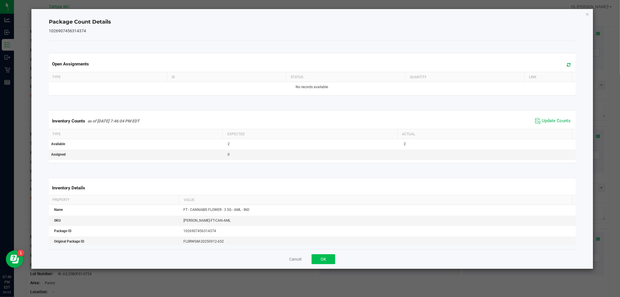
click at [335, 261] on div "Cancel OK" at bounding box center [312, 258] width 527 height 19
click at [334, 261] on button "OK" at bounding box center [324, 259] width 24 height 10
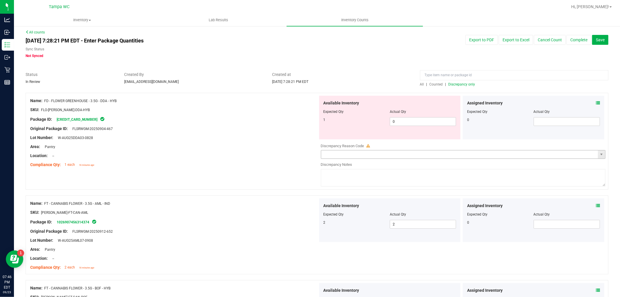
scroll to position [0, 0]
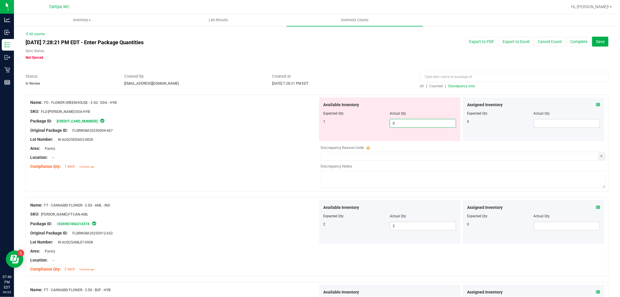
drag, startPoint x: 383, startPoint y: 127, endPoint x: 491, endPoint y: 115, distance: 108.6
click at [347, 135] on div "Available Inventory Expected Qty Actual Qty 1 0 0" at bounding box center [390, 119] width 142 height 44
click at [596, 104] on icon at bounding box center [598, 105] width 4 height 4
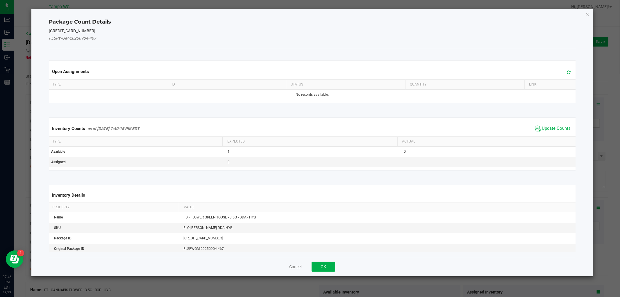
click at [543, 125] on span "Update Counts" at bounding box center [553, 128] width 39 height 9
click at [543, 124] on span "Update Counts" at bounding box center [553, 128] width 37 height 8
drag, startPoint x: 543, startPoint y: 123, endPoint x: 538, endPoint y: 127, distance: 6.4
click at [542, 124] on span "Update Counts" at bounding box center [553, 128] width 37 height 8
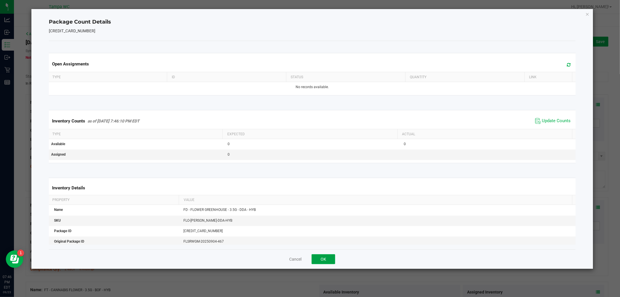
drag, startPoint x: 330, startPoint y: 259, endPoint x: 339, endPoint y: 249, distance: 13.4
click at [330, 260] on button "OK" at bounding box center [324, 259] width 24 height 10
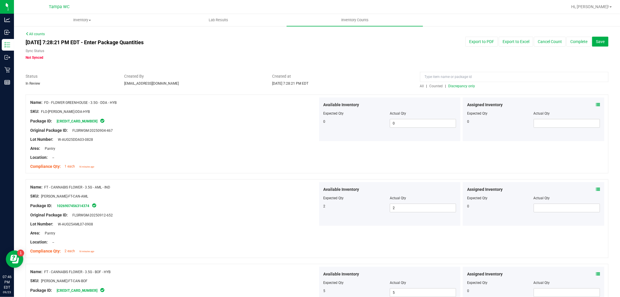
click at [461, 87] on span "Discrepancy only" at bounding box center [462, 86] width 27 height 4
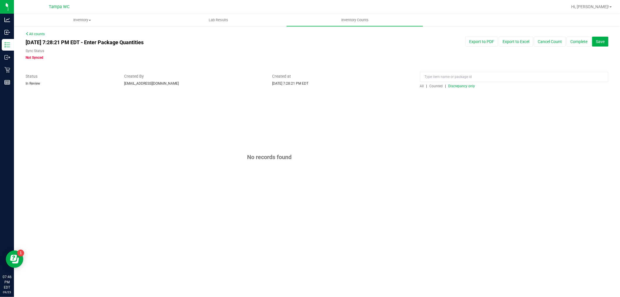
click at [463, 85] on span "Discrepancy only" at bounding box center [462, 86] width 27 height 4
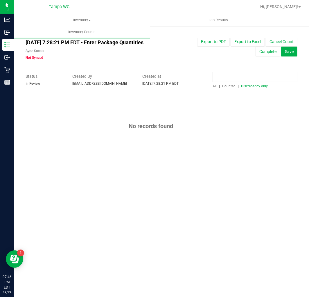
click at [242, 77] on input at bounding box center [255, 77] width 85 height 10
click at [232, 85] on span "Counted" at bounding box center [228, 86] width 13 height 4
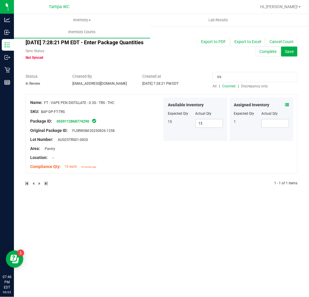
click at [285, 103] on icon at bounding box center [287, 105] width 4 height 4
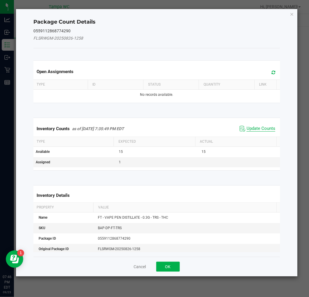
click at [262, 127] on span "Update Counts" at bounding box center [261, 129] width 29 height 6
click at [262, 127] on div "Inventory Counts as of Sep 23, 2025 7:35:49 PM EDT Update Counts" at bounding box center [156, 129] width 249 height 16
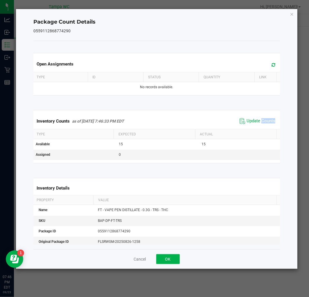
drag, startPoint x: 262, startPoint y: 126, endPoint x: 258, endPoint y: 132, distance: 7.6
click at [262, 126] on div "Inventory Counts as of Sep 23, 2025 7:46:33 PM EDT Update Counts" at bounding box center [156, 121] width 249 height 16
click at [168, 265] on div "Cancel OK" at bounding box center [156, 258] width 247 height 19
click at [172, 259] on button "OK" at bounding box center [168, 259] width 24 height 10
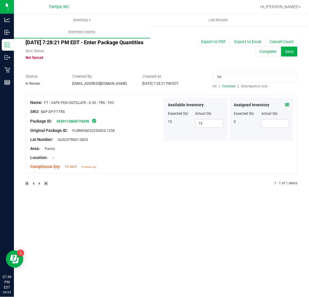
drag, startPoint x: 238, startPoint y: 82, endPoint x: 179, endPoint y: 95, distance: 60.2
click at [174, 95] on div "All counts Sep 23, 2025 7:28:21 PM EDT - Enter Package Quantities Sync Status N…" at bounding box center [162, 112] width 272 height 162
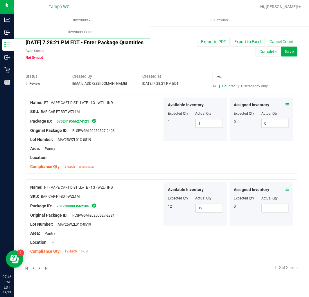
click at [245, 85] on span "Discrepancy only" at bounding box center [254, 86] width 27 height 4
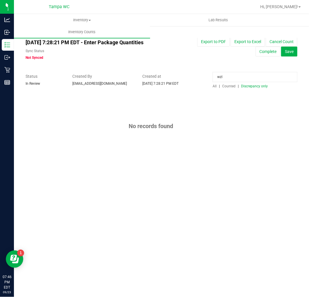
click at [249, 86] on span "Discrepancy only" at bounding box center [254, 86] width 27 height 4
drag, startPoint x: 246, startPoint y: 76, endPoint x: 195, endPoint y: 99, distance: 56.2
click at [173, 92] on div "All counts Sep 23, 2025 7:28:21 PM EDT - Enter Package Quantities Sync Status N…" at bounding box center [162, 97] width 272 height 132
paste input "Zlushie"
click at [229, 85] on span "Counted" at bounding box center [228, 86] width 13 height 4
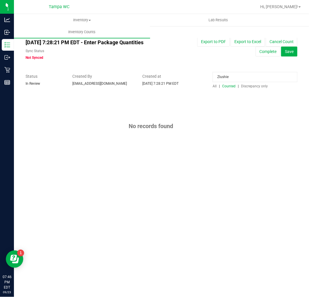
click at [227, 87] on span "Counted" at bounding box center [228, 86] width 13 height 4
click at [231, 84] on div "Zlushie All | Counted | Discrepancy only" at bounding box center [255, 80] width 94 height 15
click at [231, 82] on div "Zlushie" at bounding box center [255, 78] width 85 height 10
click at [230, 83] on div "Zlushie" at bounding box center [255, 78] width 85 height 10
click at [218, 79] on input "Zlushie" at bounding box center [255, 77] width 85 height 10
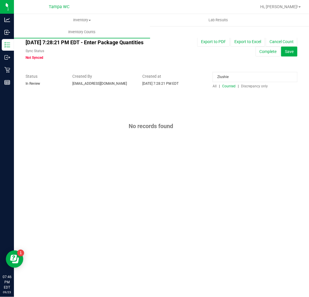
click at [228, 87] on span "Counted" at bounding box center [228, 86] width 13 height 4
click at [228, 88] on span "Counted" at bounding box center [228, 86] width 13 height 4
drag, startPoint x: 222, startPoint y: 77, endPoint x: 165, endPoint y: 96, distance: 59.9
click at [160, 95] on div "All counts Sep 23, 2025 7:28:21 PM EDT - Enter Package Quantities Sync Status N…" at bounding box center [162, 97] width 272 height 132
click at [227, 83] on div "wzl All | Counted | Discrepancy only" at bounding box center [255, 80] width 94 height 15
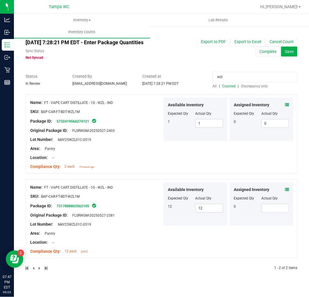
click at [289, 102] on span at bounding box center [287, 105] width 4 height 6
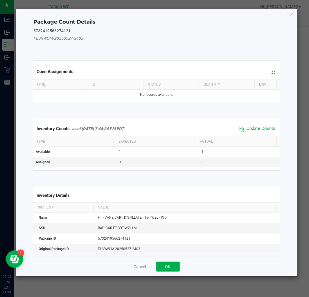
click at [263, 124] on span "Update Counts" at bounding box center [257, 128] width 39 height 9
click at [263, 123] on div "Inventory Counts as of Sep 23, 2025 7:44:34 PM EDT Update Counts" at bounding box center [156, 129] width 249 height 16
drag, startPoint x: 263, startPoint y: 122, endPoint x: 243, endPoint y: 158, distance: 40.5
click at [263, 123] on div "Inventory Counts as of Sep 23, 2025 7:44:34 PM EDT Update Counts" at bounding box center [156, 128] width 249 height 15
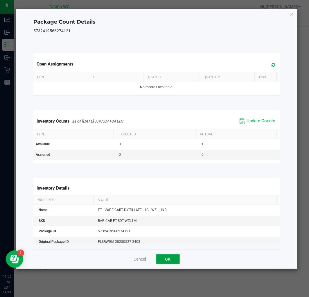
click at [166, 257] on button "OK" at bounding box center [168, 259] width 24 height 10
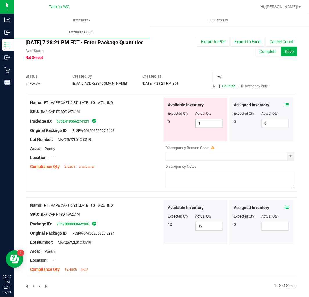
drag, startPoint x: 211, startPoint y: 120, endPoint x: 191, endPoint y: 132, distance: 23.6
click at [191, 132] on div "Available Inventory Expected Qty Actual Qty 0 1 1" at bounding box center [196, 119] width 64 height 44
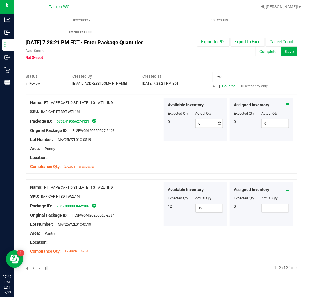
drag, startPoint x: 117, startPoint y: 153, endPoint x: 187, endPoint y: 170, distance: 71.4
click at [117, 154] on div "Name: FT - VAPE CART DISTILLATE - 1G - WZL - IND SKU: BAP-CAR-FT-BDT-WZL1M Pack…" at bounding box center [96, 134] width 132 height 74
click at [291, 187] on div "Assigned Inventory Expected Qty Actual Qty 0" at bounding box center [262, 204] width 64 height 44
click at [290, 189] on div "Assigned Inventory Expected Qty Actual Qty 0" at bounding box center [262, 204] width 64 height 44
click at [287, 188] on icon at bounding box center [287, 189] width 4 height 4
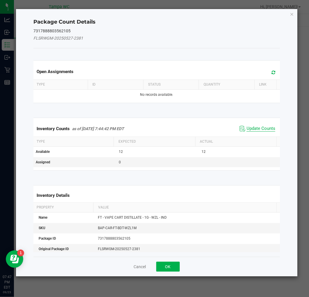
click at [268, 128] on span "Update Counts" at bounding box center [261, 129] width 29 height 6
click at [268, 127] on span "Update Counts" at bounding box center [261, 128] width 29 height 5
click at [268, 126] on div "Inventory Counts as of Sep 23, 2025 7:44:42 PM EDT Update Counts" at bounding box center [156, 128] width 249 height 15
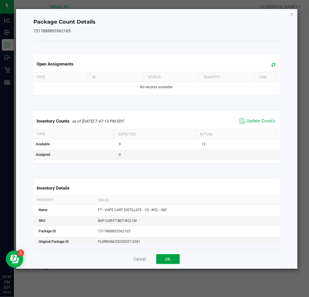
click at [162, 263] on button "OK" at bounding box center [168, 259] width 24 height 10
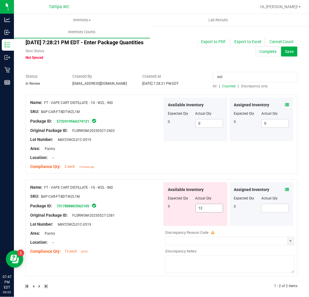
click at [181, 217] on div "Available Inventory Expected Qty Actual Qty 9 12 12" at bounding box center [196, 204] width 64 height 44
click at [156, 182] on div "Name: FT - VAPE CART DISTILLATE - 1G - WZL - IND SKU: BAP-CAR-FT-BDT-WZL1M Pack…" at bounding box center [162, 227] width 272 height 97
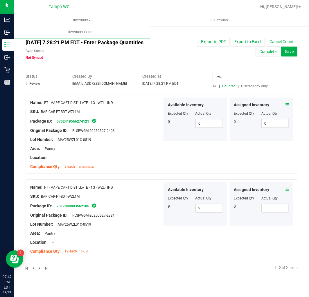
drag, startPoint x: 226, startPoint y: 77, endPoint x: 219, endPoint y: 82, distance: 9.0
click at [219, 82] on div "wzl" at bounding box center [255, 78] width 85 height 10
click at [258, 85] on span "Discrepancy only" at bounding box center [254, 86] width 27 height 4
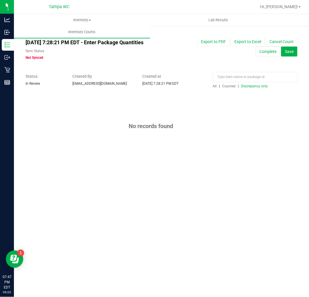
click at [258, 85] on span "Discrepancy only" at bounding box center [254, 86] width 27 height 4
click at [263, 52] on button "Complete" at bounding box center [268, 52] width 25 height 10
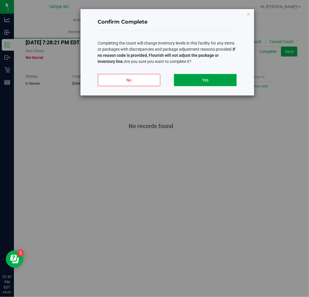
click at [208, 76] on button "Yes" at bounding box center [205, 80] width 63 height 12
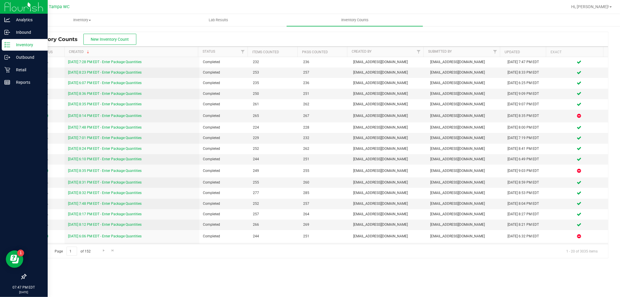
click at [10, 43] on p "Inventory" at bounding box center [27, 44] width 35 height 7
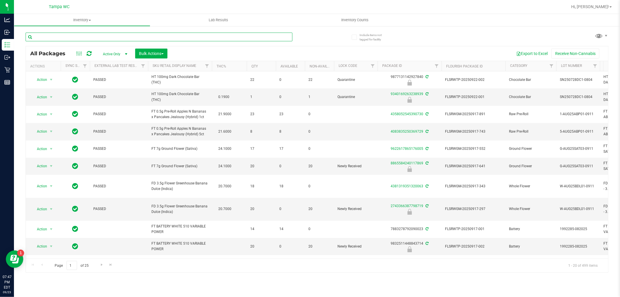
click at [69, 34] on input "text" at bounding box center [159, 37] width 267 height 9
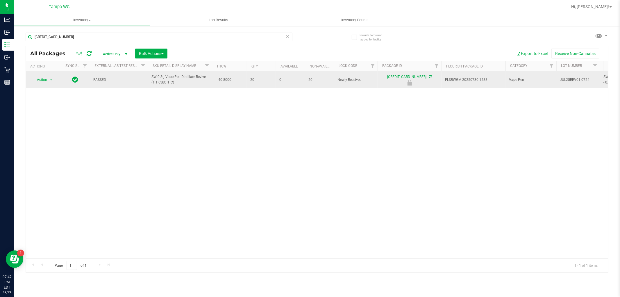
drag, startPoint x: 45, startPoint y: 75, endPoint x: 44, endPoint y: 80, distance: 5.7
click at [45, 76] on td "Action Action Edit attributes Global inventory Locate package Package audit log…" at bounding box center [43, 79] width 35 height 17
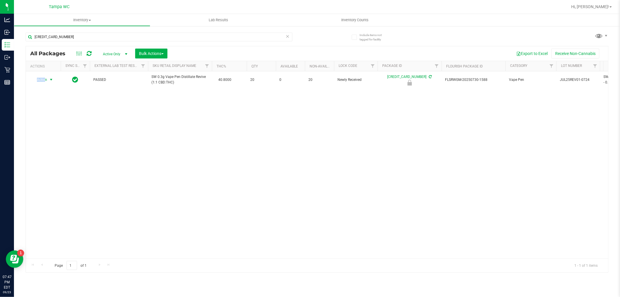
drag, startPoint x: 44, startPoint y: 80, endPoint x: 45, endPoint y: 85, distance: 4.8
click at [44, 81] on span "Action" at bounding box center [40, 80] width 16 height 8
click at [45, 147] on li "Unlock package" at bounding box center [50, 149] width 37 height 9
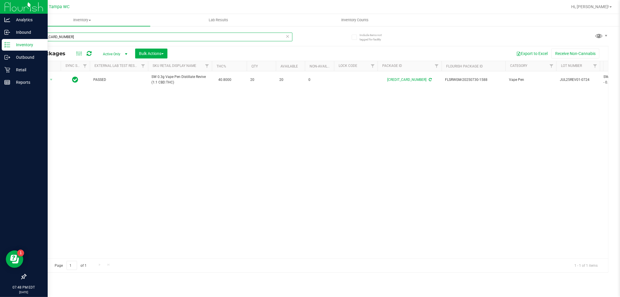
drag, startPoint x: 103, startPoint y: 38, endPoint x: 0, endPoint y: 107, distance: 123.5
click at [0, 115] on div "Analytics Inbound Inventory Outbound Retail Reports 07:48 PM EDT 09/23/2025 09/…" at bounding box center [310, 148] width 620 height 297
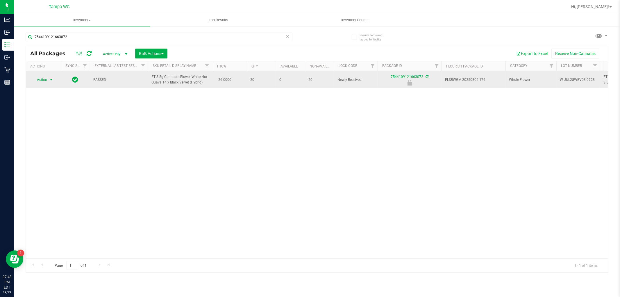
click at [47, 81] on span "Action" at bounding box center [40, 80] width 16 height 8
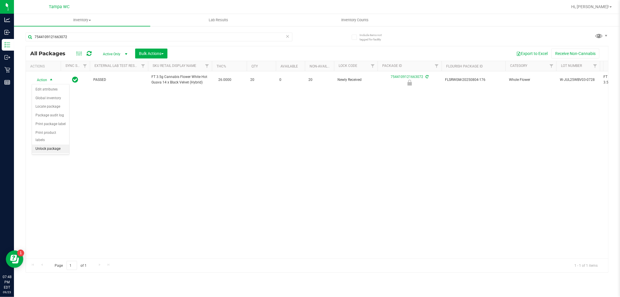
drag, startPoint x: 42, startPoint y: 147, endPoint x: 39, endPoint y: 151, distance: 5.0
click at [42, 147] on li "Unlock package" at bounding box center [50, 149] width 37 height 9
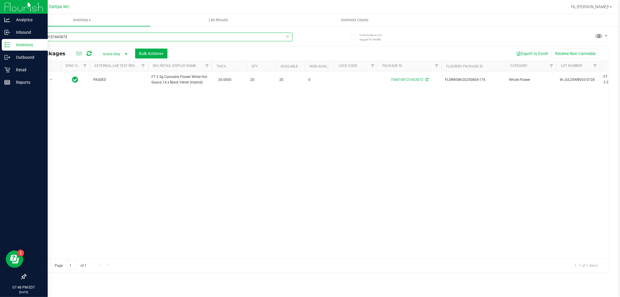
drag, startPoint x: 95, startPoint y: 35, endPoint x: 0, endPoint y: 223, distance: 210.9
click at [0, 223] on div "Analytics Inbound Inventory Outbound Retail Reports 07:48 PM EDT 09/23/2025 09/…" at bounding box center [310, 148] width 620 height 297
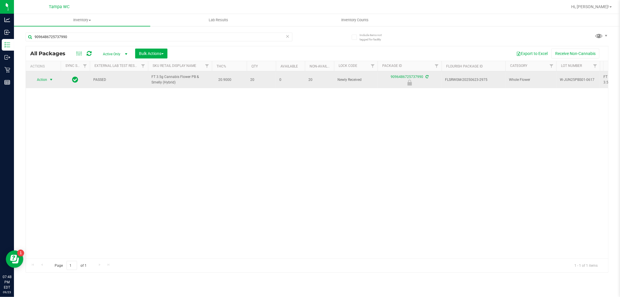
click at [44, 83] on span "Action" at bounding box center [40, 80] width 16 height 8
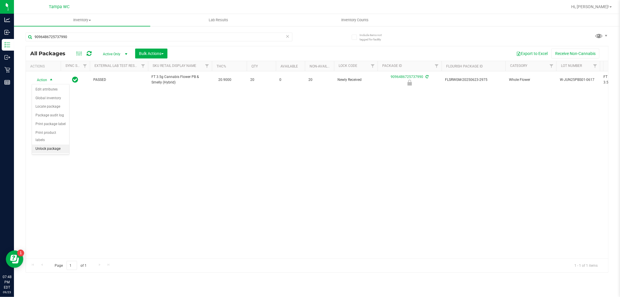
drag, startPoint x: 48, startPoint y: 151, endPoint x: 49, endPoint y: 158, distance: 7.0
click at [48, 151] on li "Unlock package" at bounding box center [50, 149] width 37 height 9
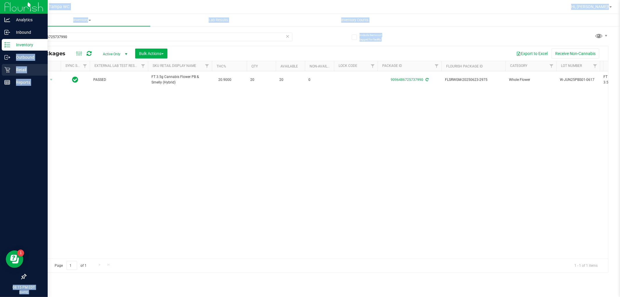
drag, startPoint x: 39, startPoint y: 40, endPoint x: 0, endPoint y: 74, distance: 52.3
click at [0, 68] on div "Analytics Inbound Inventory Outbound Retail Reports 08:15 PM EDT 09/23/2025 09/…" at bounding box center [310, 148] width 620 height 297
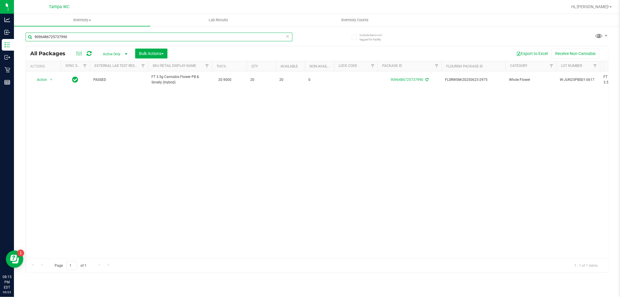
click at [64, 38] on input "9096486725737990" at bounding box center [159, 37] width 267 height 9
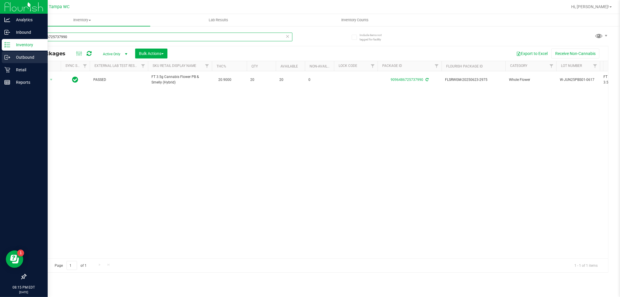
drag, startPoint x: 66, startPoint y: 36, endPoint x: 0, endPoint y: 59, distance: 70.3
click at [10, 45] on div "Analytics Inbound Inventory Outbound Retail Reports 08:15 PM EDT 09/23/2025 09/…" at bounding box center [310, 148] width 620 height 297
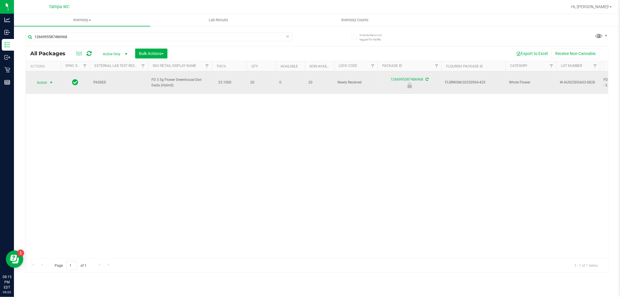
drag, startPoint x: 55, startPoint y: 77, endPoint x: 51, endPoint y: 82, distance: 6.2
click at [51, 81] on span "select" at bounding box center [51, 82] width 5 height 5
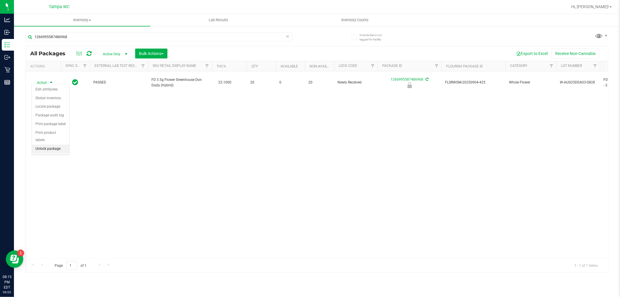
click at [43, 150] on li "Unlock package" at bounding box center [50, 149] width 37 height 9
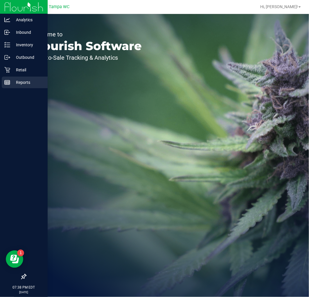
click at [15, 82] on p "Reports" at bounding box center [27, 82] width 35 height 7
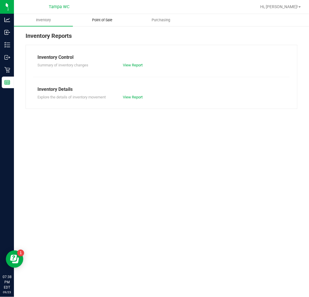
click at [108, 21] on span "Point of Sale" at bounding box center [102, 19] width 36 height 5
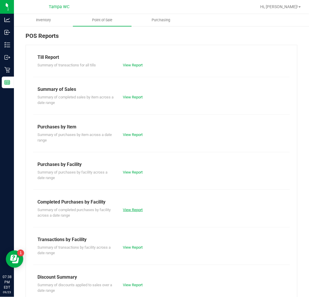
click at [127, 208] on link "View Report" at bounding box center [133, 209] width 20 height 4
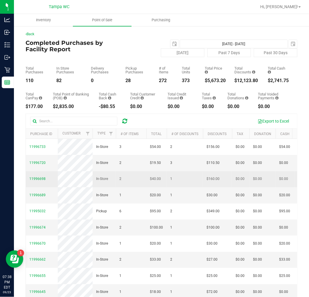
click at [41, 181] on span "11996698" at bounding box center [37, 179] width 16 height 6
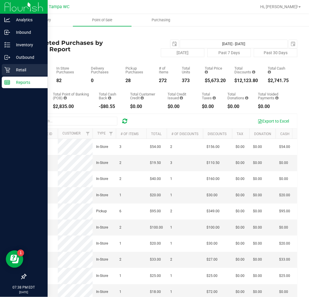
click at [7, 71] on icon at bounding box center [7, 70] width 6 height 6
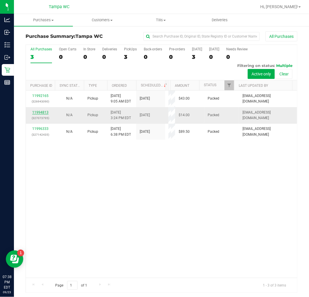
click at [42, 110] on link "11994813" at bounding box center [40, 112] width 16 height 4
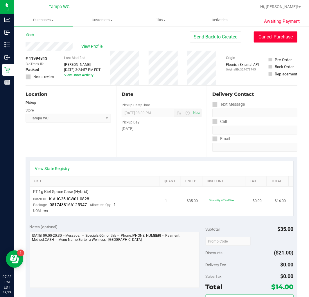
click at [284, 33] on button "Cancel Purchase" at bounding box center [276, 36] width 44 height 11
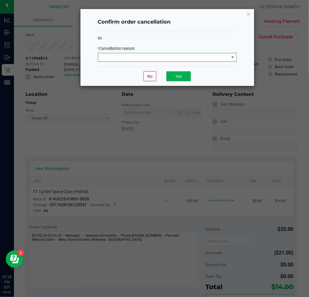
click at [123, 59] on span at bounding box center [163, 57] width 131 height 8
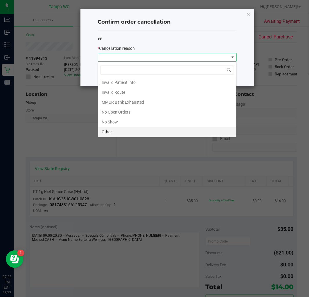
scroll to position [41, 0]
drag, startPoint x: 129, startPoint y: 110, endPoint x: 136, endPoint y: 115, distance: 8.3
click at [129, 110] on li "Other" at bounding box center [167, 111] width 138 height 10
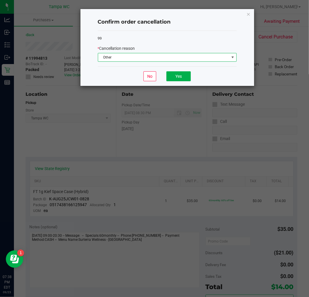
click at [140, 60] on span "Other" at bounding box center [163, 57] width 131 height 8
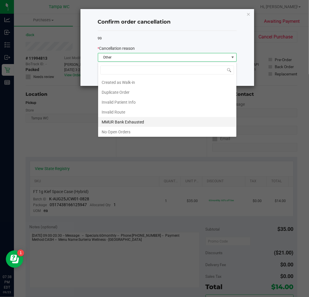
scroll to position [9, 139]
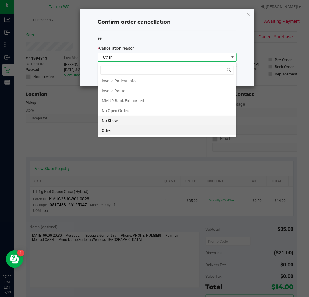
click at [118, 121] on li "No Show" at bounding box center [167, 120] width 138 height 10
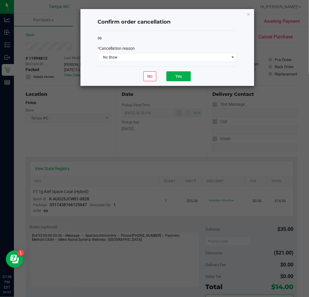
click at [171, 69] on div "No Yes" at bounding box center [167, 75] width 139 height 19
click at [170, 77] on button "Yes" at bounding box center [179, 76] width 24 height 10
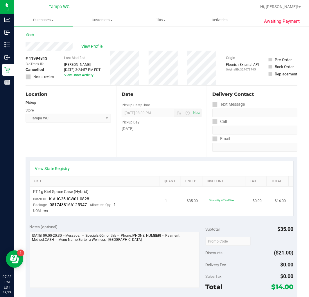
click at [117, 129] on div "Date Pickup Date/Time 09/23/2025 Now 09/23/2025 08:30 PM Now Pickup Day Tuesday" at bounding box center [161, 120] width 91 height 71
click at [31, 34] on link "Back" at bounding box center [30, 35] width 9 height 4
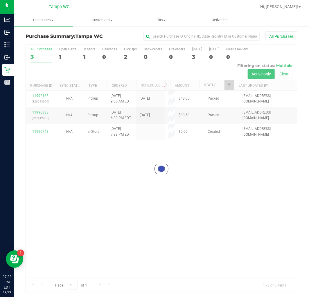
click at [42, 95] on div at bounding box center [162, 169] width 272 height 248
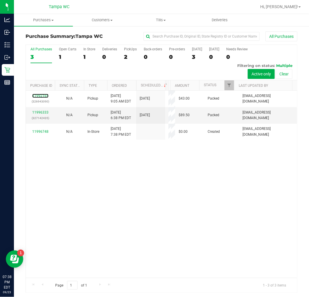
click at [42, 95] on link "11992165" at bounding box center [40, 96] width 16 height 4
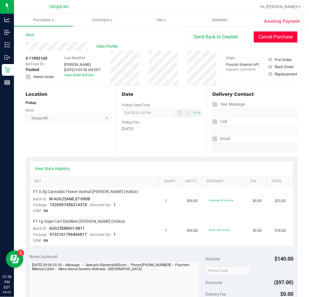
click at [286, 37] on button "Cancel Purchase" at bounding box center [276, 36] width 44 height 11
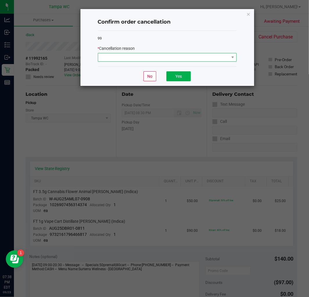
click at [168, 59] on span at bounding box center [163, 57] width 131 height 8
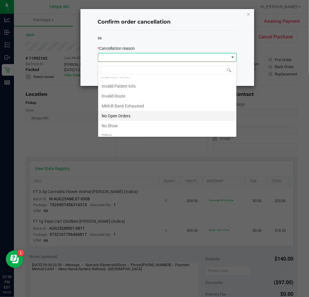
scroll to position [32, 0]
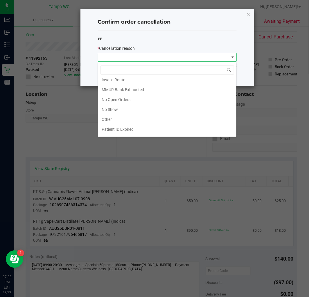
drag, startPoint x: 126, startPoint y: 111, endPoint x: 138, endPoint y: 105, distance: 13.4
click at [126, 111] on li "No Show" at bounding box center [167, 109] width 138 height 10
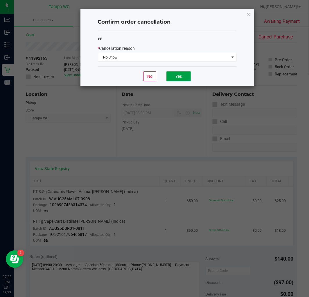
click at [177, 75] on button "Yes" at bounding box center [179, 76] width 24 height 10
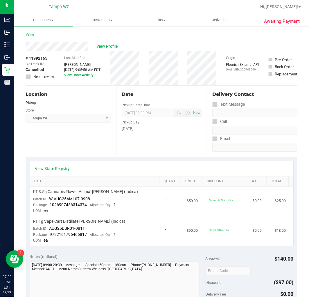
click at [31, 33] on link "Back" at bounding box center [30, 35] width 9 height 4
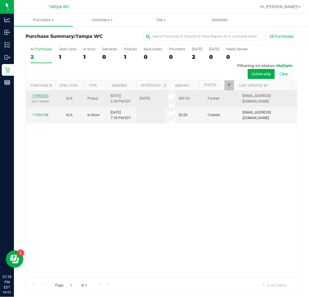
click at [44, 94] on link "11996333" at bounding box center [40, 96] width 16 height 4
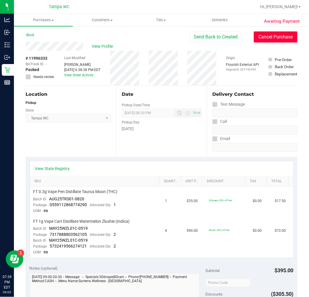
click at [273, 41] on button "Cancel Purchase" at bounding box center [276, 36] width 44 height 11
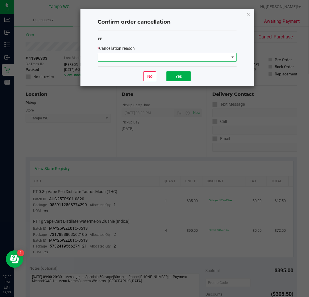
click at [206, 62] on div "99 * Cancellation reason" at bounding box center [167, 49] width 139 height 36
click at [145, 56] on span at bounding box center [163, 57] width 131 height 8
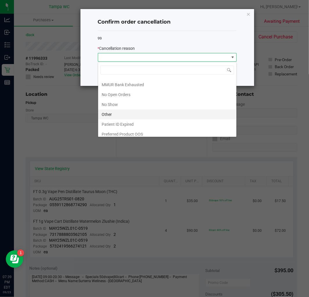
scroll to position [41, 0]
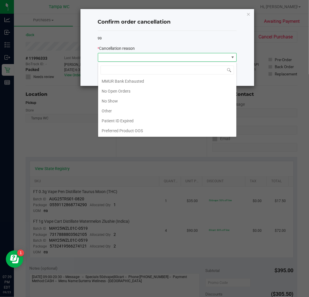
click at [122, 102] on li "No Show" at bounding box center [167, 101] width 138 height 10
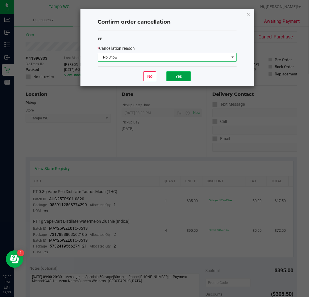
click at [173, 75] on button "Yes" at bounding box center [179, 76] width 24 height 10
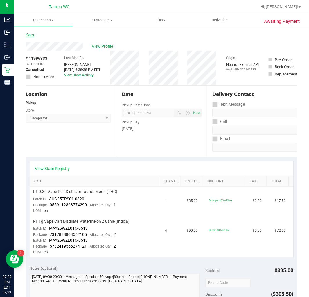
click at [31, 33] on link "Back" at bounding box center [30, 35] width 9 height 4
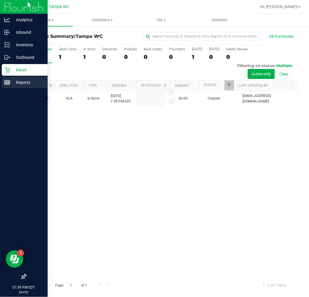
click at [7, 80] on icon at bounding box center [7, 82] width 6 height 6
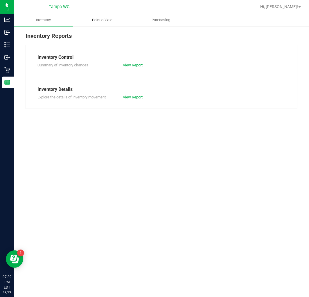
drag, startPoint x: 97, startPoint y: 18, endPoint x: 98, endPoint y: 22, distance: 4.0
click at [97, 19] on span "Point of Sale" at bounding box center [102, 19] width 36 height 5
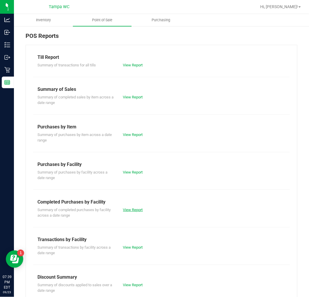
click at [135, 211] on link "View Report" at bounding box center [133, 209] width 20 height 4
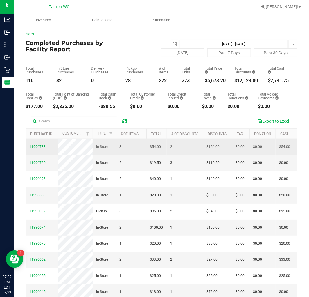
click at [42, 146] on td "11996733" at bounding box center [42, 147] width 32 height 16
click at [42, 148] on span "11996733" at bounding box center [37, 147] width 16 height 4
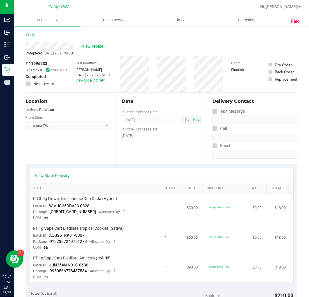
click at [30, 31] on div "Back" at bounding box center [30, 34] width 9 height 7
click at [30, 33] on div "Back" at bounding box center [30, 34] width 9 height 7
click at [30, 33] on link "Back" at bounding box center [30, 35] width 9 height 4
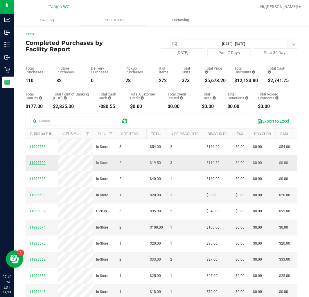
click at [37, 165] on span "11996720" at bounding box center [37, 162] width 16 height 4
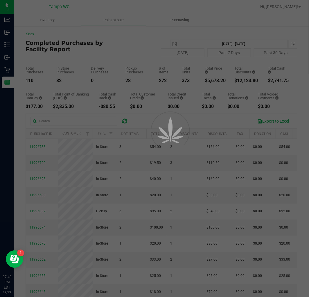
click at [38, 171] on div at bounding box center [154, 148] width 309 height 297
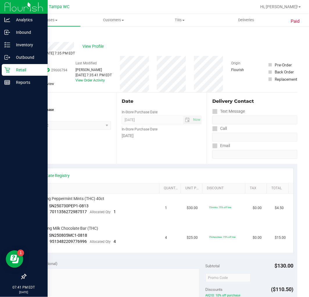
click at [12, 65] on div "Retail" at bounding box center [25, 70] width 46 height 12
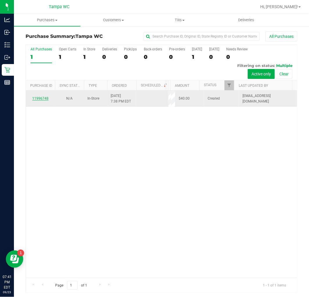
click at [41, 98] on link "11996748" at bounding box center [40, 98] width 16 height 4
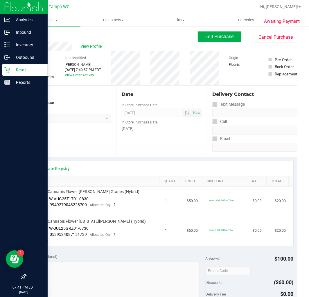
click at [9, 72] on icon at bounding box center [7, 70] width 6 height 6
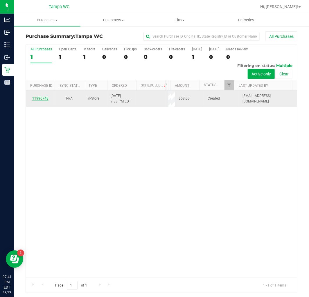
click at [42, 98] on link "11996748" at bounding box center [40, 98] width 16 height 4
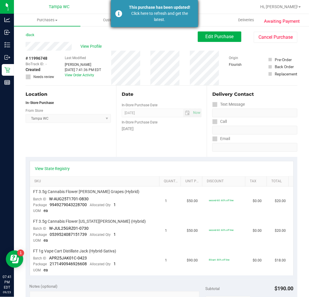
click at [168, 26] on div "This purchase has been updated! Click here to refresh and get the latest." at bounding box center [154, 13] width 87 height 27
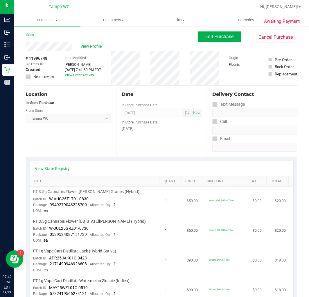
click at [187, 198] on span "$50.00" at bounding box center [192, 201] width 11 height 6
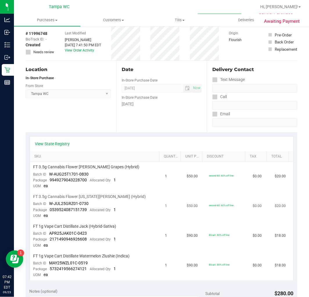
scroll to position [97, 0]
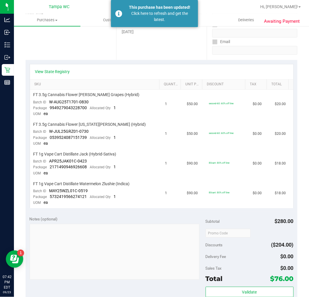
click at [191, 17] on div "Click here to refresh and get the latest." at bounding box center [160, 16] width 68 height 12
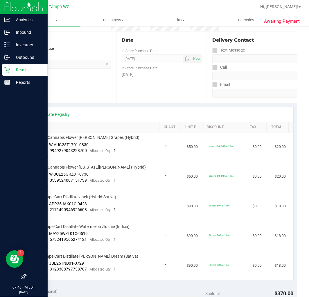
scroll to position [0, 0]
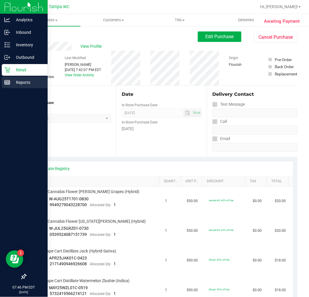
click at [8, 84] on icon at bounding box center [7, 82] width 6 height 6
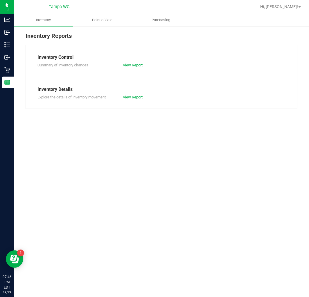
click at [100, 26] on link "Point of Sale" at bounding box center [102, 20] width 59 height 12
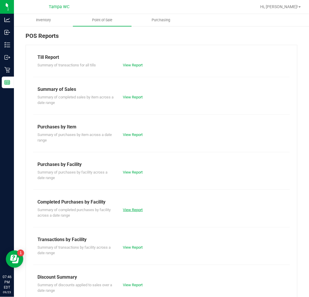
click at [136, 208] on link "View Report" at bounding box center [133, 209] width 20 height 4
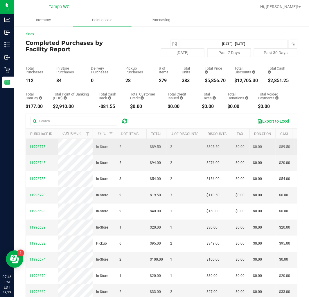
click at [41, 147] on span "11996778" at bounding box center [37, 147] width 16 height 6
click at [38, 149] on span "11996778" at bounding box center [37, 147] width 16 height 4
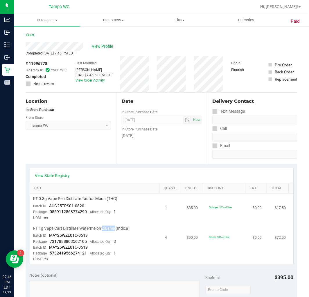
drag, startPoint x: 104, startPoint y: 228, endPoint x: 115, endPoint y: 229, distance: 12.0
click at [116, 229] on span "FT 1g Vape Cart Distillate Watermelon Zlushie (Indica)" at bounding box center [81, 228] width 97 height 6
copy span "Zlushie"
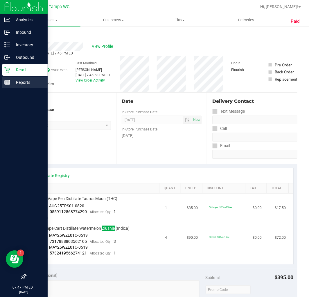
click at [7, 81] on icon at bounding box center [7, 82] width 6 height 6
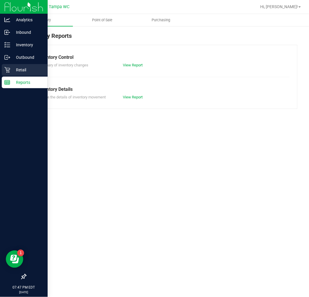
click at [31, 69] on p "Retail" at bounding box center [27, 69] width 35 height 7
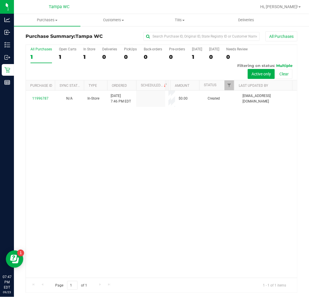
click at [151, 124] on div "11996787 N/A In-Store 9/23/2025 7:46 PM EDT $0.00 Created clauterbach-west@live…" at bounding box center [162, 183] width 272 height 187
